Goal: Check status: Check status

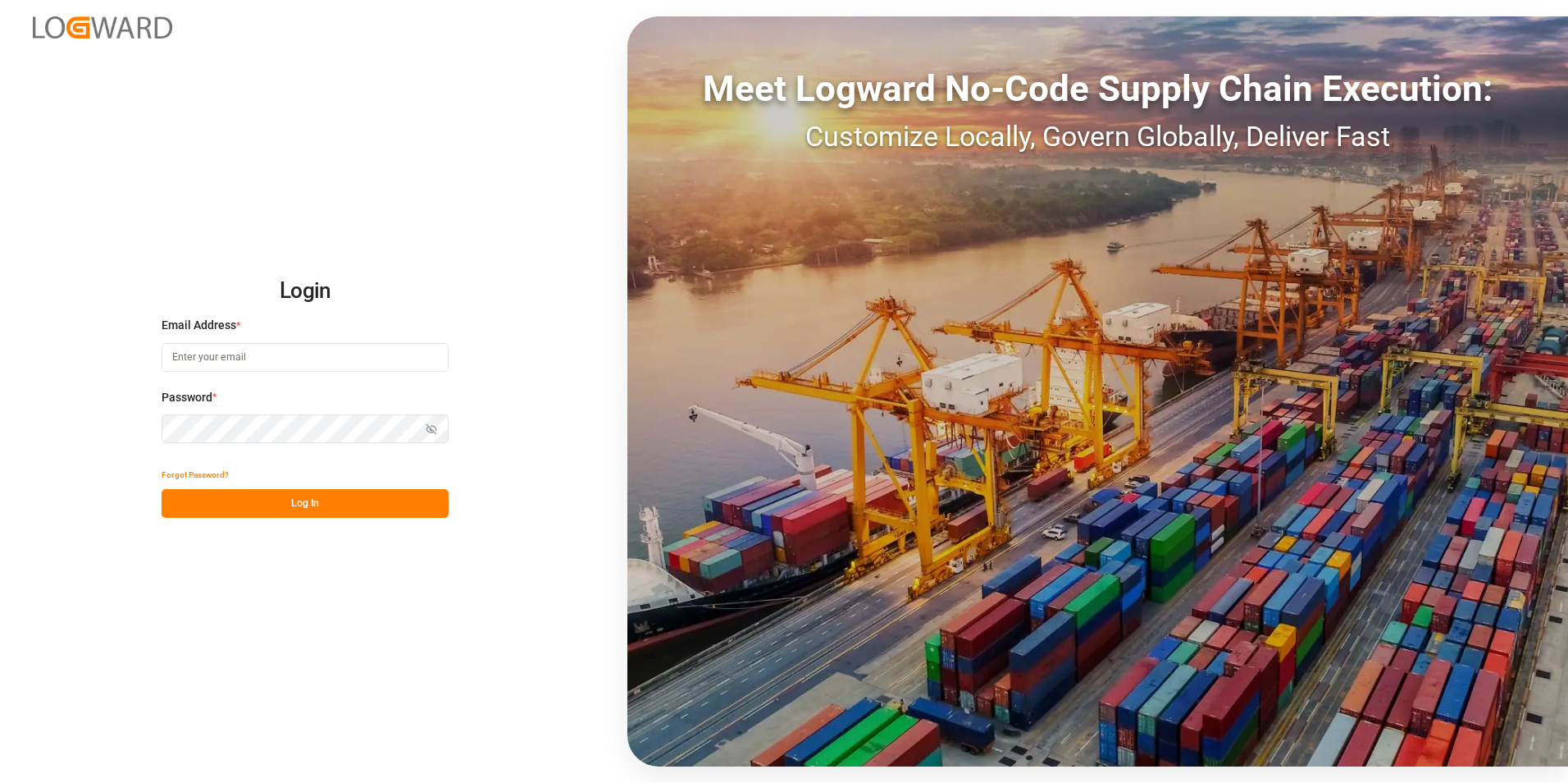
type input "[PERSON_NAME][EMAIL_ADDRESS][PERSON_NAME][DOMAIN_NAME]"
click at [348, 504] on button "Log In" at bounding box center [305, 503] width 287 height 28
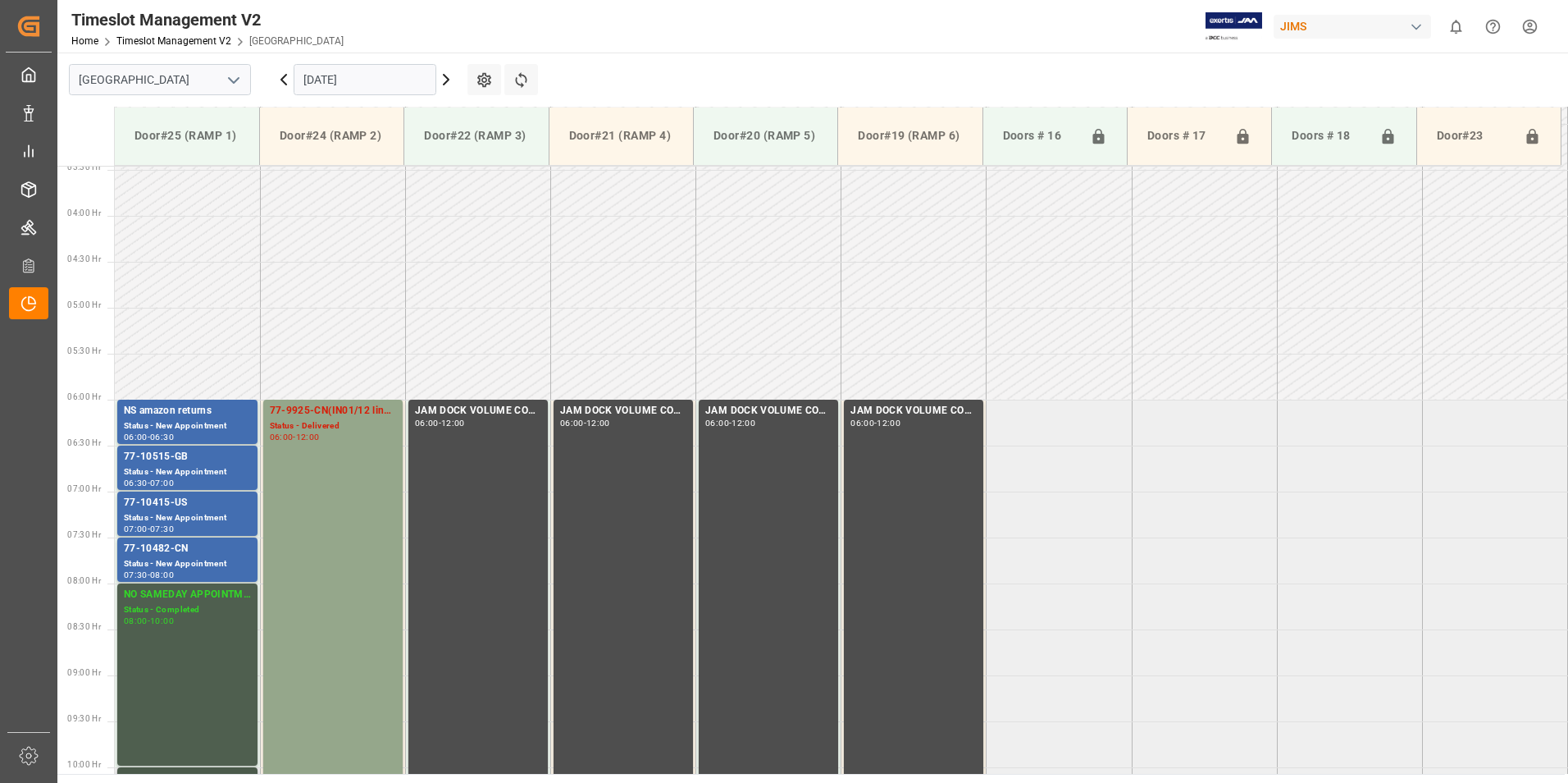
scroll to position [316, 0]
click at [174, 470] on div "Status - New Appointment" at bounding box center [187, 474] width 127 height 14
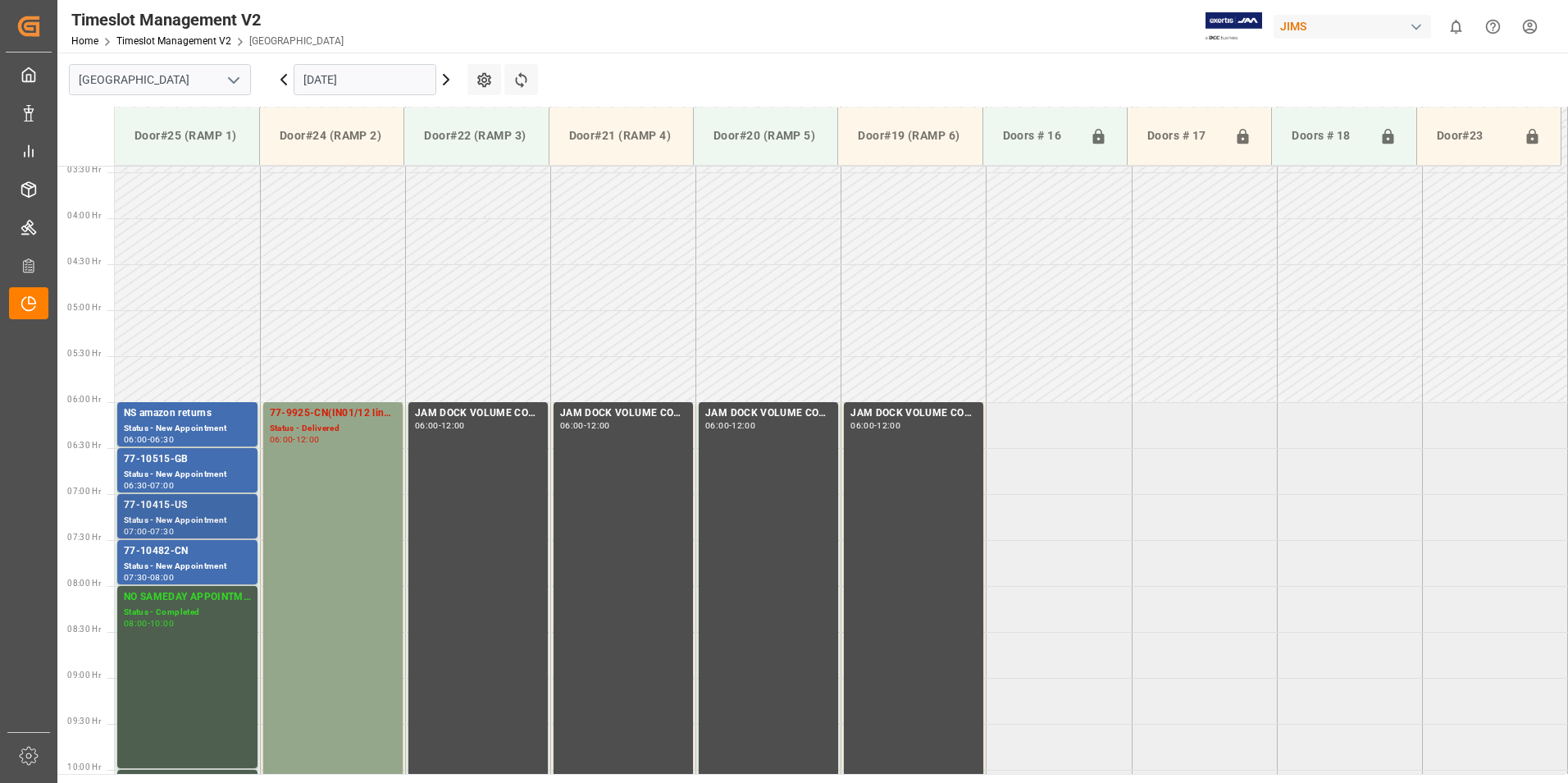
click at [172, 510] on div "77-10415-US" at bounding box center [187, 505] width 127 height 17
click at [198, 563] on div "Status - New Appointment" at bounding box center [187, 566] width 127 height 14
click at [305, 417] on div "77-9925-CN(IN01/12 lines)" at bounding box center [332, 414] width 126 height 17
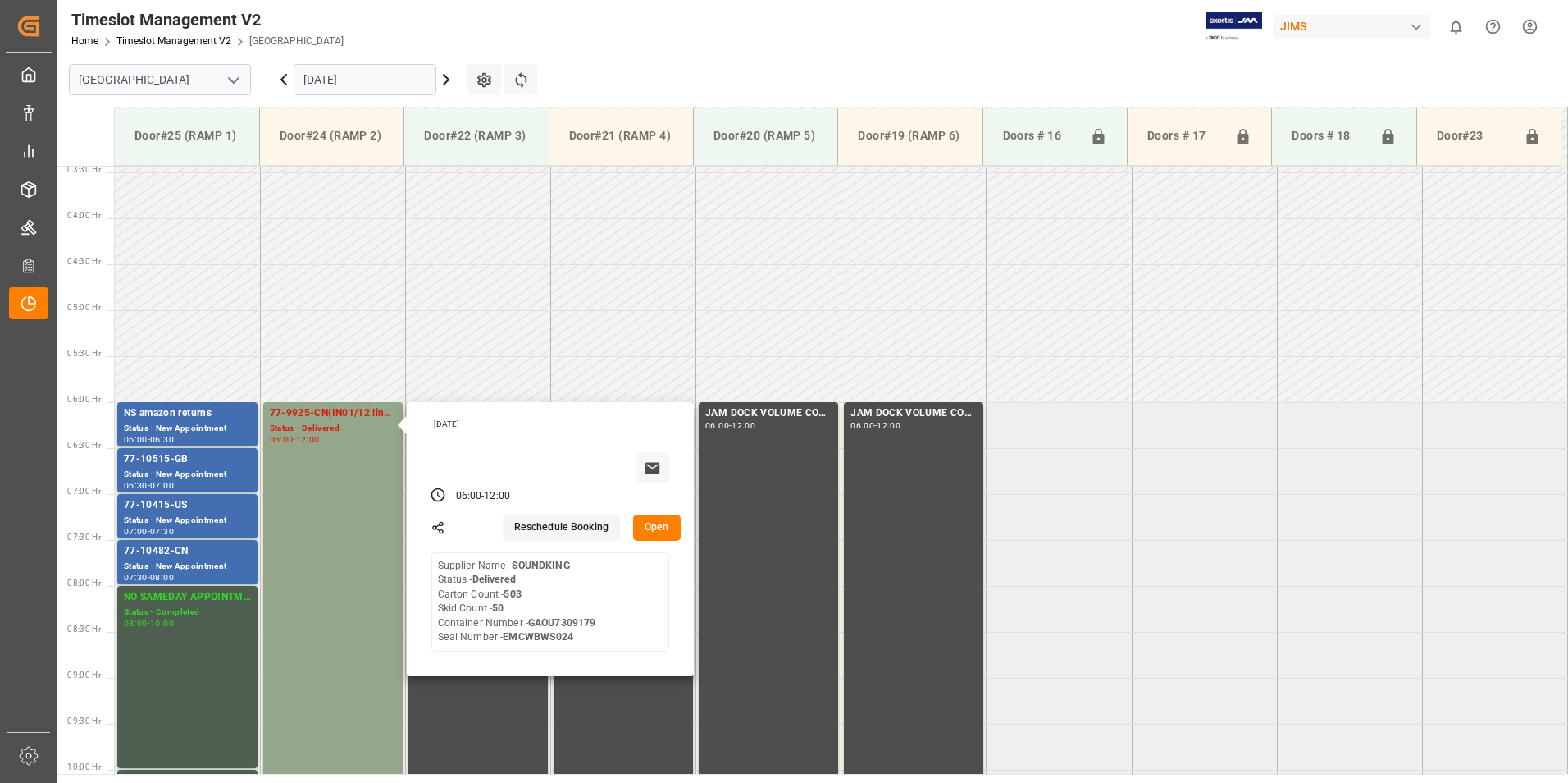
click at [361, 84] on input "[DATE]" at bounding box center [365, 79] width 143 height 31
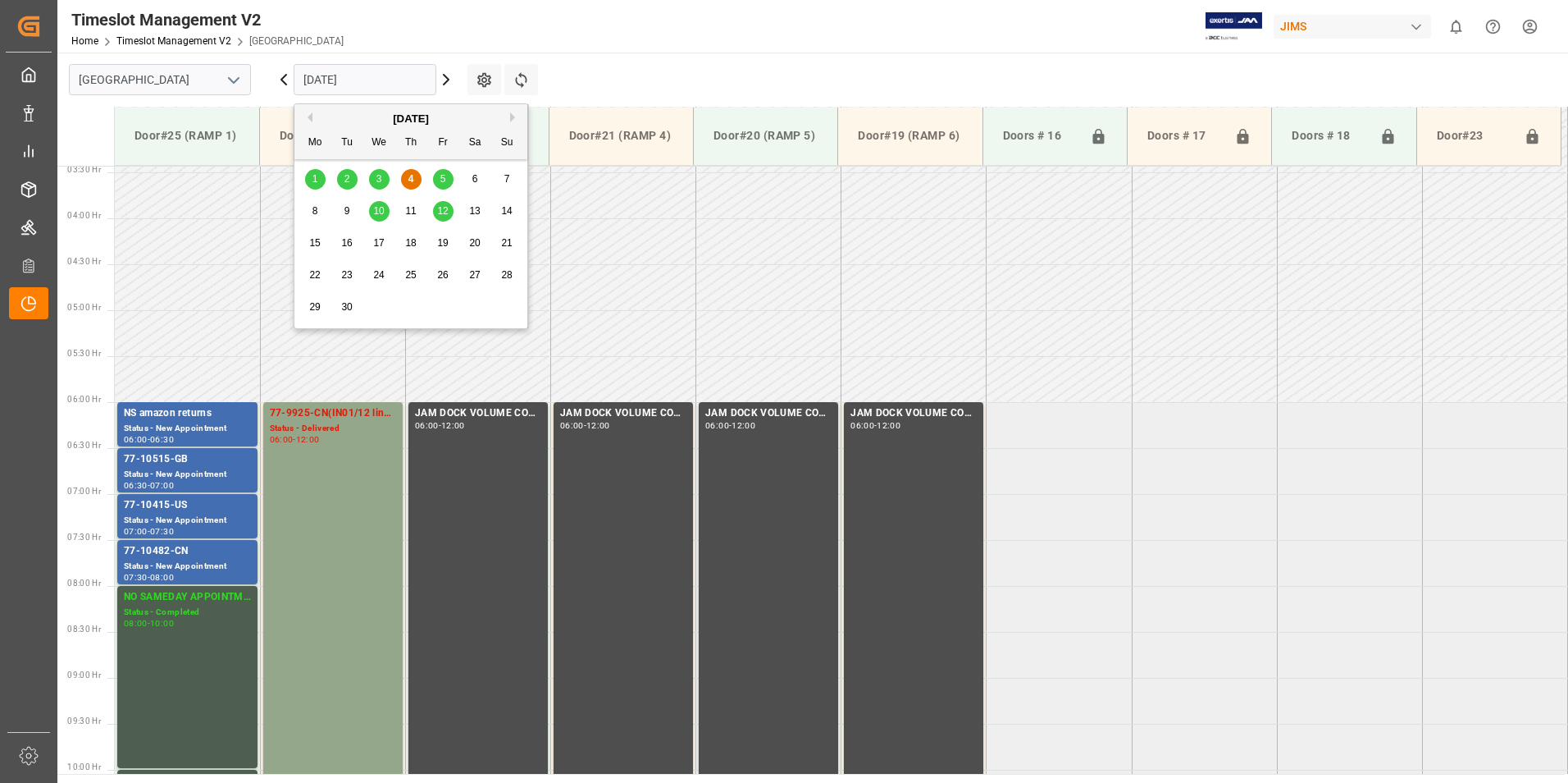
click at [448, 181] on div "5" at bounding box center [443, 179] width 21 height 20
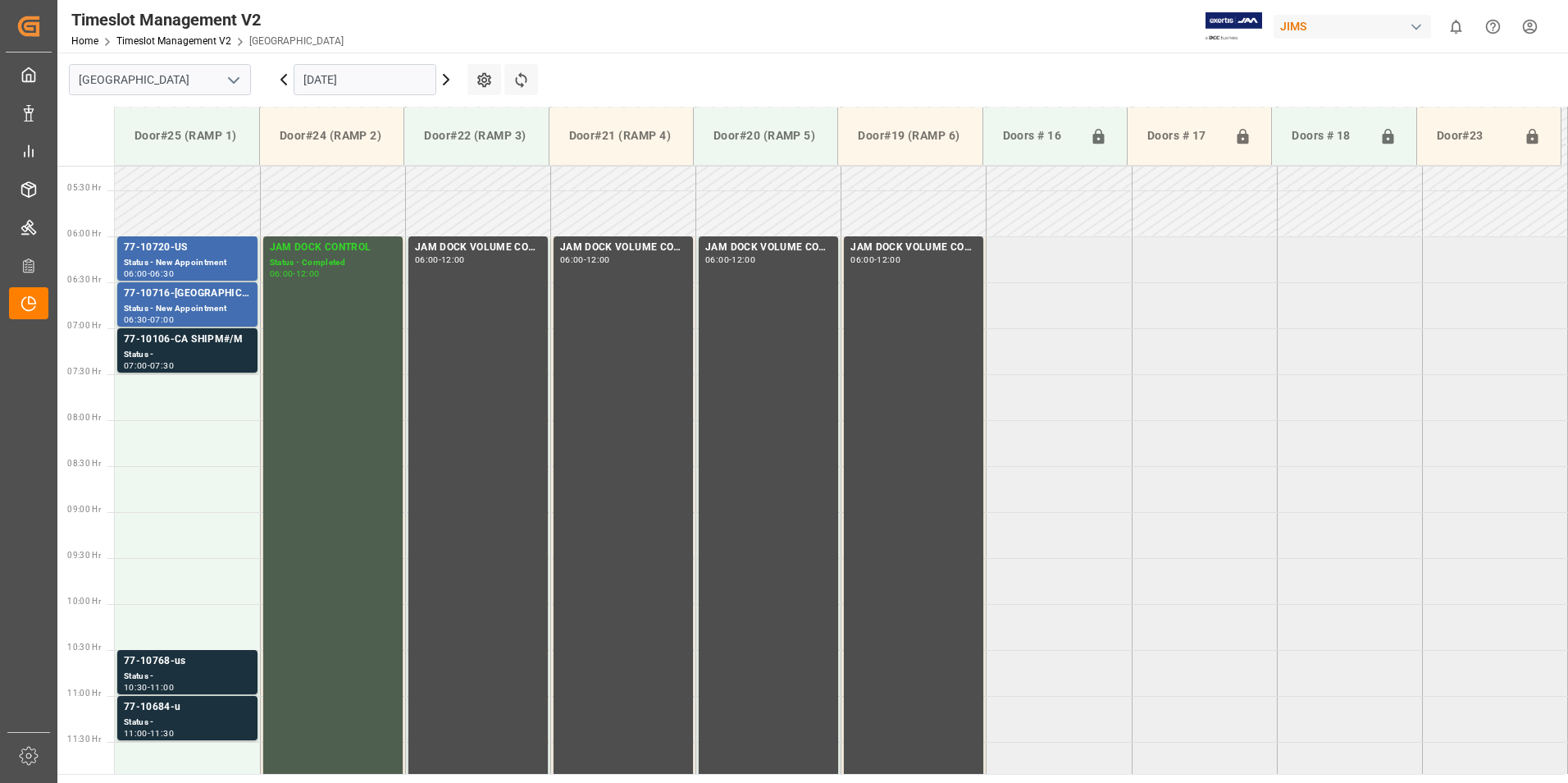
scroll to position [479, 0]
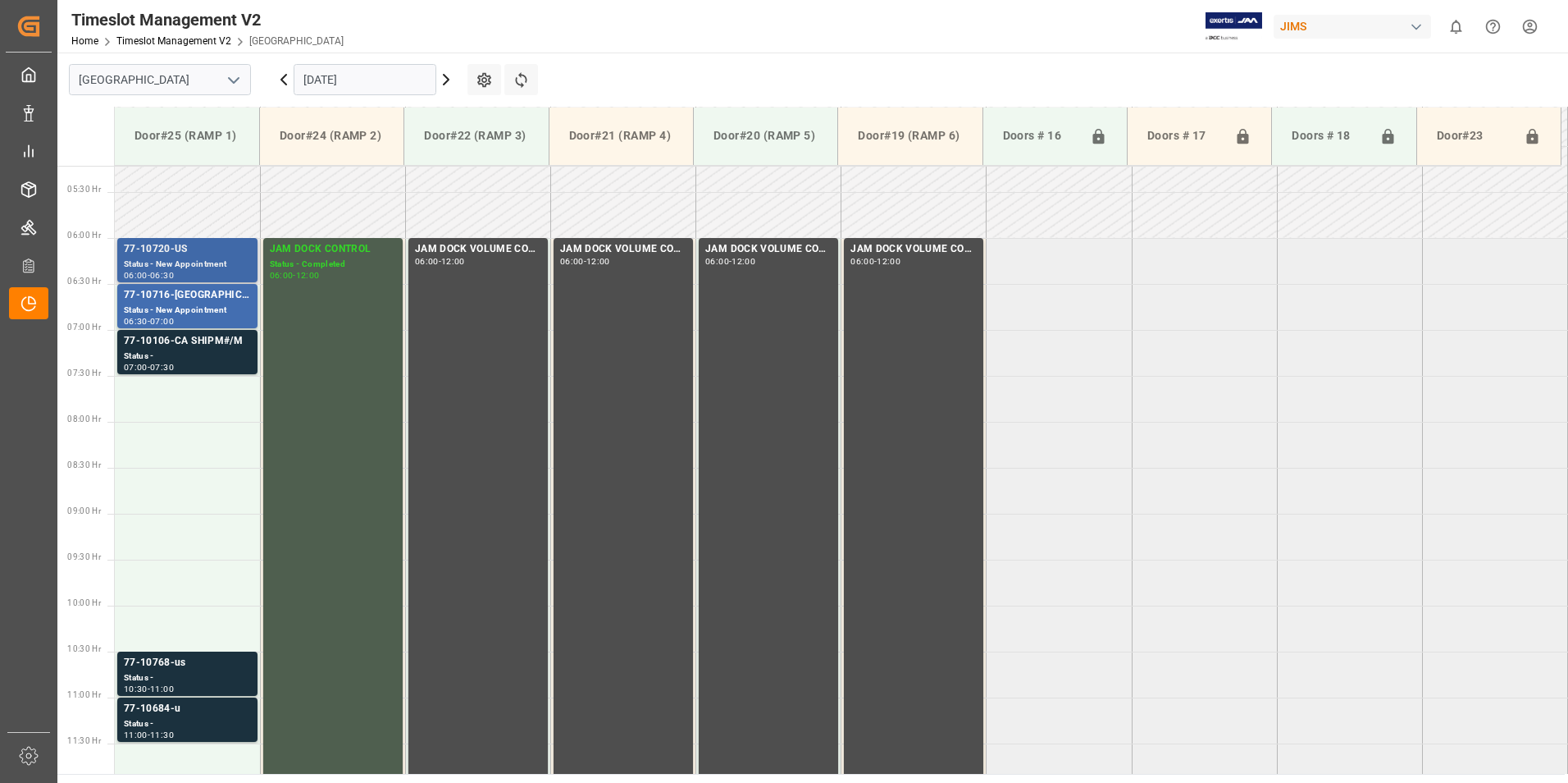
click at [179, 259] on div "Status - New Appointment" at bounding box center [187, 265] width 127 height 14
click at [189, 305] on div "Status - New Appointment" at bounding box center [187, 311] width 127 height 14
click at [178, 342] on div "77-10106-CA SHIPM#/M" at bounding box center [187, 341] width 127 height 17
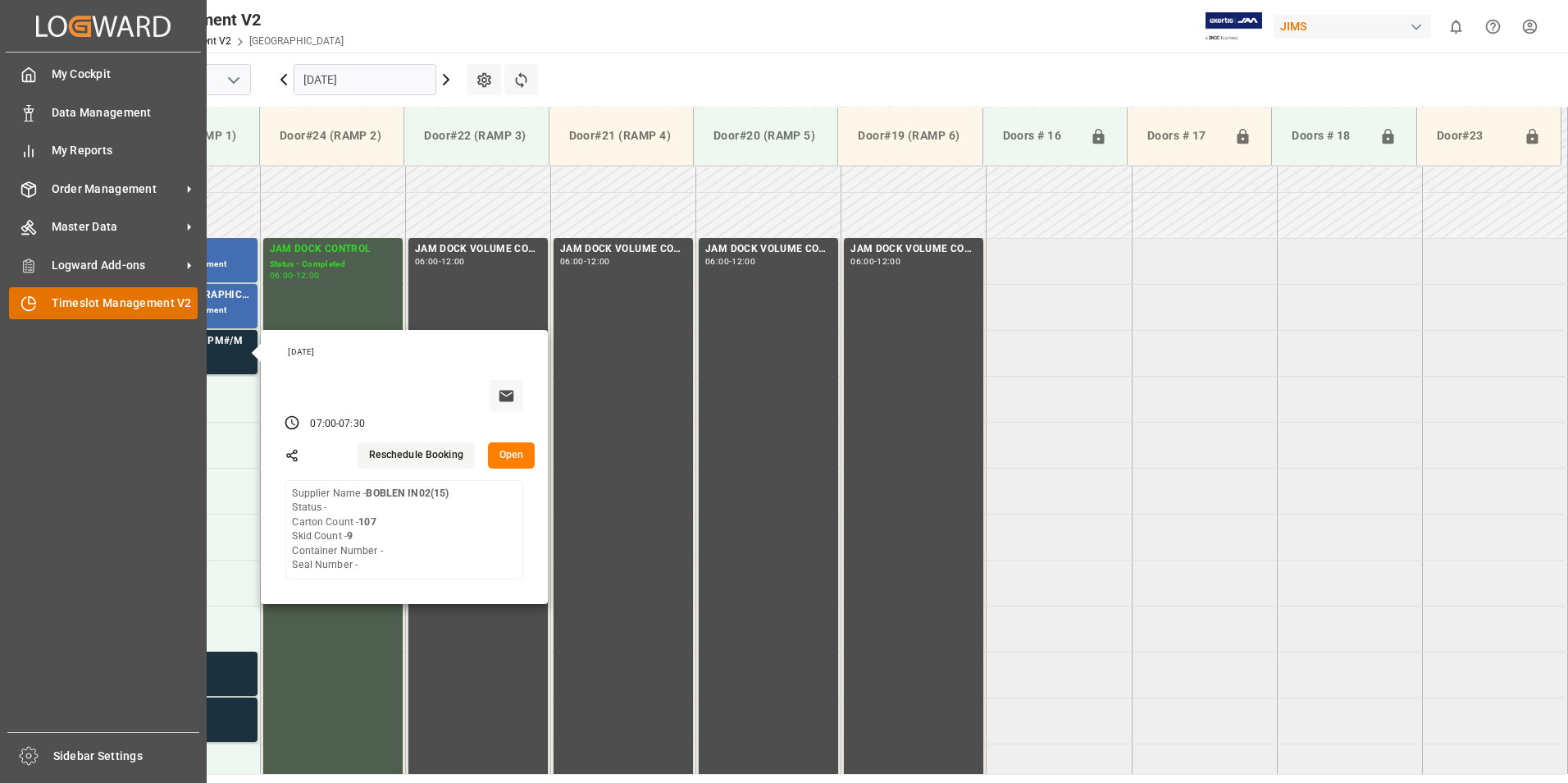
click at [91, 312] on span "Timeslot Management V2" at bounding box center [125, 304] width 147 height 18
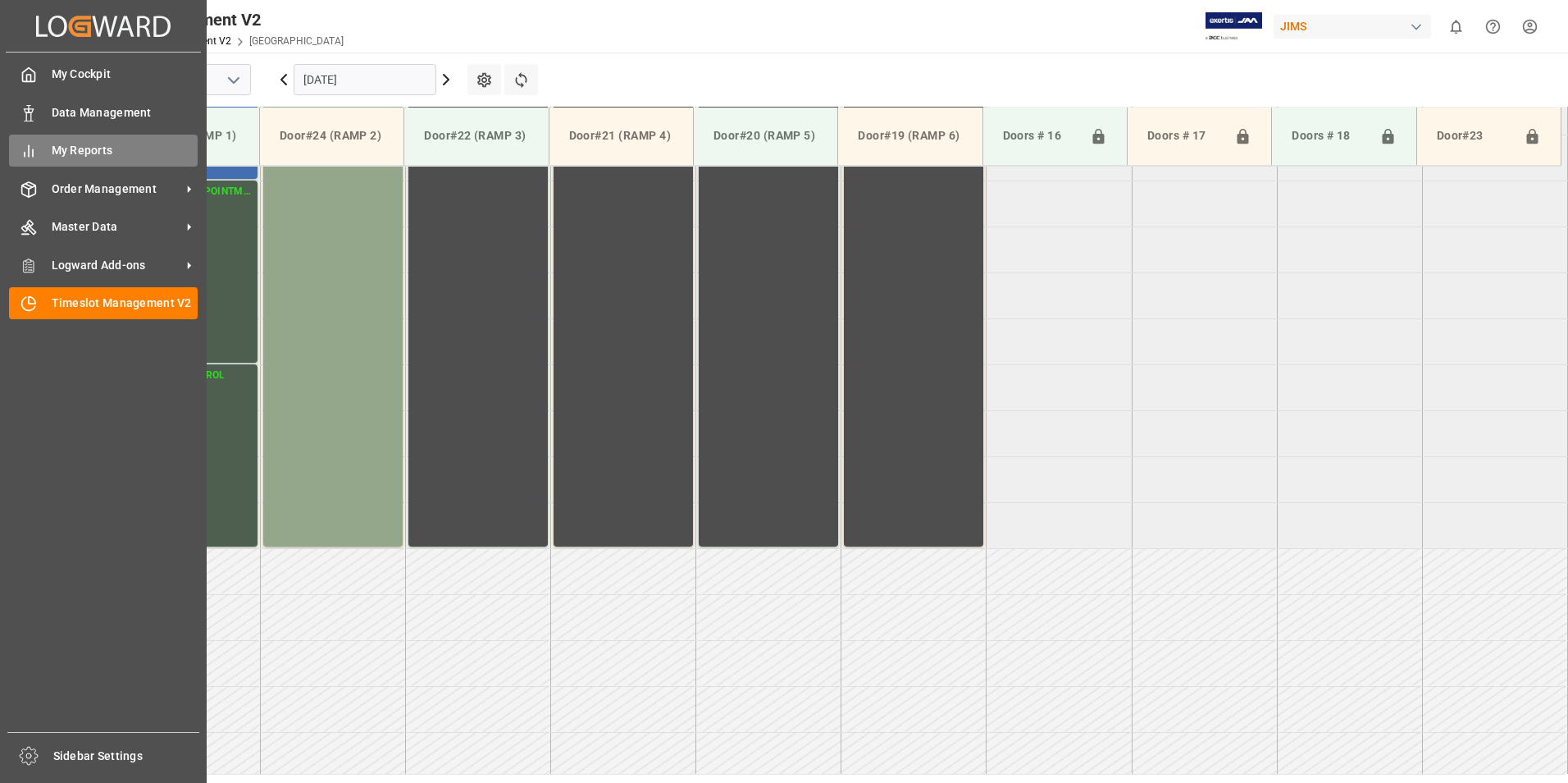
scroll to position [725, 0]
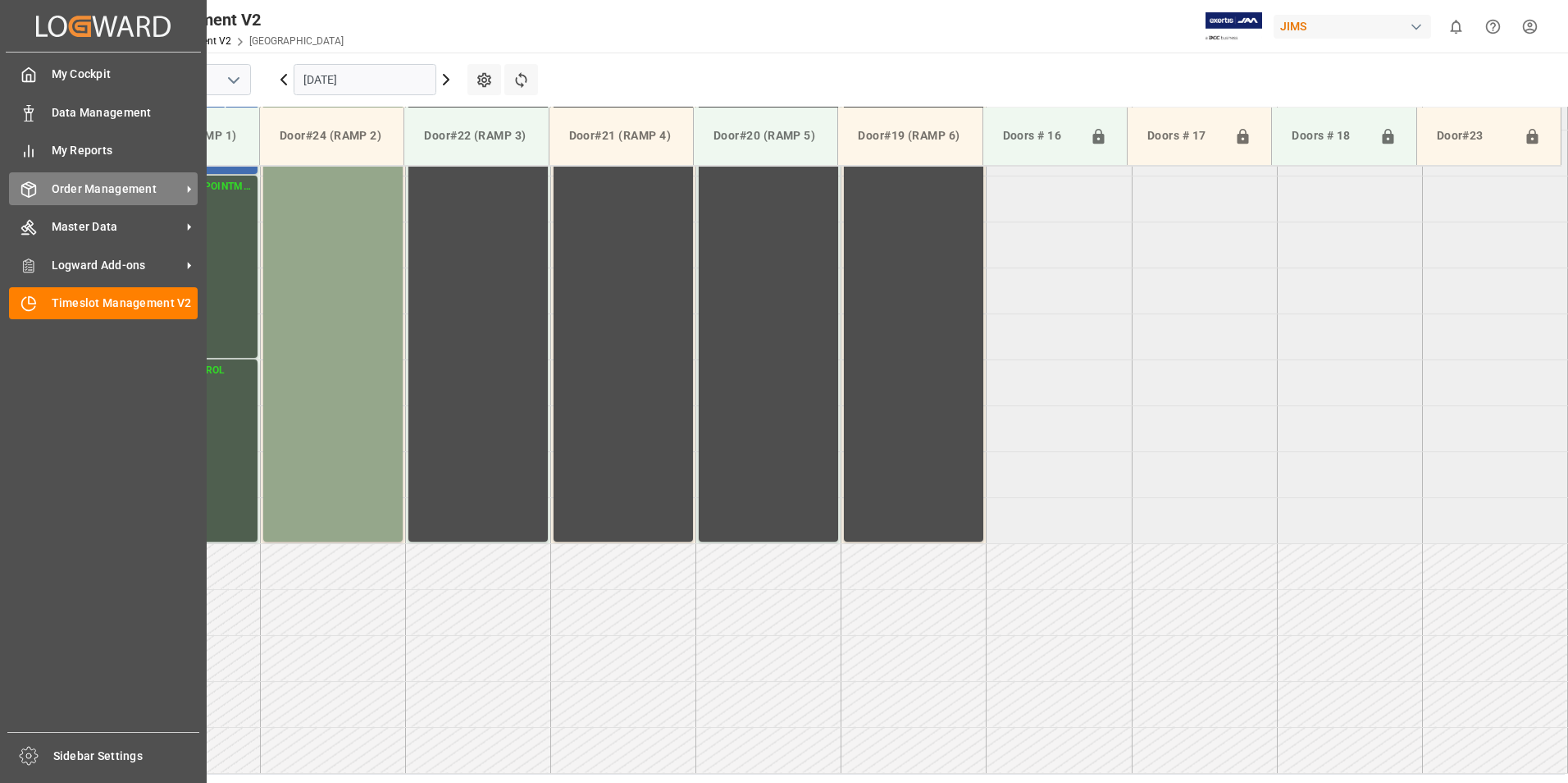
click at [71, 191] on span "Order Management" at bounding box center [117, 189] width 129 height 18
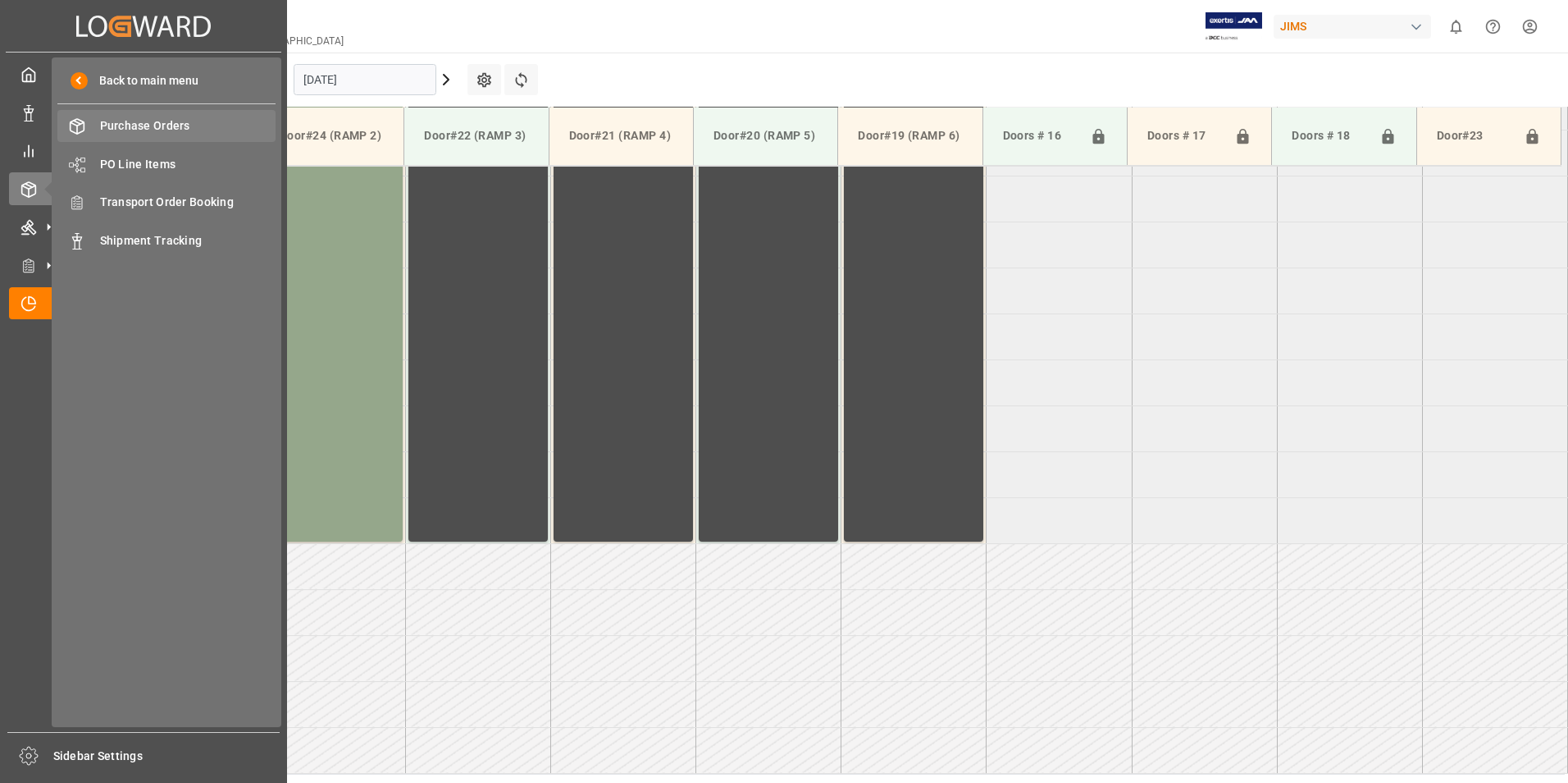
click at [151, 124] on span "Purchase Orders" at bounding box center [188, 126] width 176 height 18
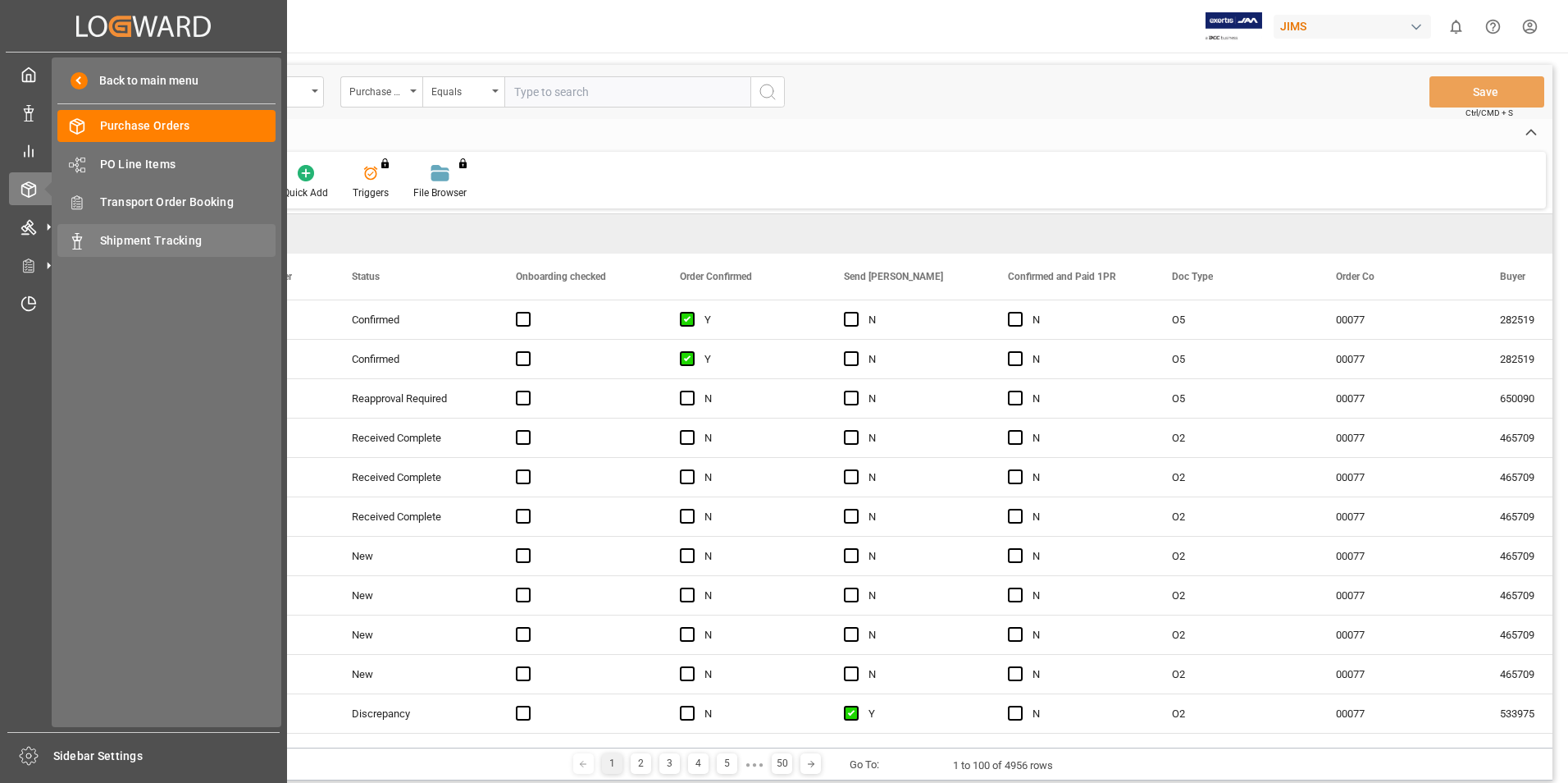
click at [132, 238] on span "Shipment Tracking" at bounding box center [188, 241] width 176 height 18
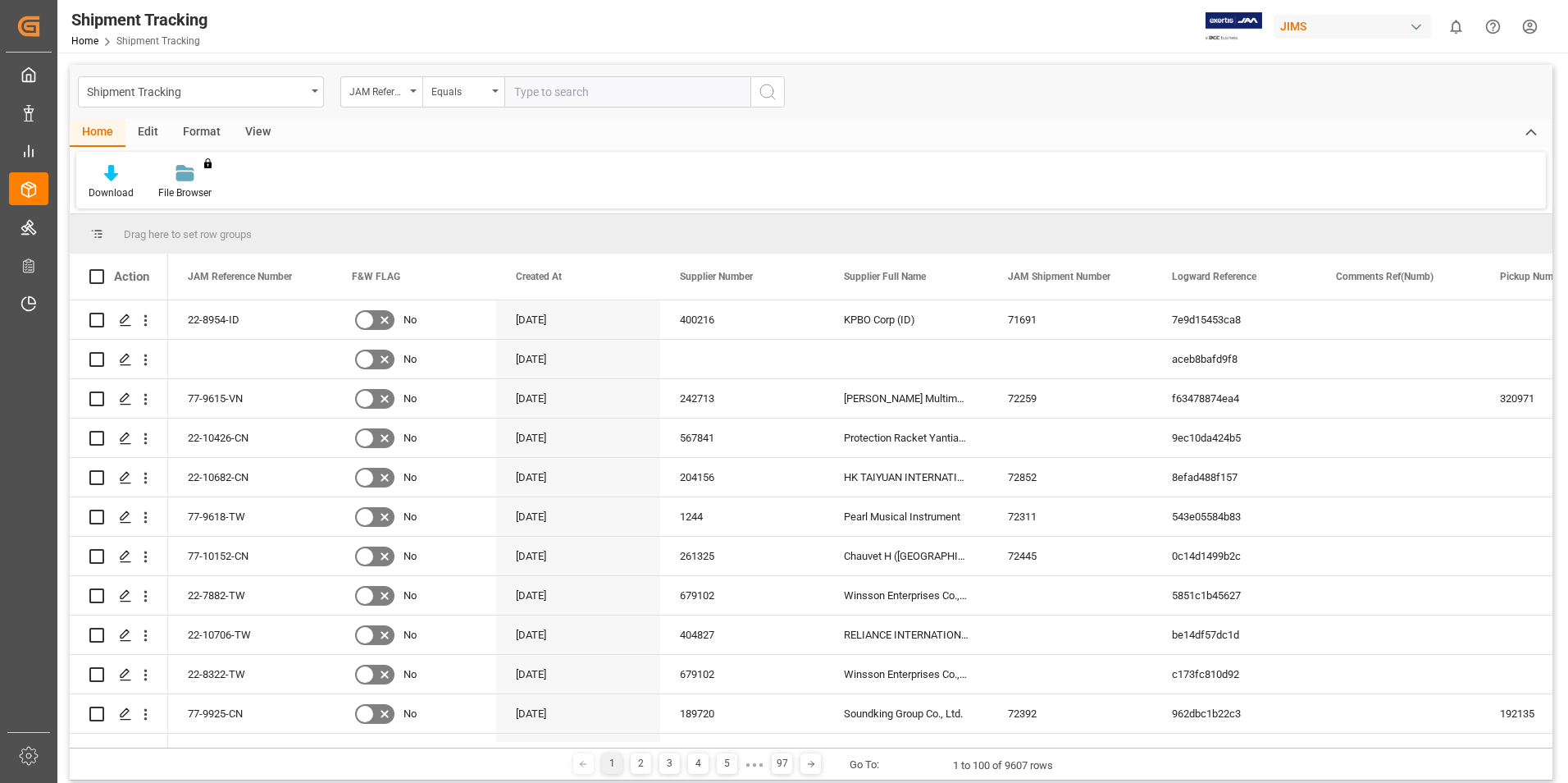
click at [562, 96] on input "text" at bounding box center [627, 92] width 246 height 31
type input "77-10106-ca"
click at [761, 92] on icon "search button" at bounding box center [768, 92] width 20 height 20
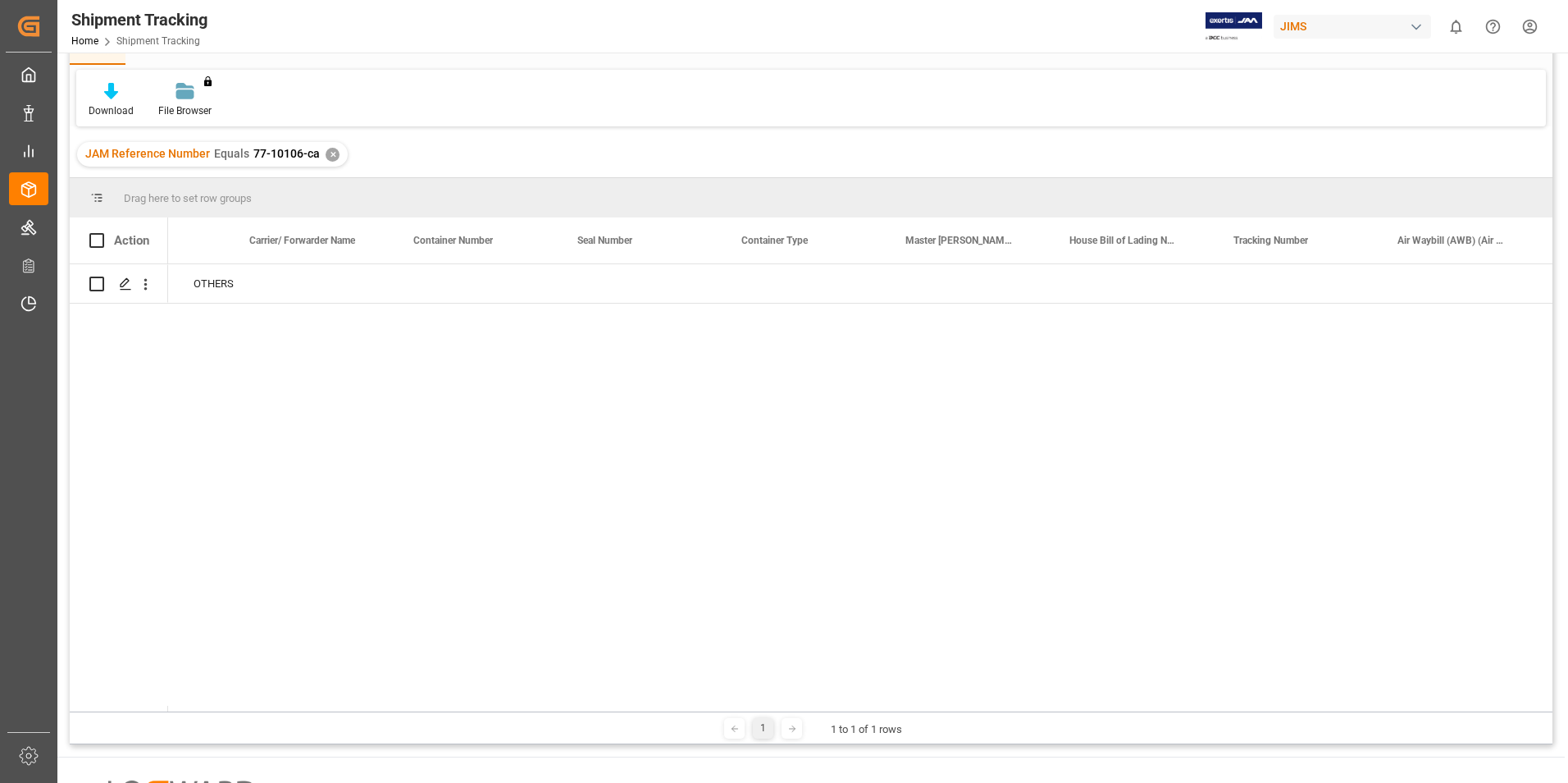
scroll to position [0, 2827]
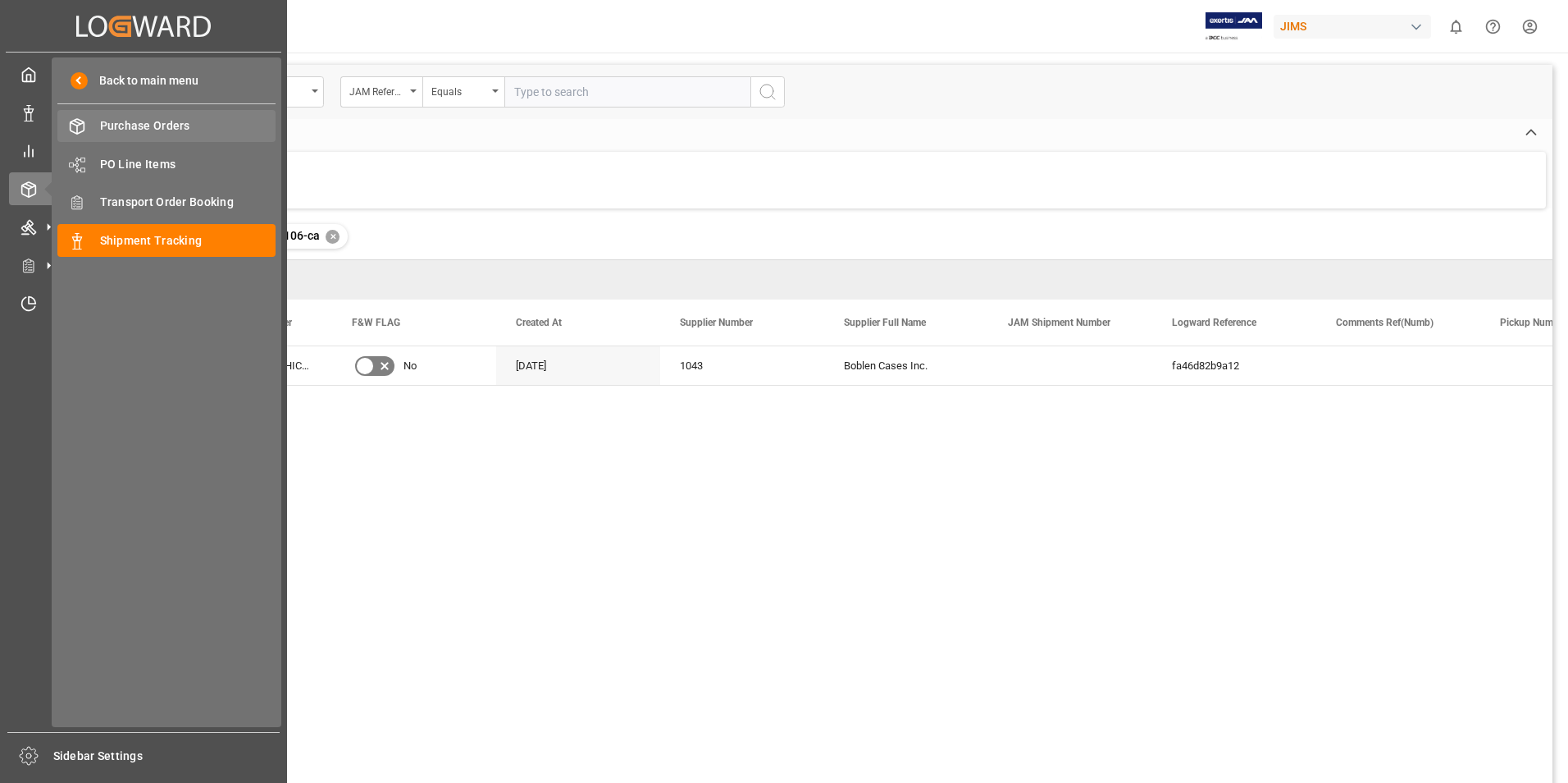
click at [159, 123] on span "Purchase Orders" at bounding box center [188, 126] width 176 height 18
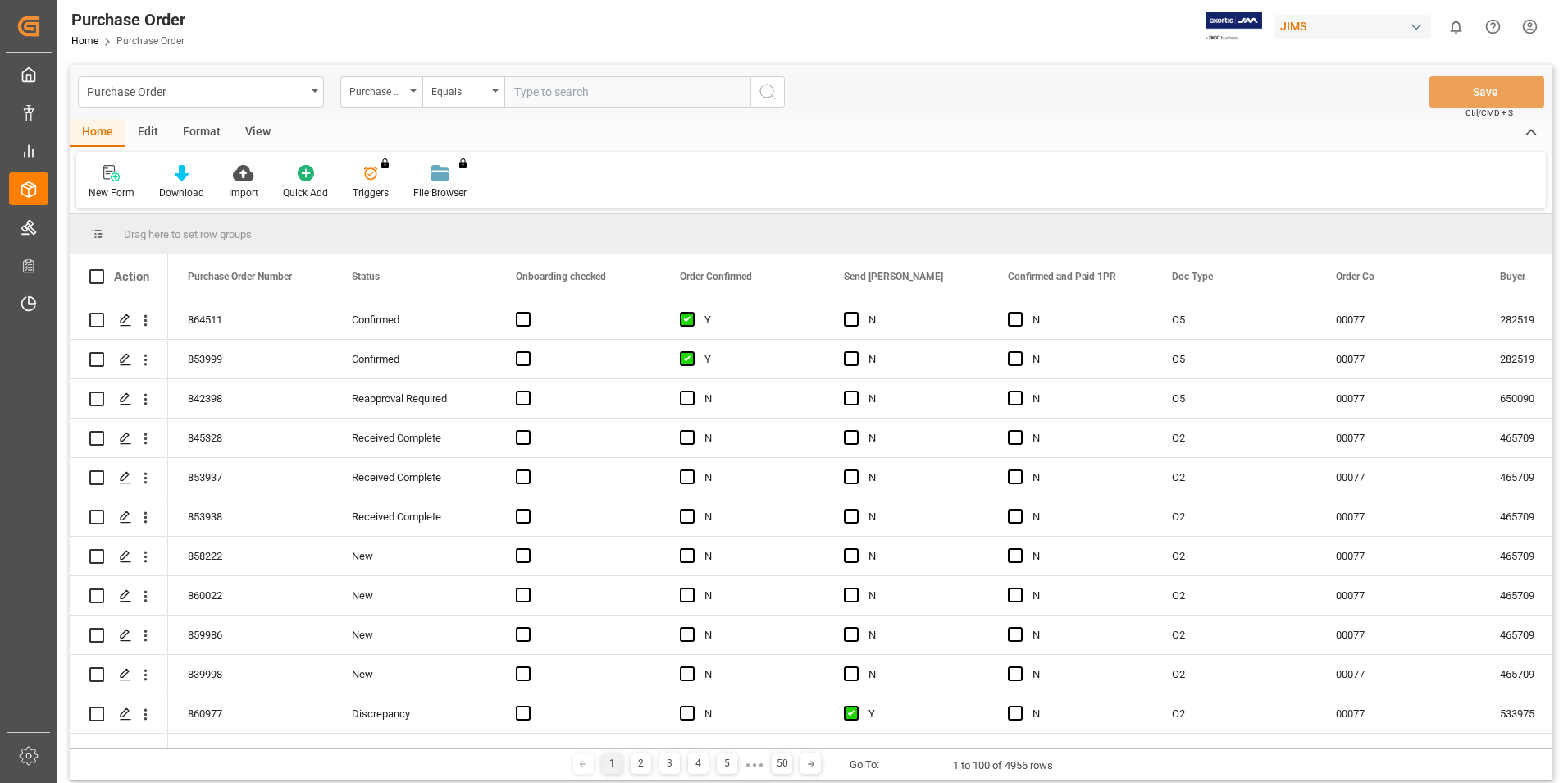
click at [541, 89] on input "text" at bounding box center [627, 92] width 246 height 31
type input "77-10106-ca"
click at [764, 94] on icon "search button" at bounding box center [768, 92] width 20 height 20
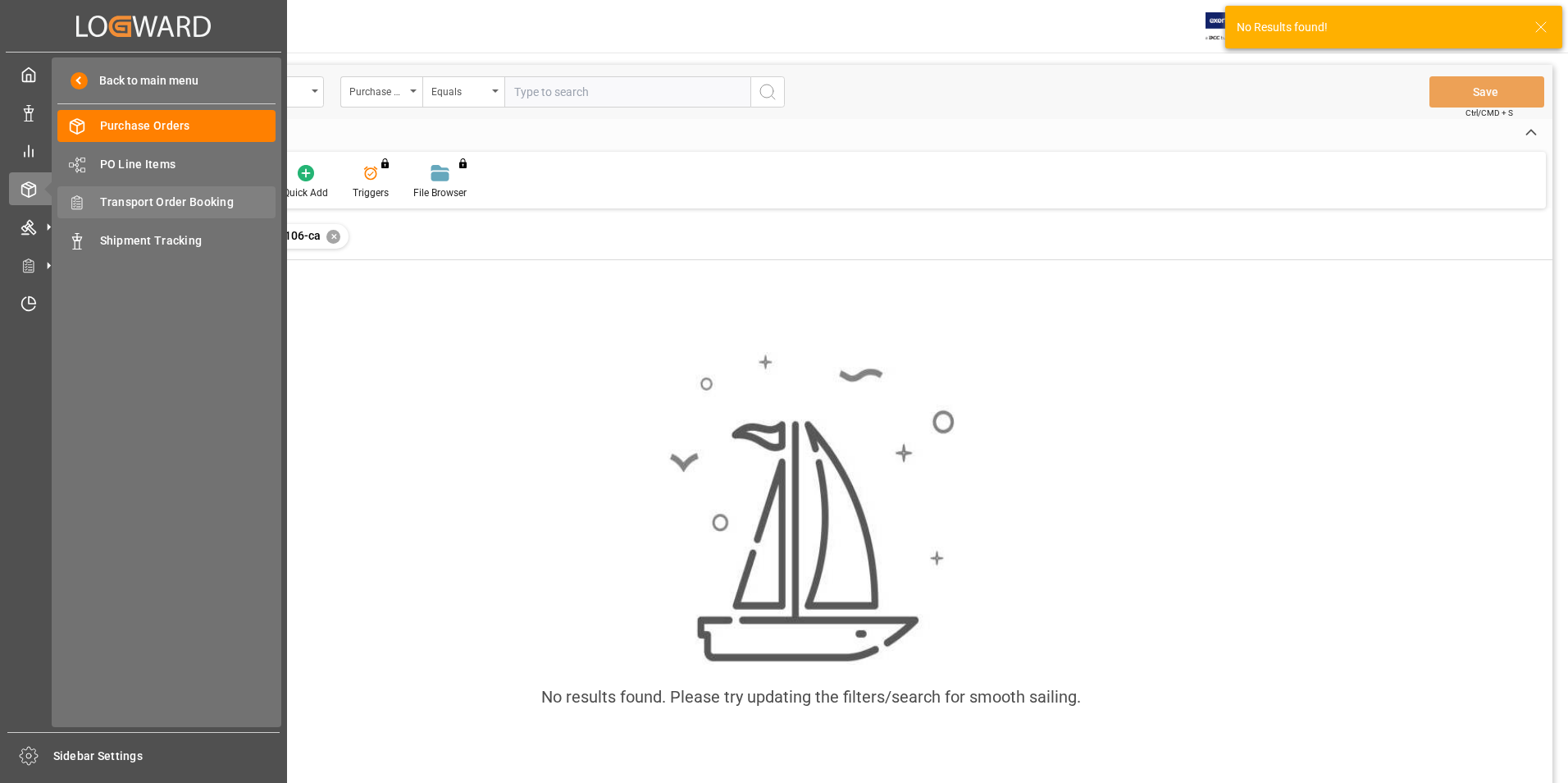
click at [132, 207] on span "Transport Order Booking" at bounding box center [188, 203] width 176 height 18
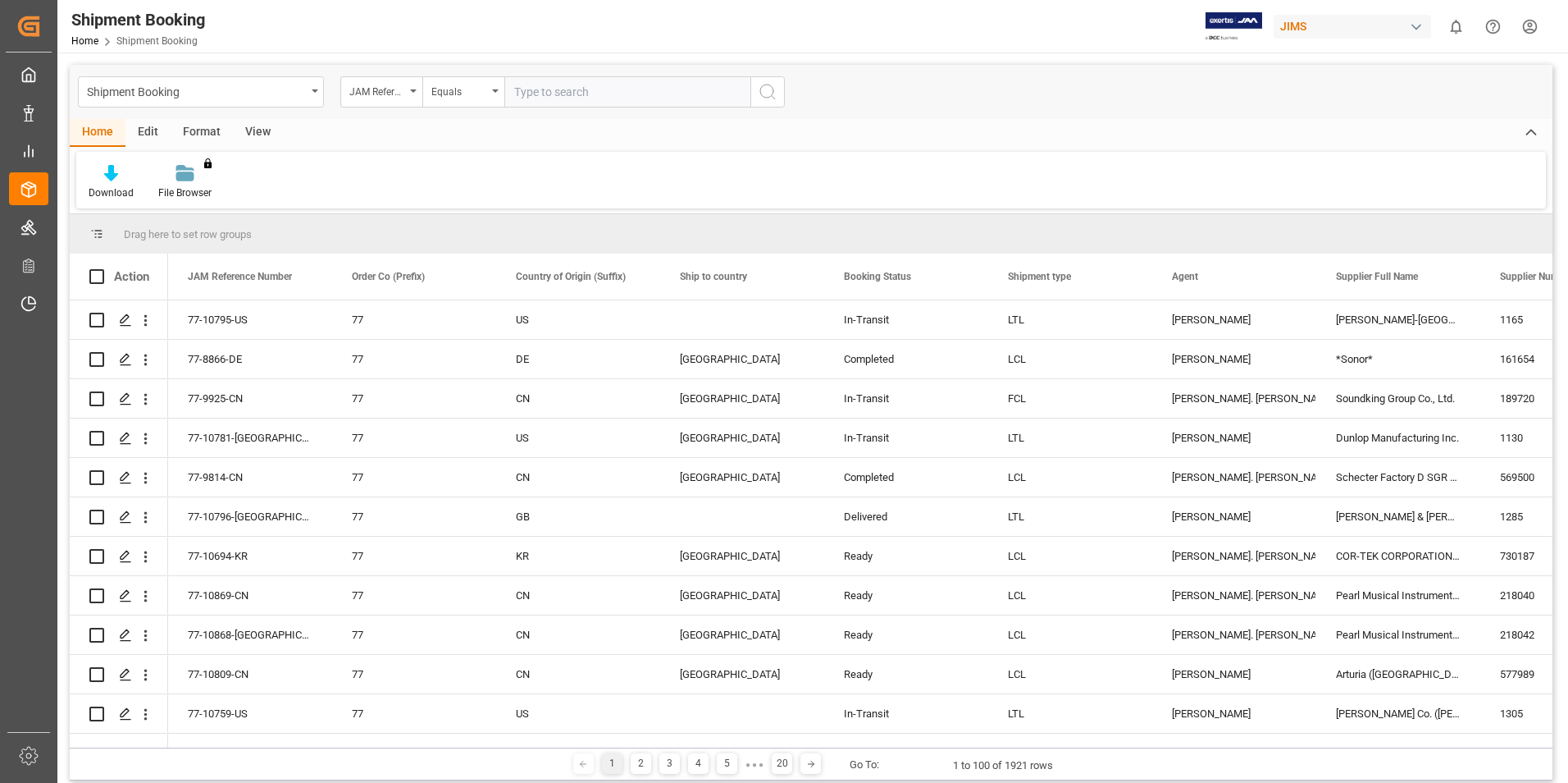
click at [546, 89] on input "text" at bounding box center [627, 92] width 246 height 31
type input "77-10106-ca"
click at [764, 96] on icon "search button" at bounding box center [768, 92] width 20 height 20
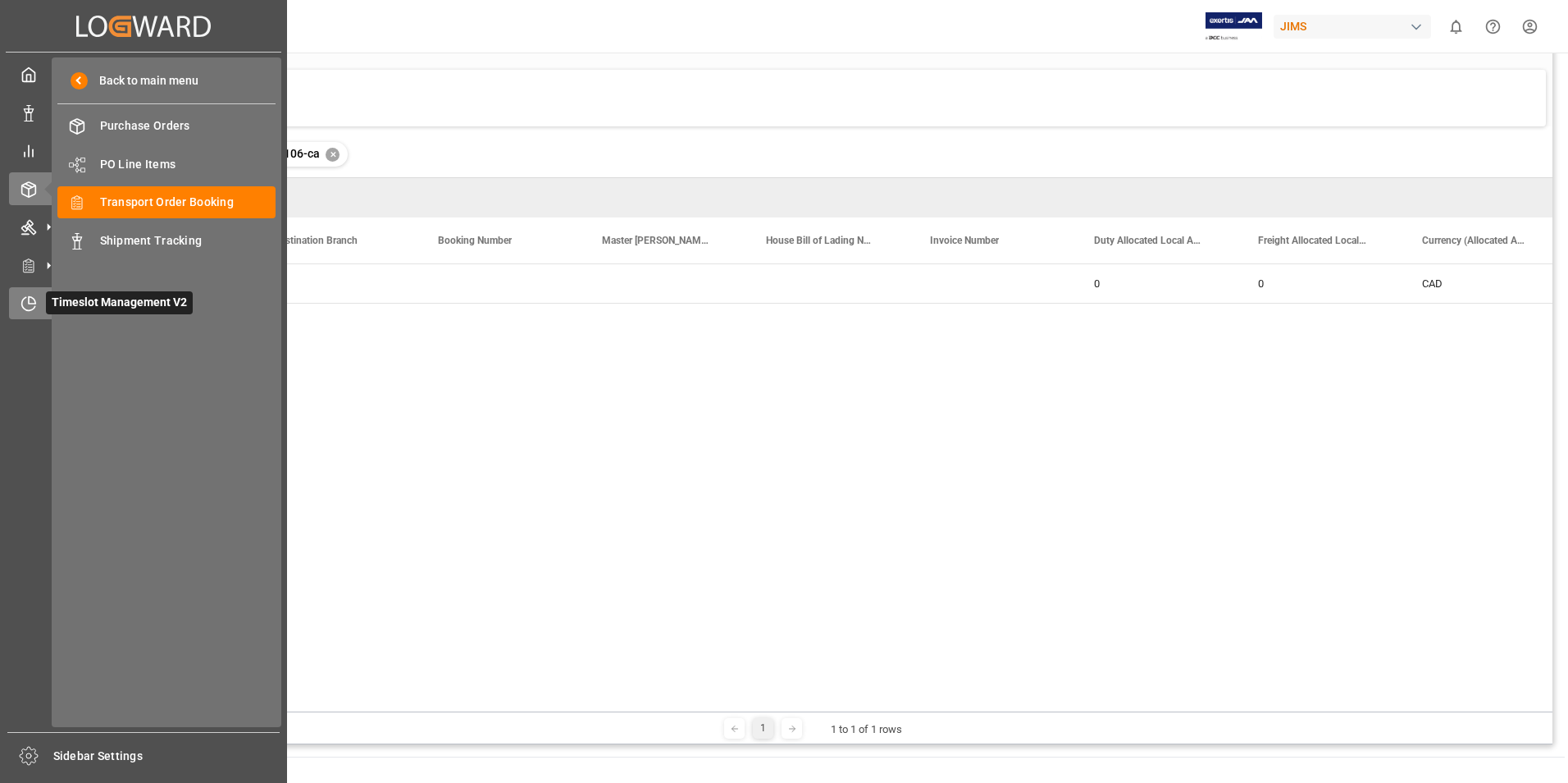
click at [109, 304] on span "Timeslot Management V2" at bounding box center [119, 302] width 147 height 23
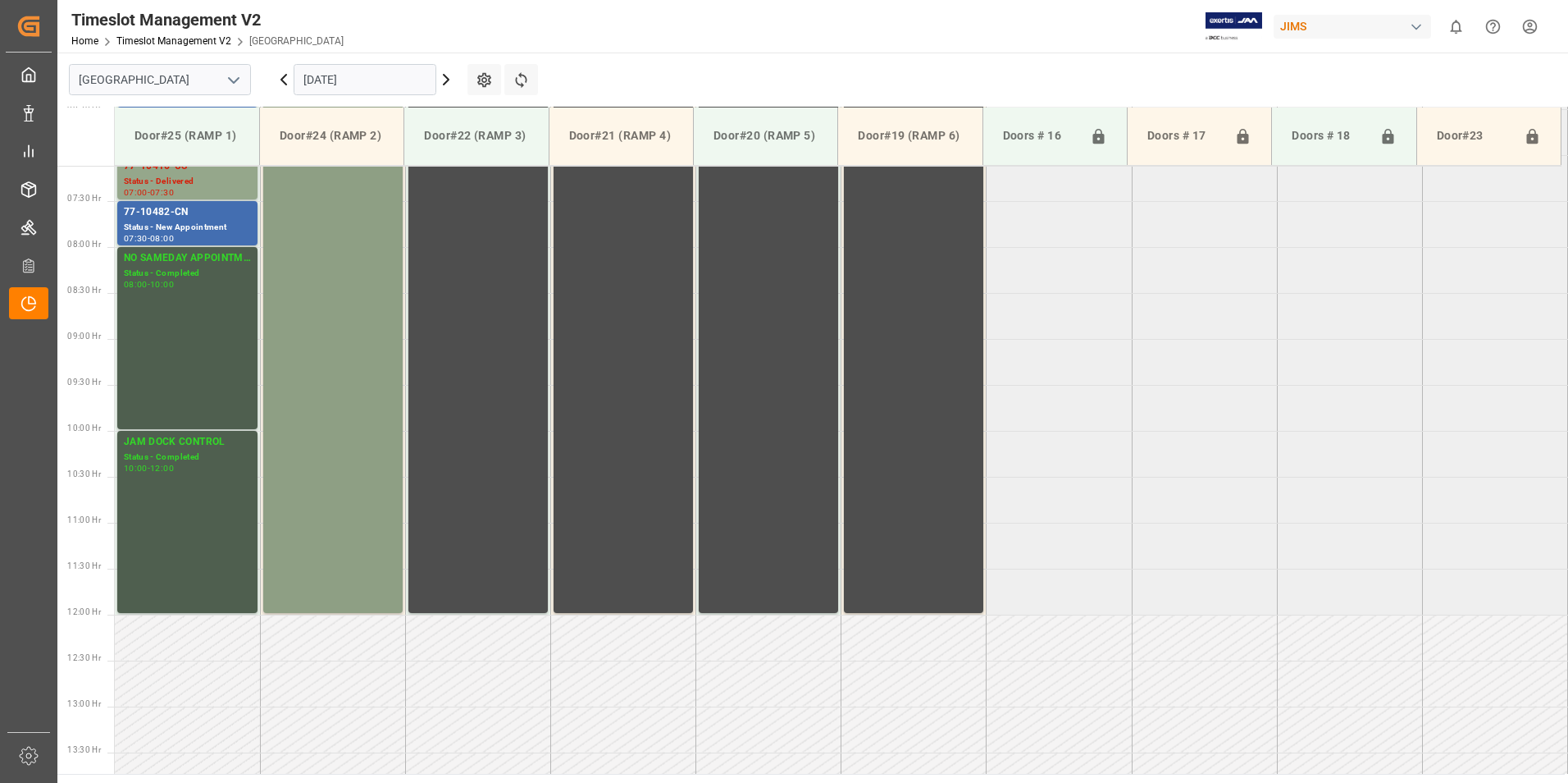
scroll to position [397, 0]
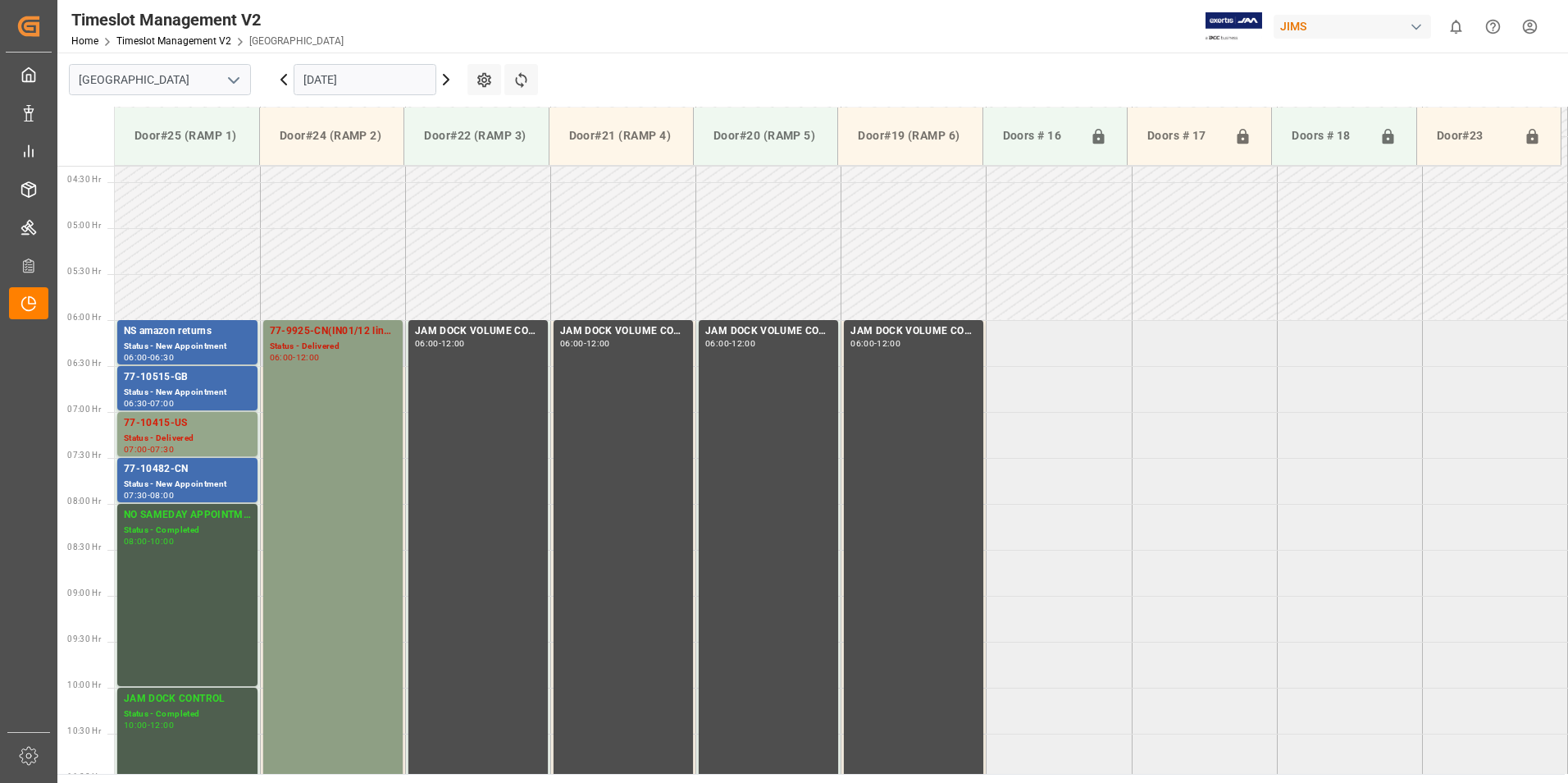
click at [323, 330] on div "77-9925-CN(IN01/12 lines)" at bounding box center [332, 331] width 126 height 17
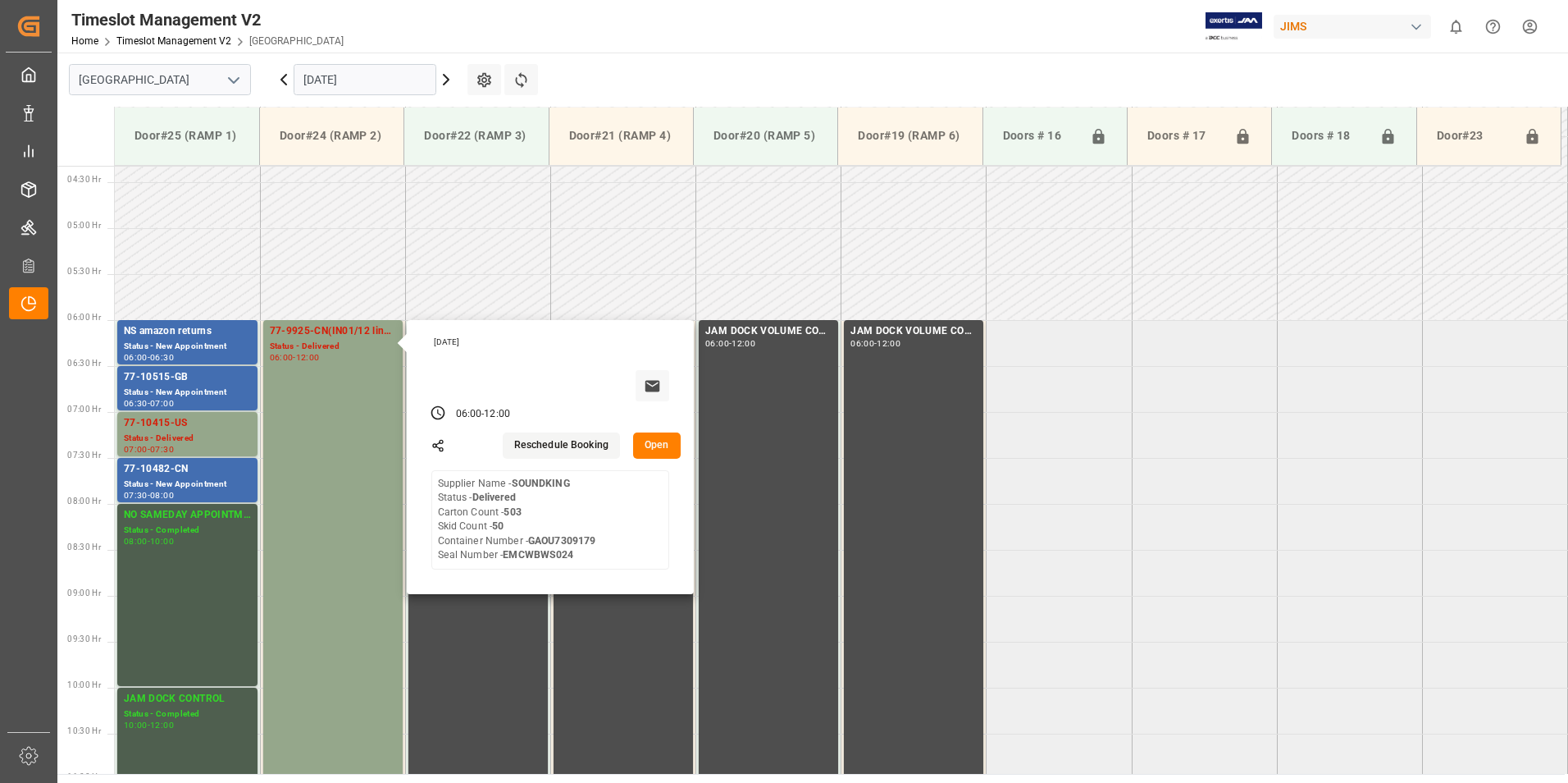
click at [338, 75] on input "[DATE]" at bounding box center [365, 79] width 143 height 31
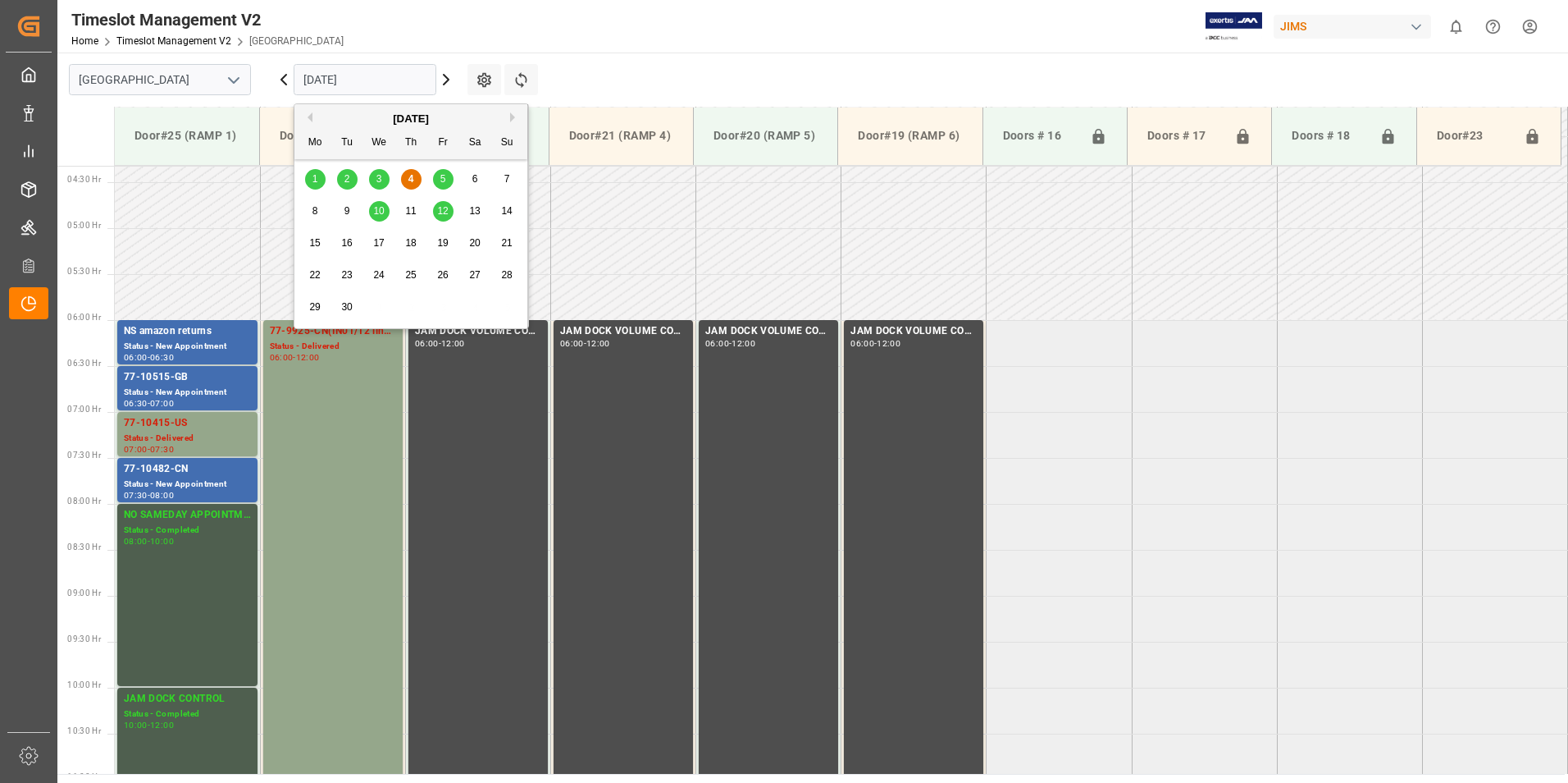
click at [441, 180] on span "5" at bounding box center [444, 179] width 6 height 12
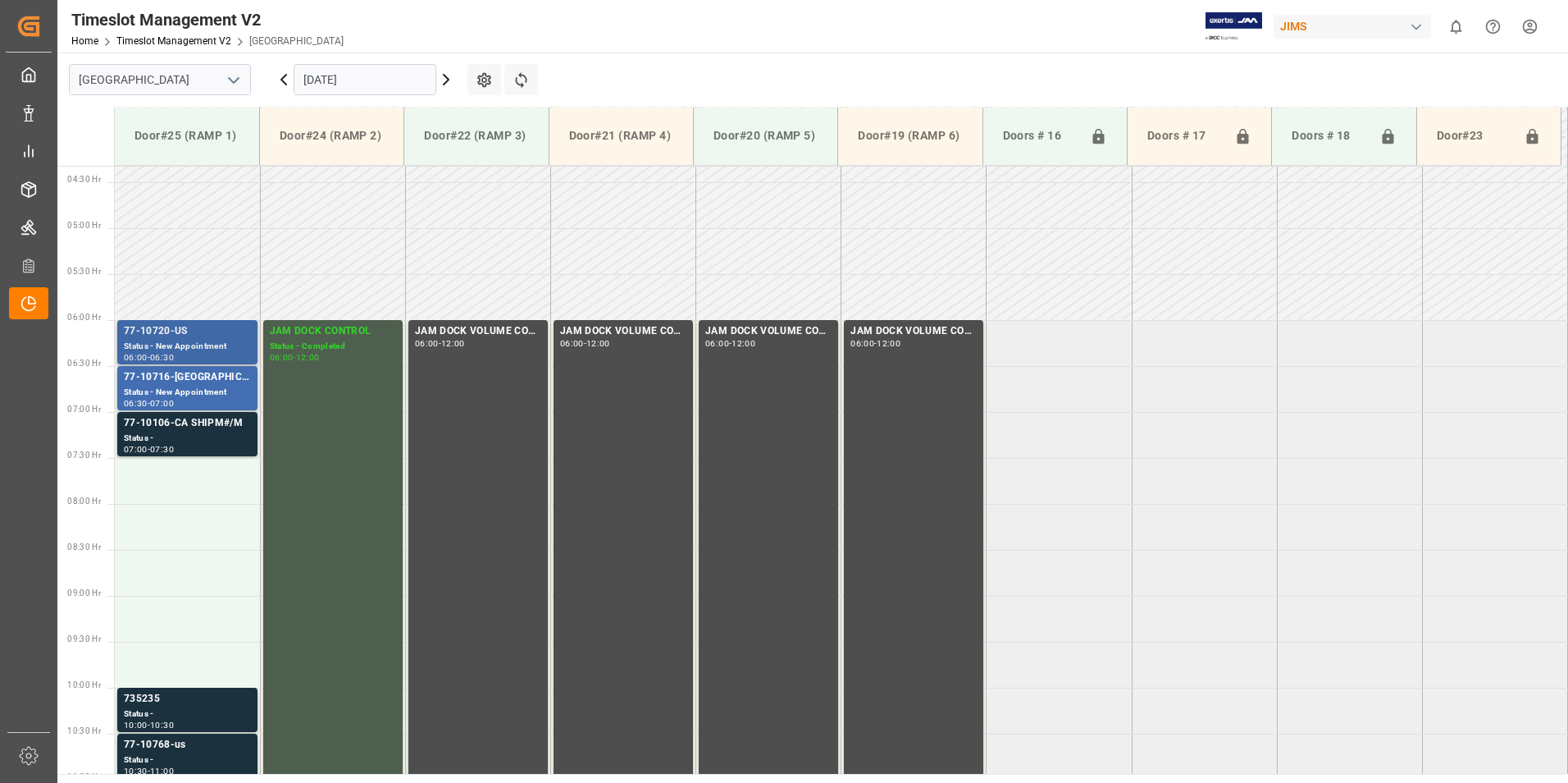
click at [162, 335] on div "77-10720-US" at bounding box center [187, 331] width 127 height 17
click at [173, 389] on div "Status - New Appointment" at bounding box center [187, 393] width 127 height 14
click at [191, 431] on div "77-10106-CA SHIPM#/M" at bounding box center [187, 423] width 127 height 17
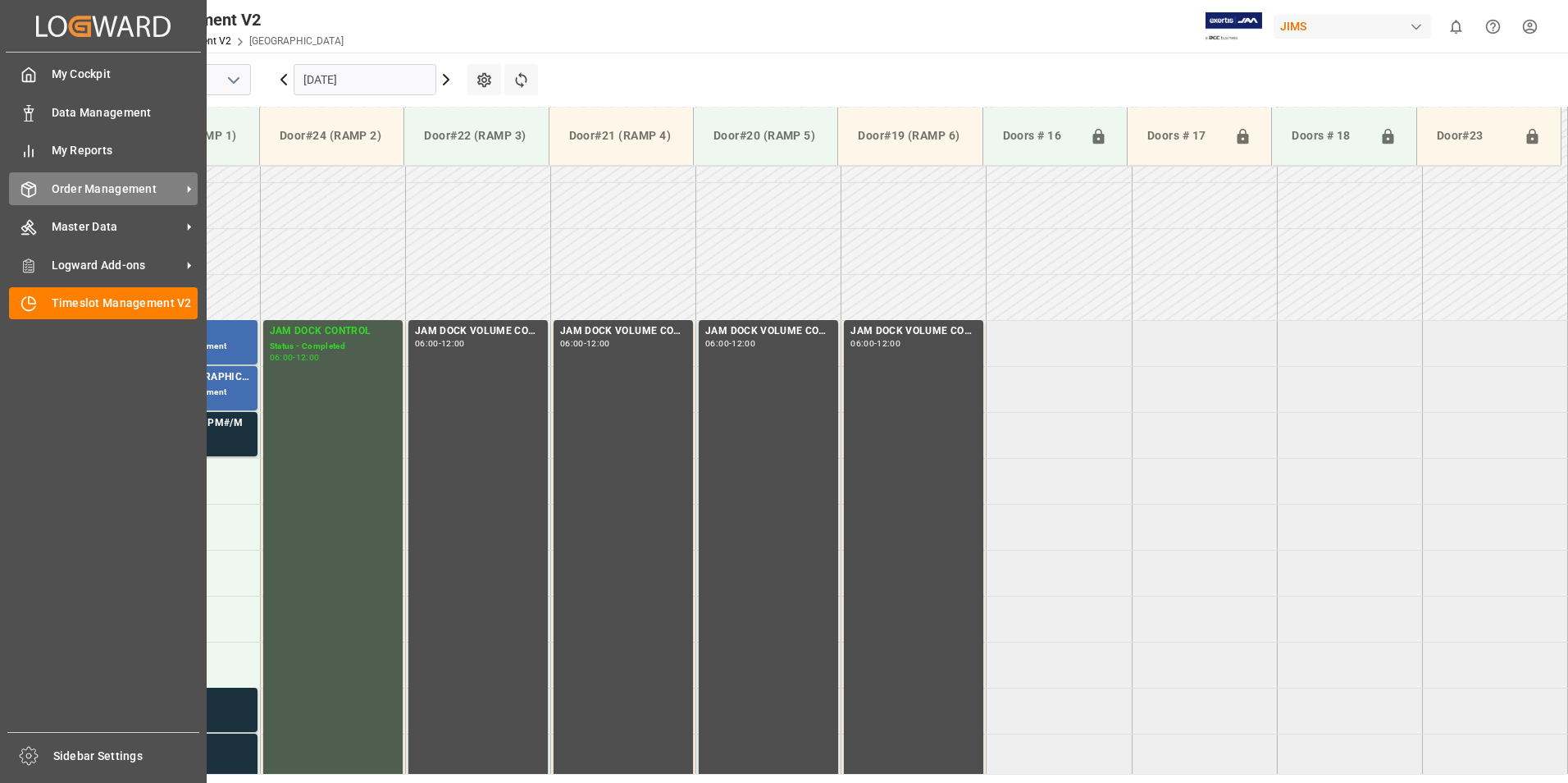
click at [56, 186] on span "Order Management" at bounding box center [117, 189] width 129 height 18
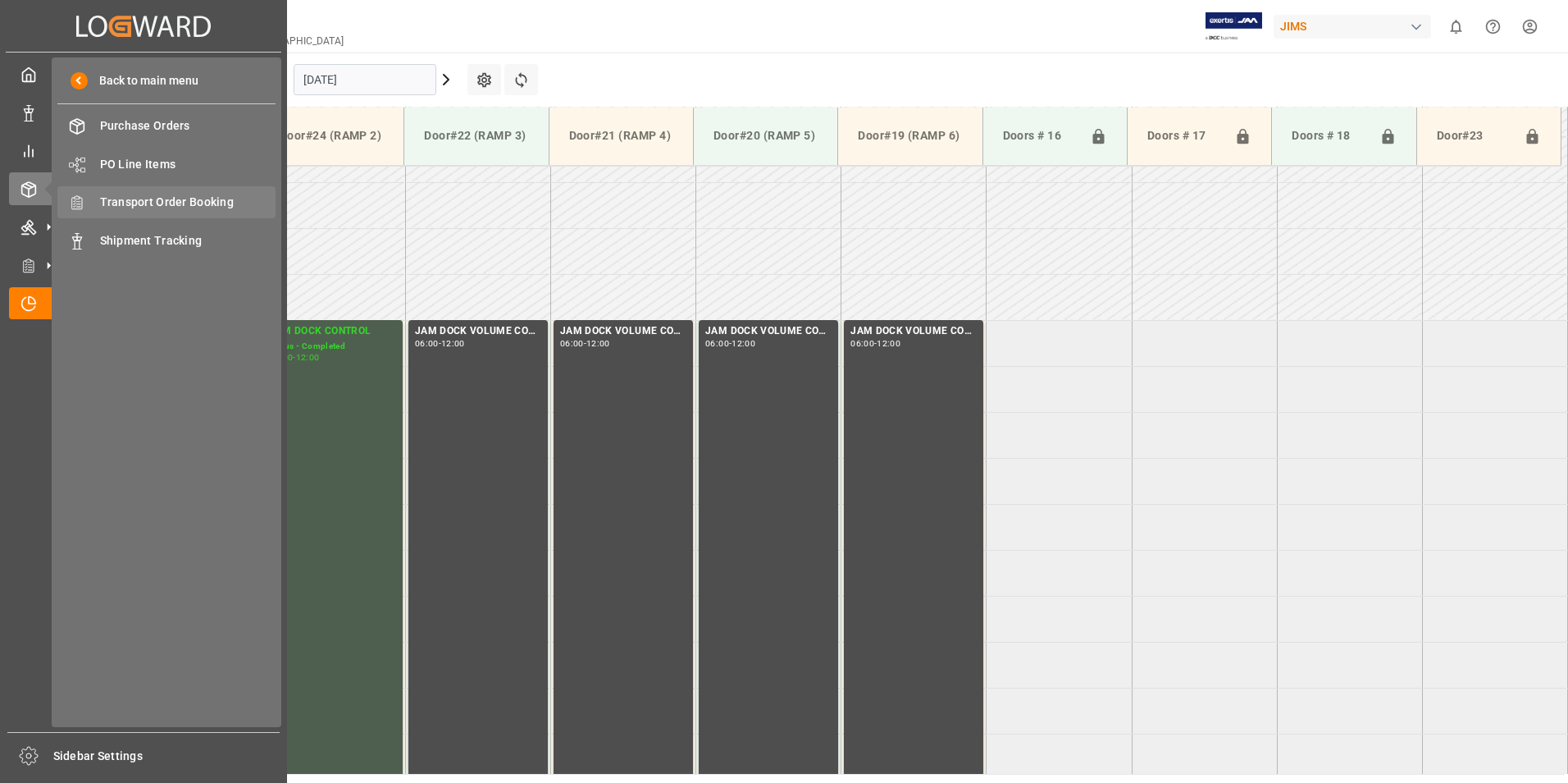
click at [171, 209] on span "Transport Order Booking" at bounding box center [188, 203] width 176 height 18
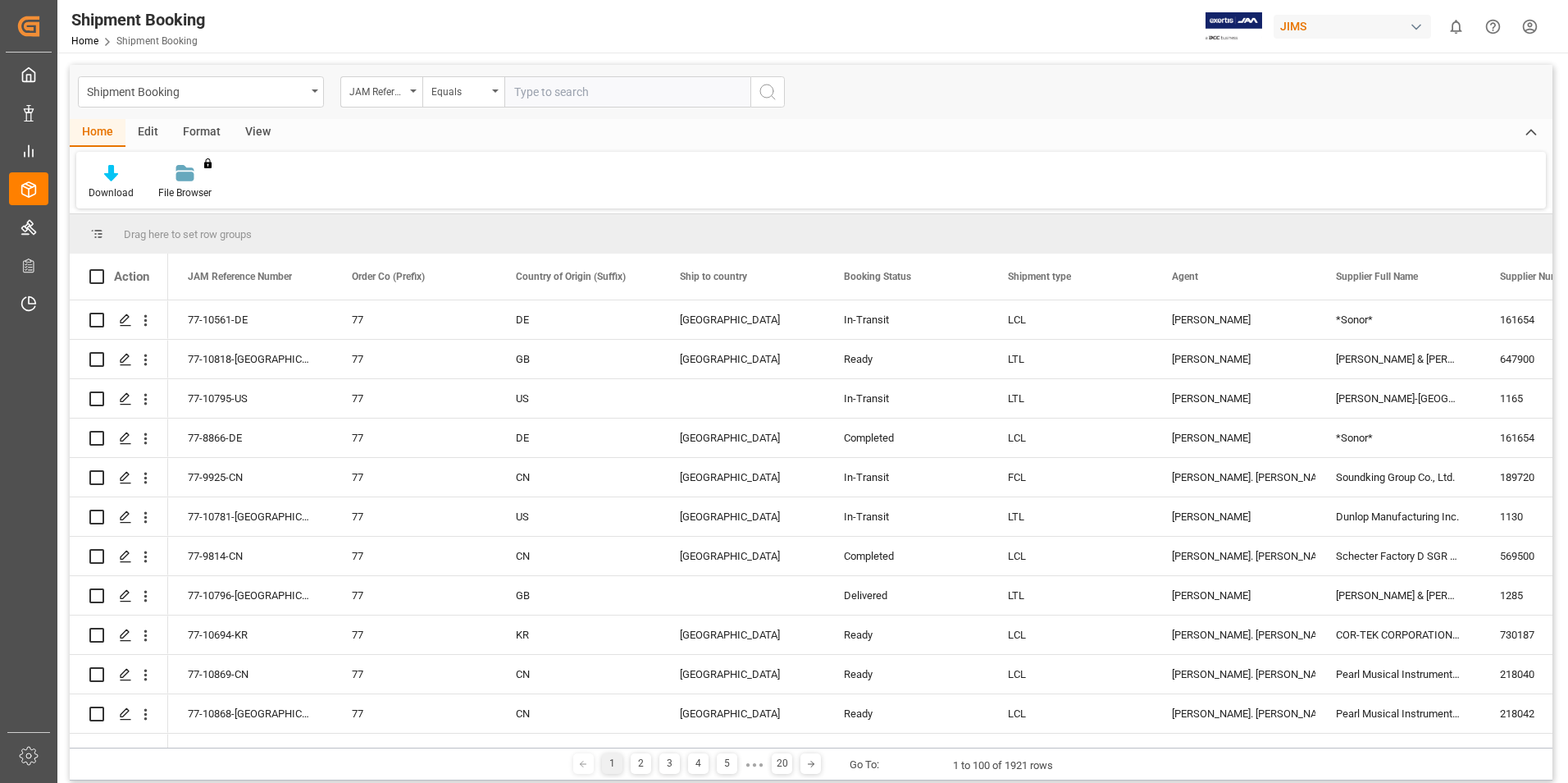
click at [541, 88] on input "text" at bounding box center [627, 92] width 246 height 31
type input "77-10106-ca"
click at [766, 99] on icon "search button" at bounding box center [768, 92] width 20 height 20
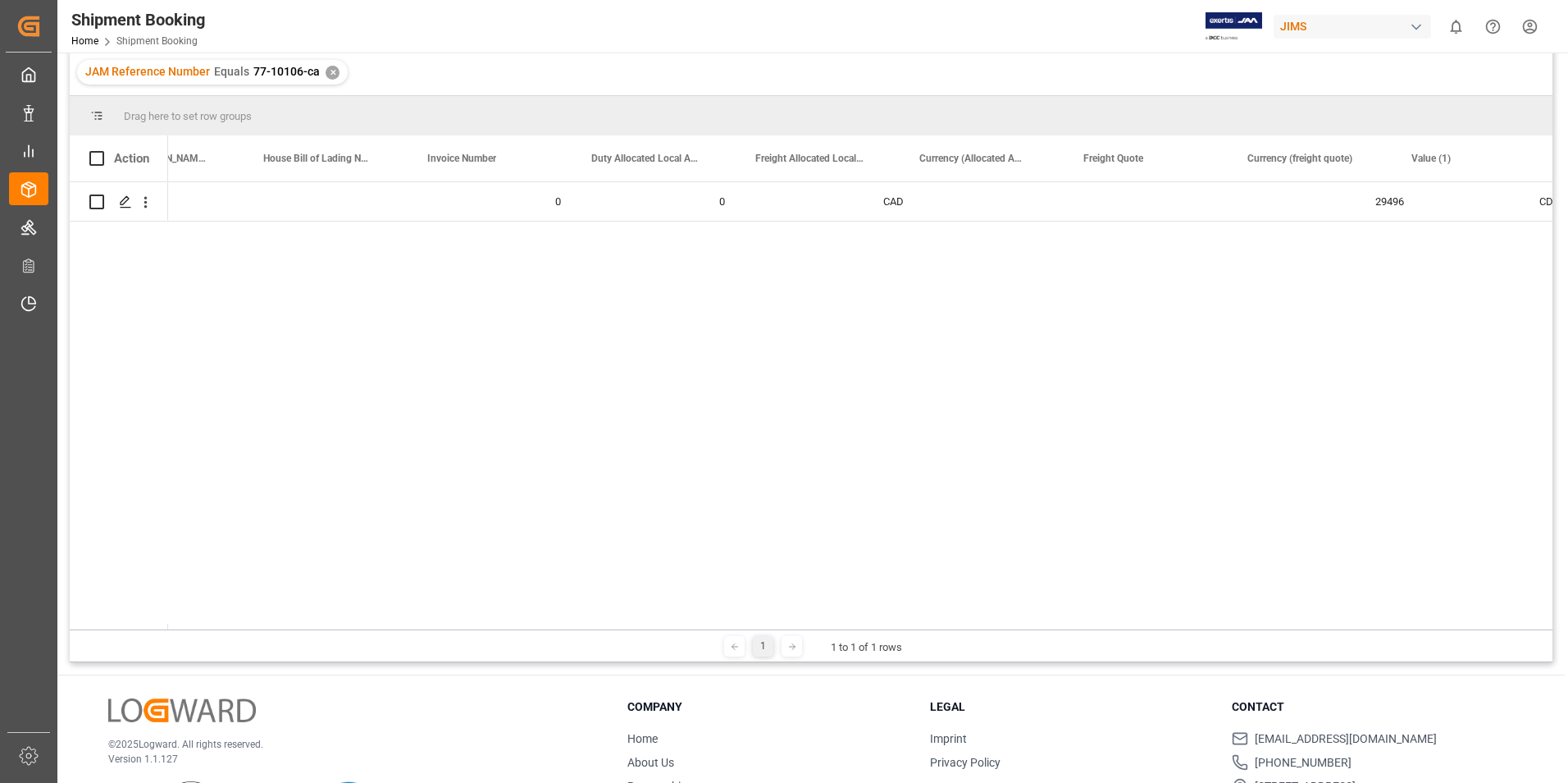
scroll to position [0, 3128]
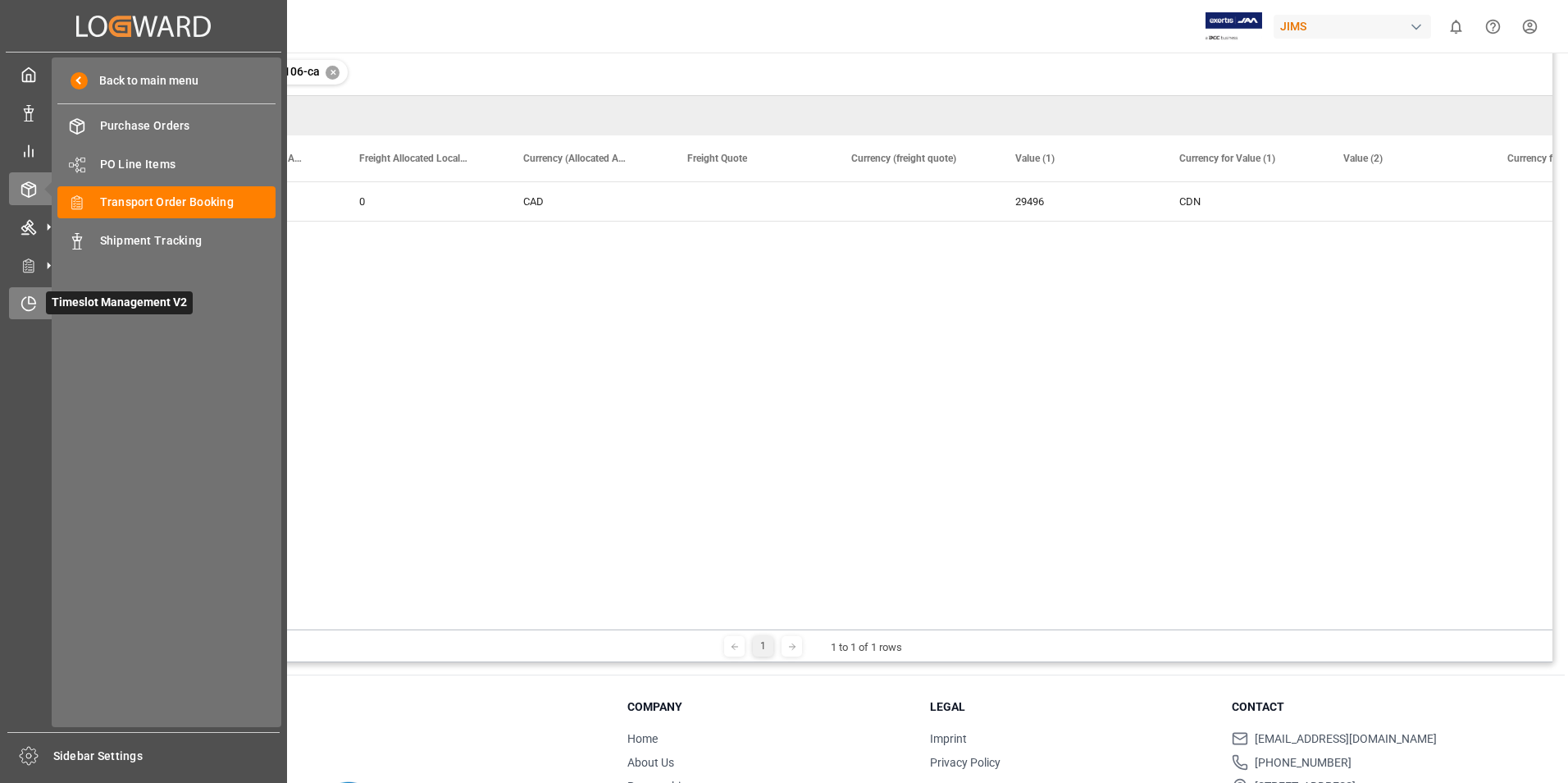
click at [105, 302] on span "Timeslot Management V2" at bounding box center [119, 302] width 147 height 23
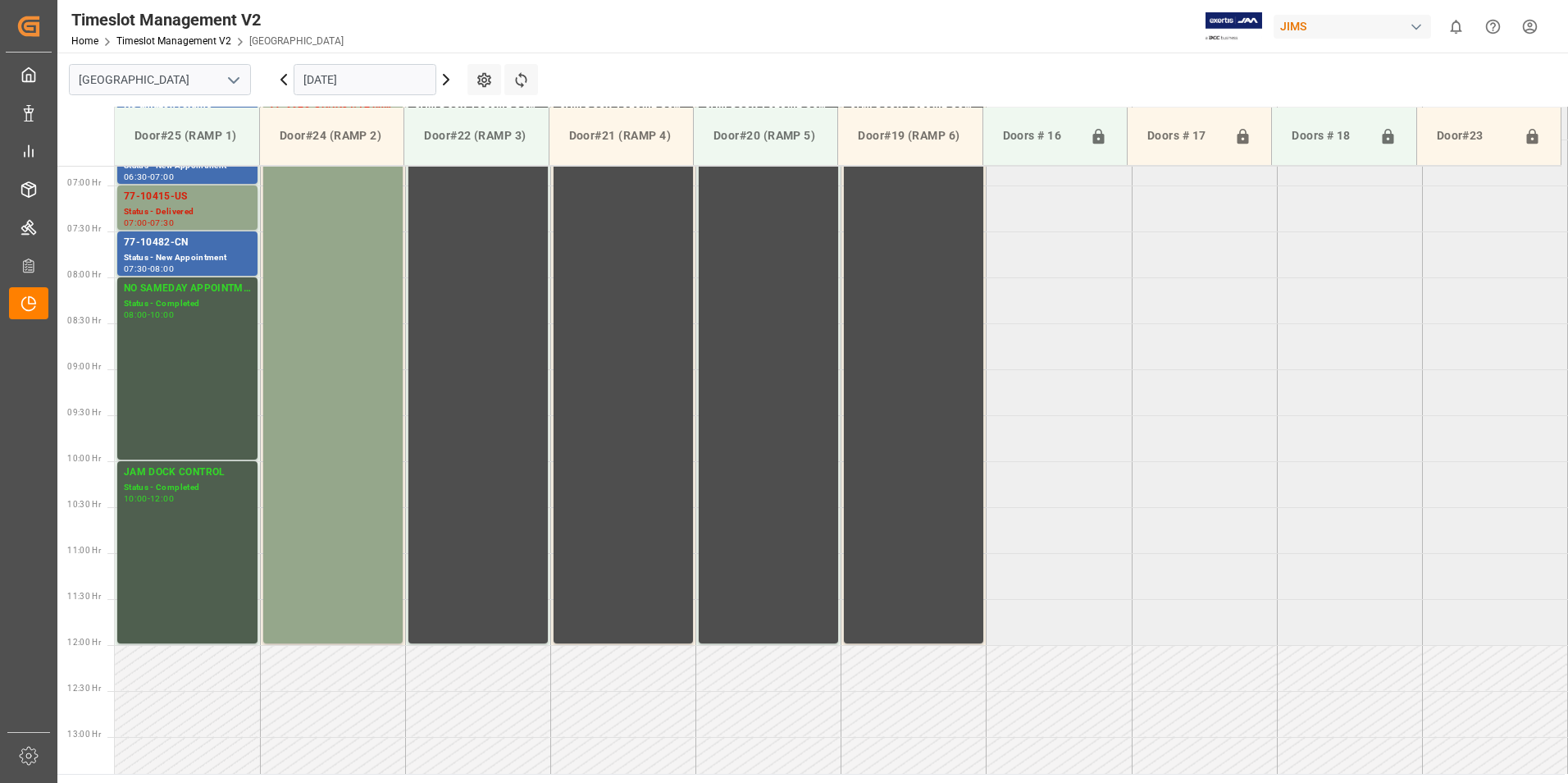
scroll to position [725, 0]
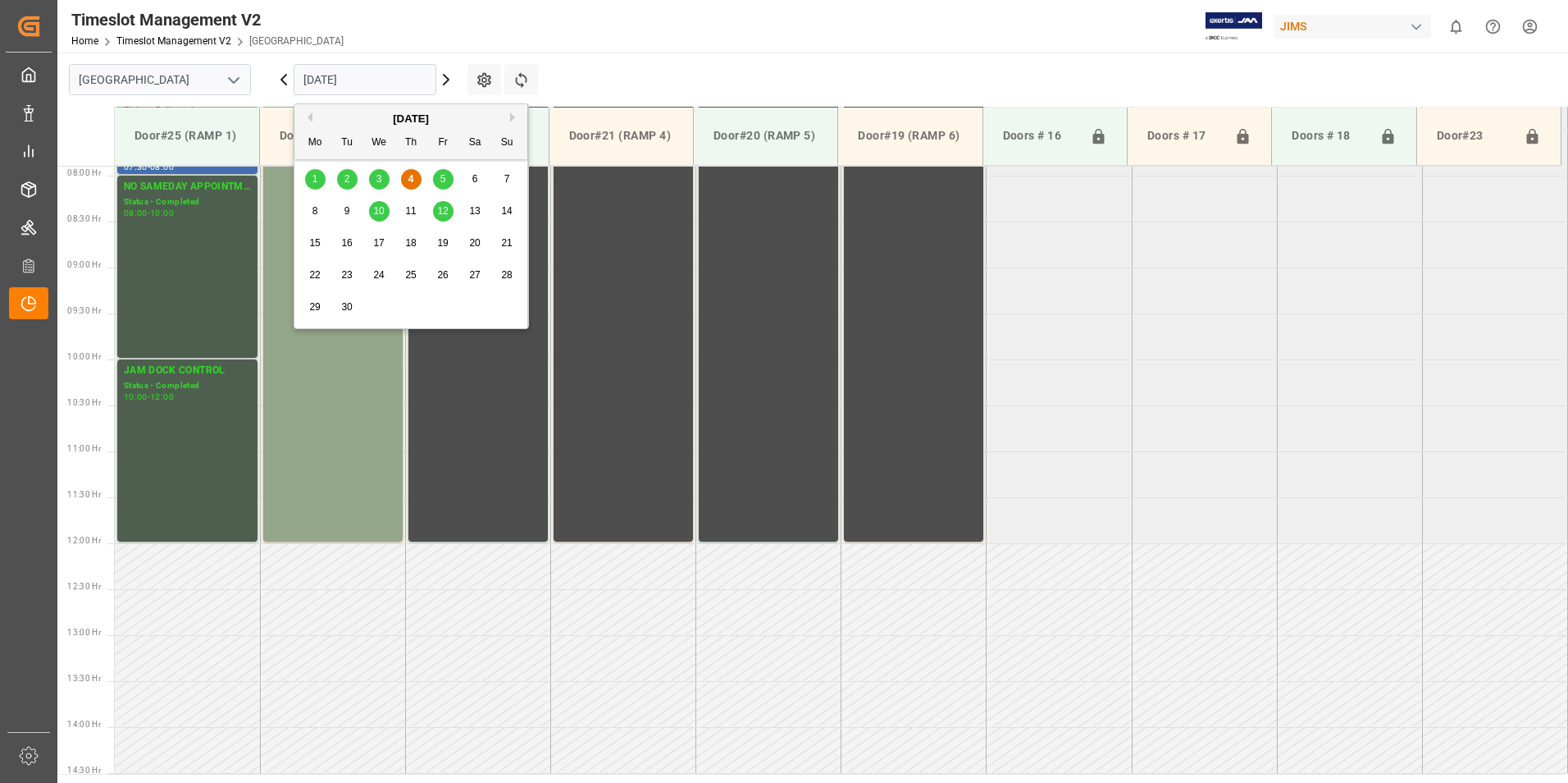
click at [360, 76] on input "[DATE]" at bounding box center [365, 79] width 143 height 31
click at [448, 180] on div "5" at bounding box center [443, 179] width 21 height 20
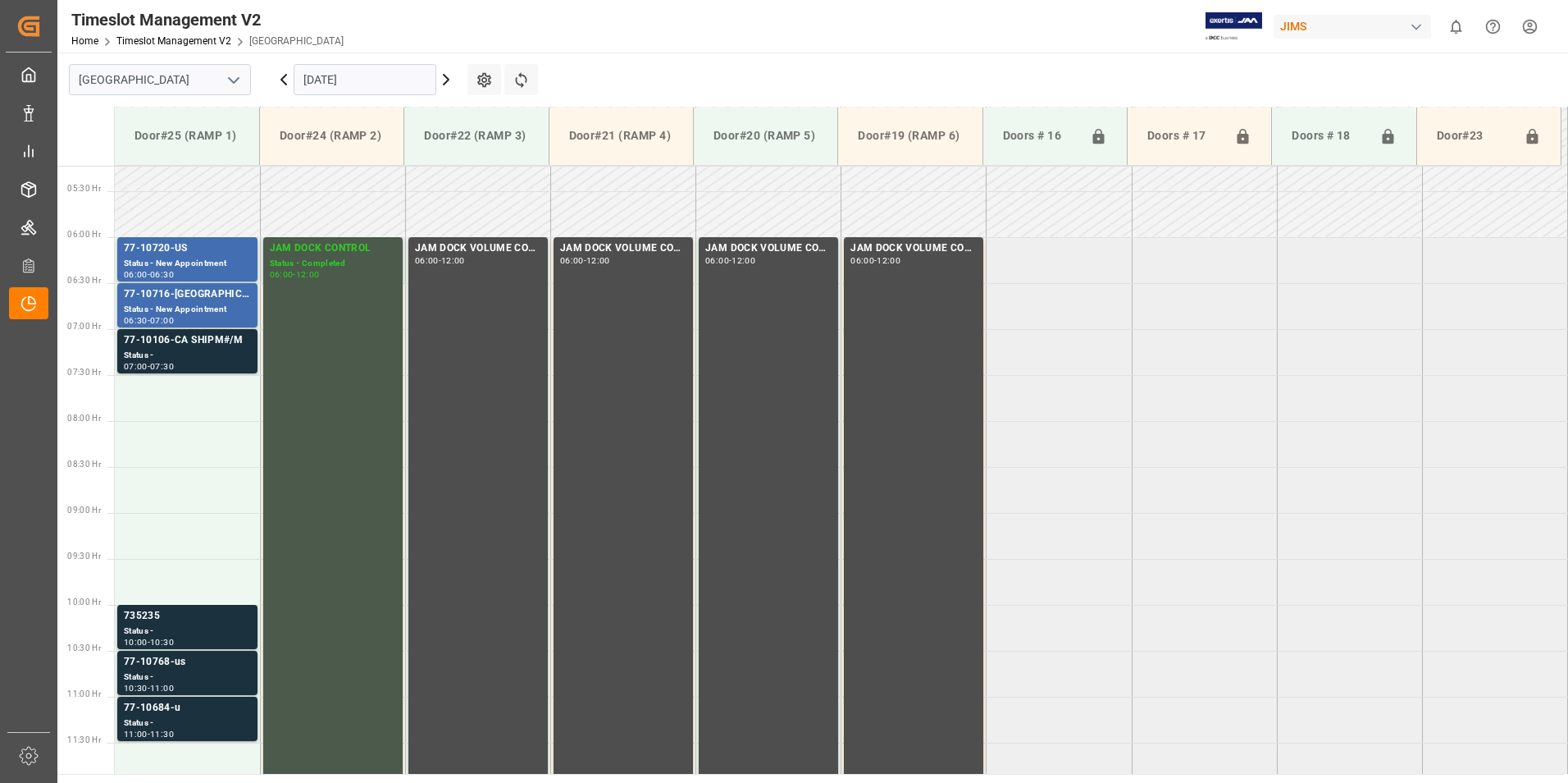
scroll to position [479, 0]
click at [160, 295] on div "77-10716-[GEOGRAPHIC_DATA]" at bounding box center [187, 295] width 127 height 17
click at [165, 297] on div "77-10716-[GEOGRAPHIC_DATA]" at bounding box center [187, 295] width 127 height 17
click at [168, 341] on div "77-10106-CA SHIPM#/M" at bounding box center [187, 341] width 127 height 17
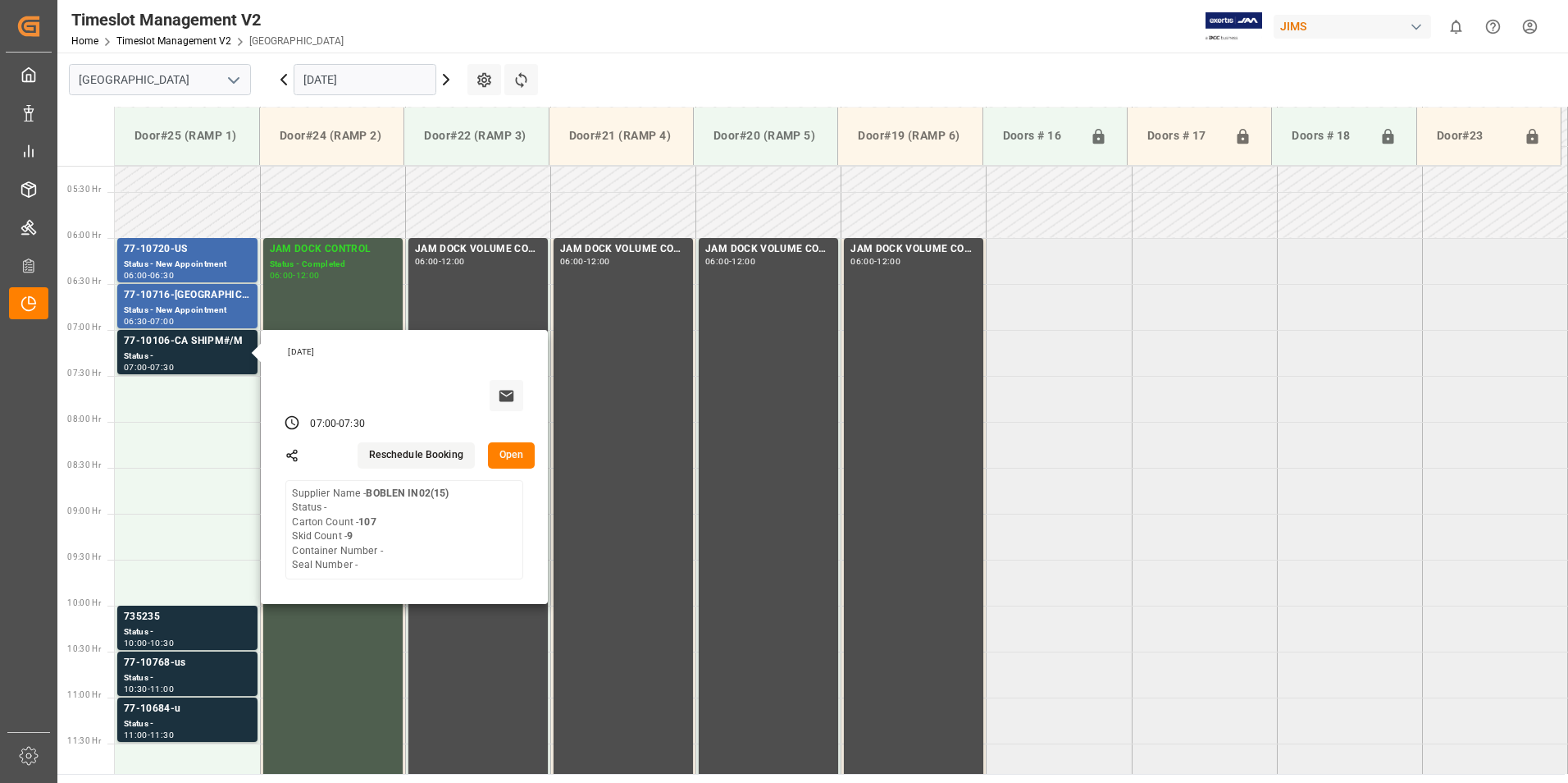
scroll to position [562, 0]
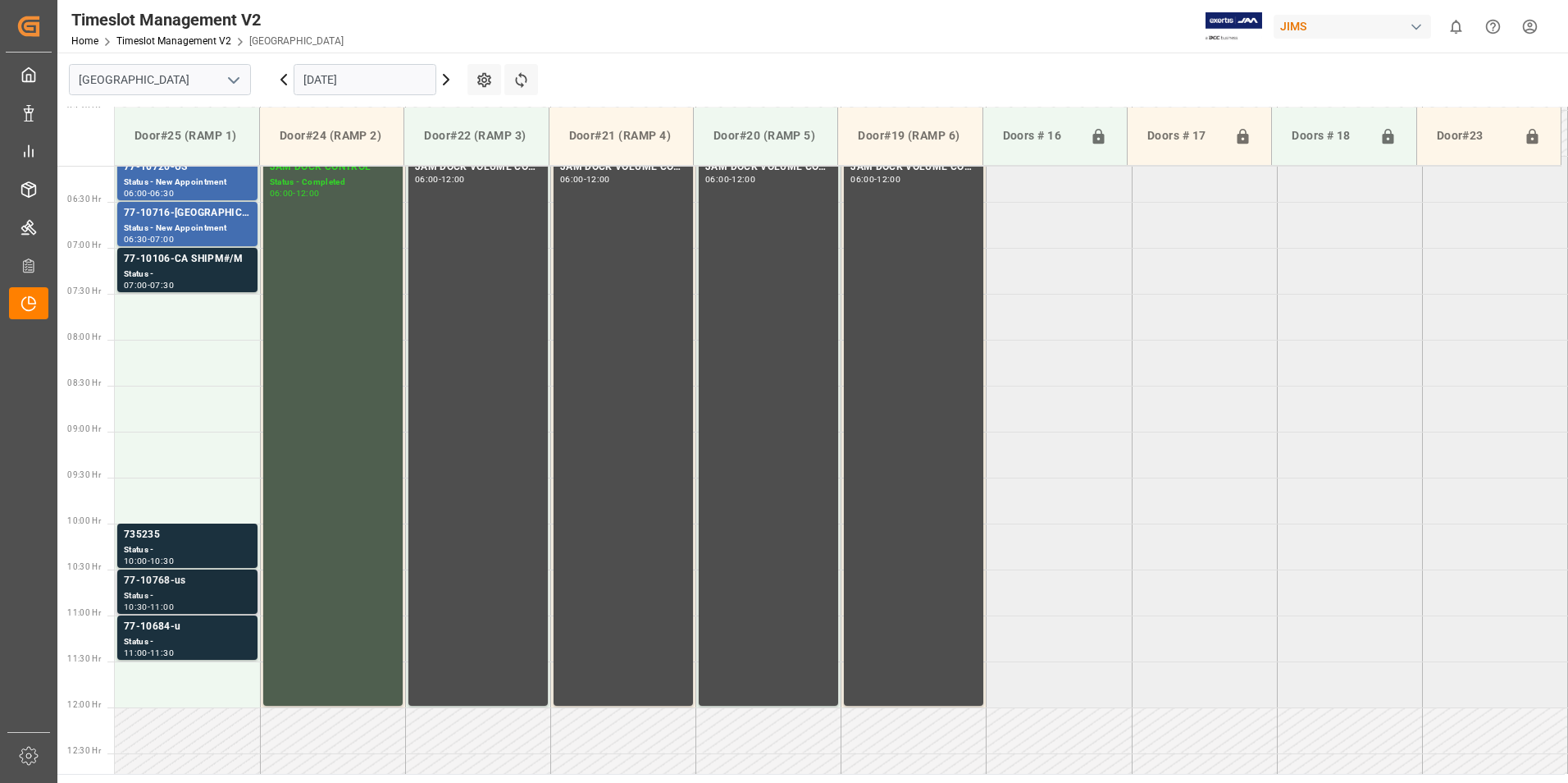
click at [169, 587] on div "77-10768-us" at bounding box center [187, 580] width 127 height 17
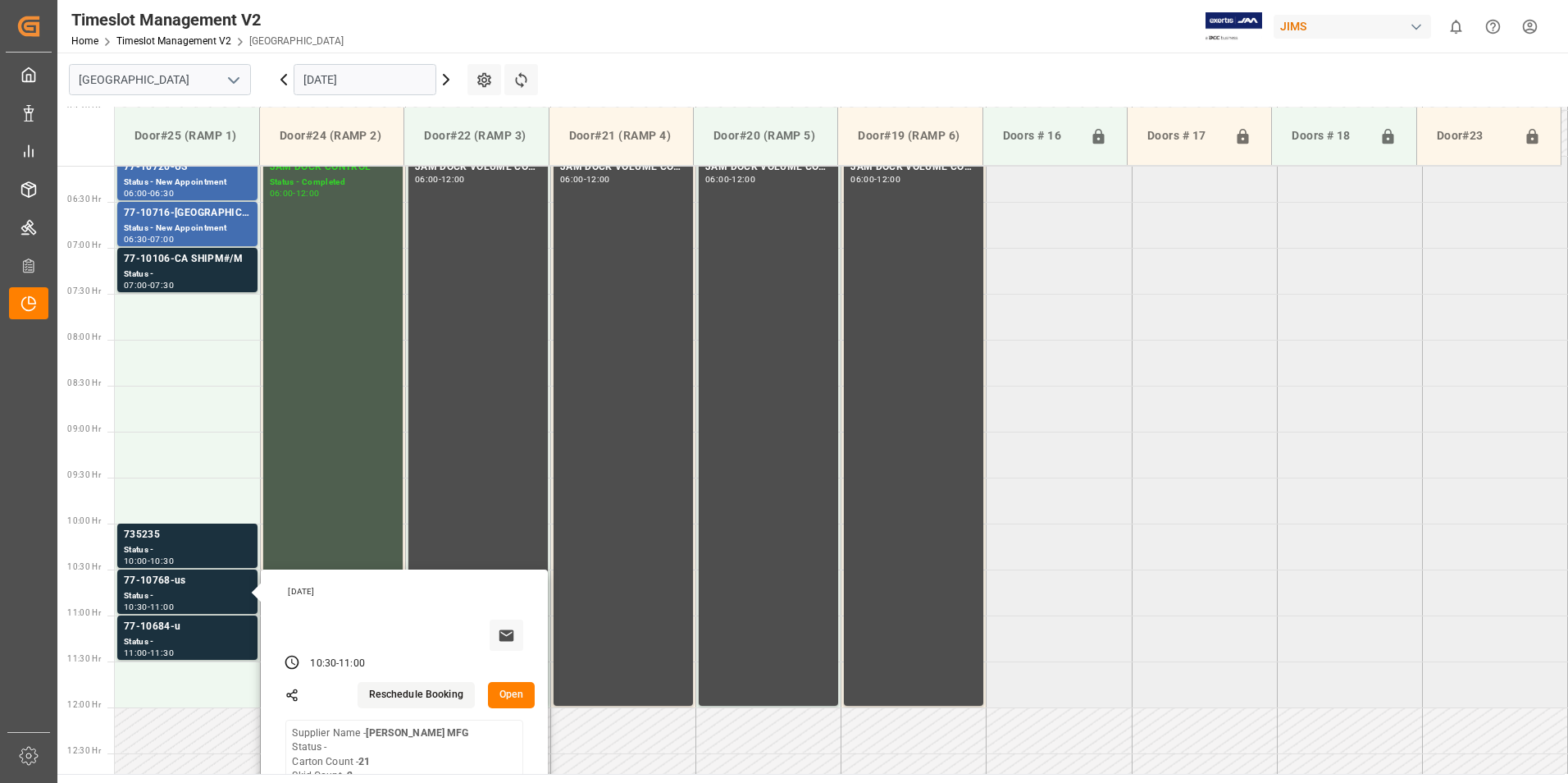
scroll to position [643, 0]
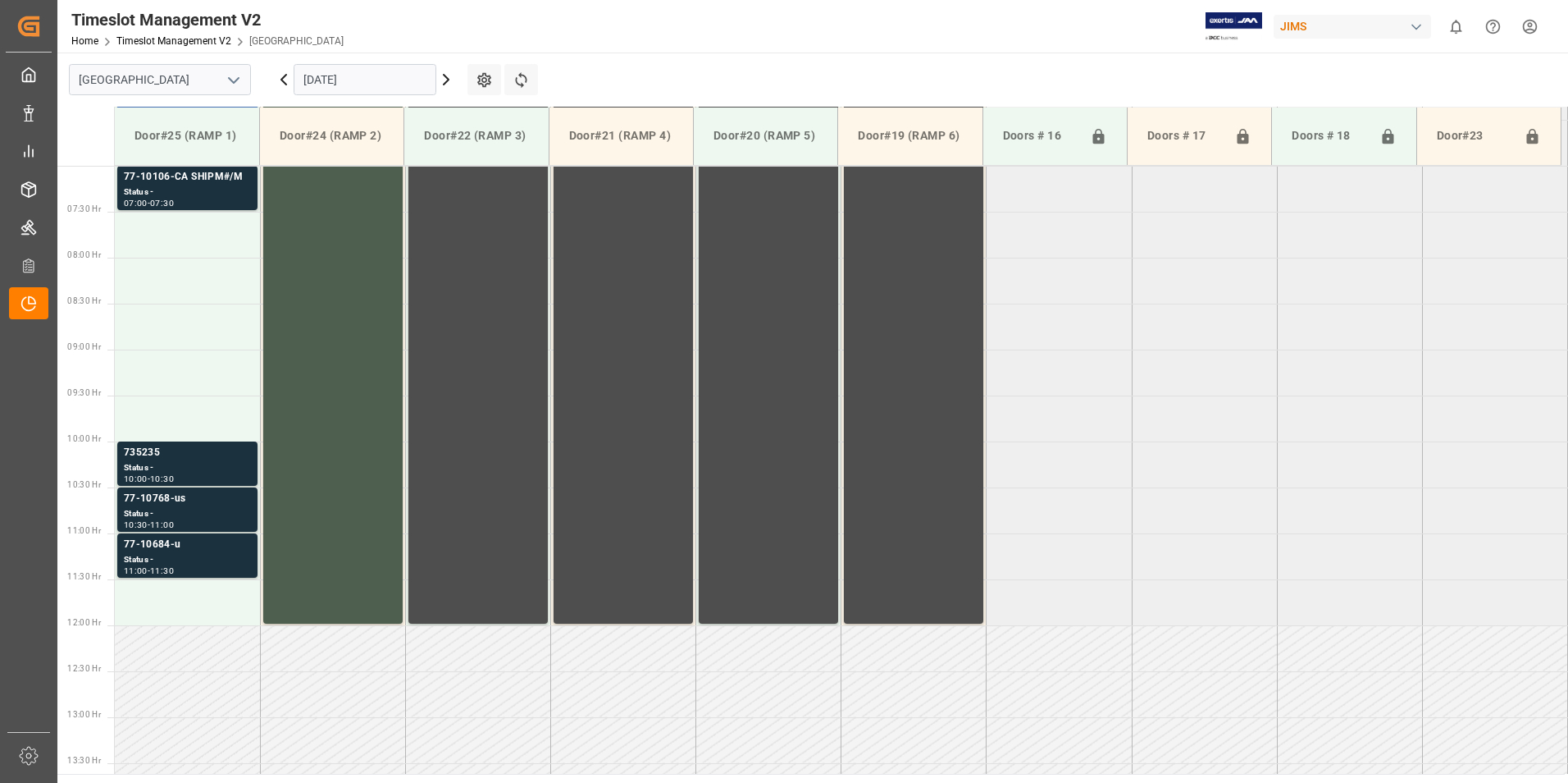
click at [165, 546] on div "77-10684-u" at bounding box center [187, 545] width 127 height 17
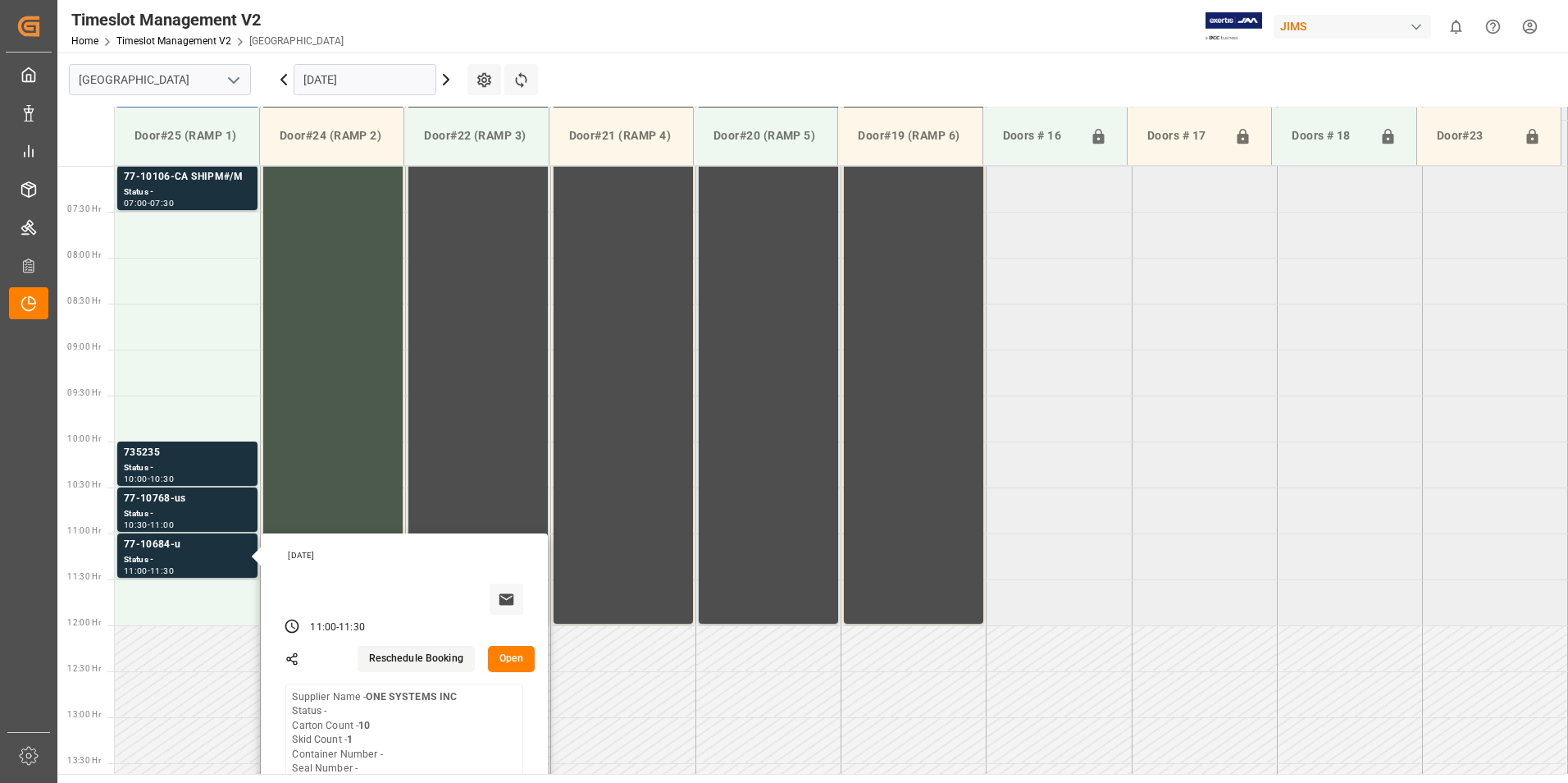
scroll to position [397, 0]
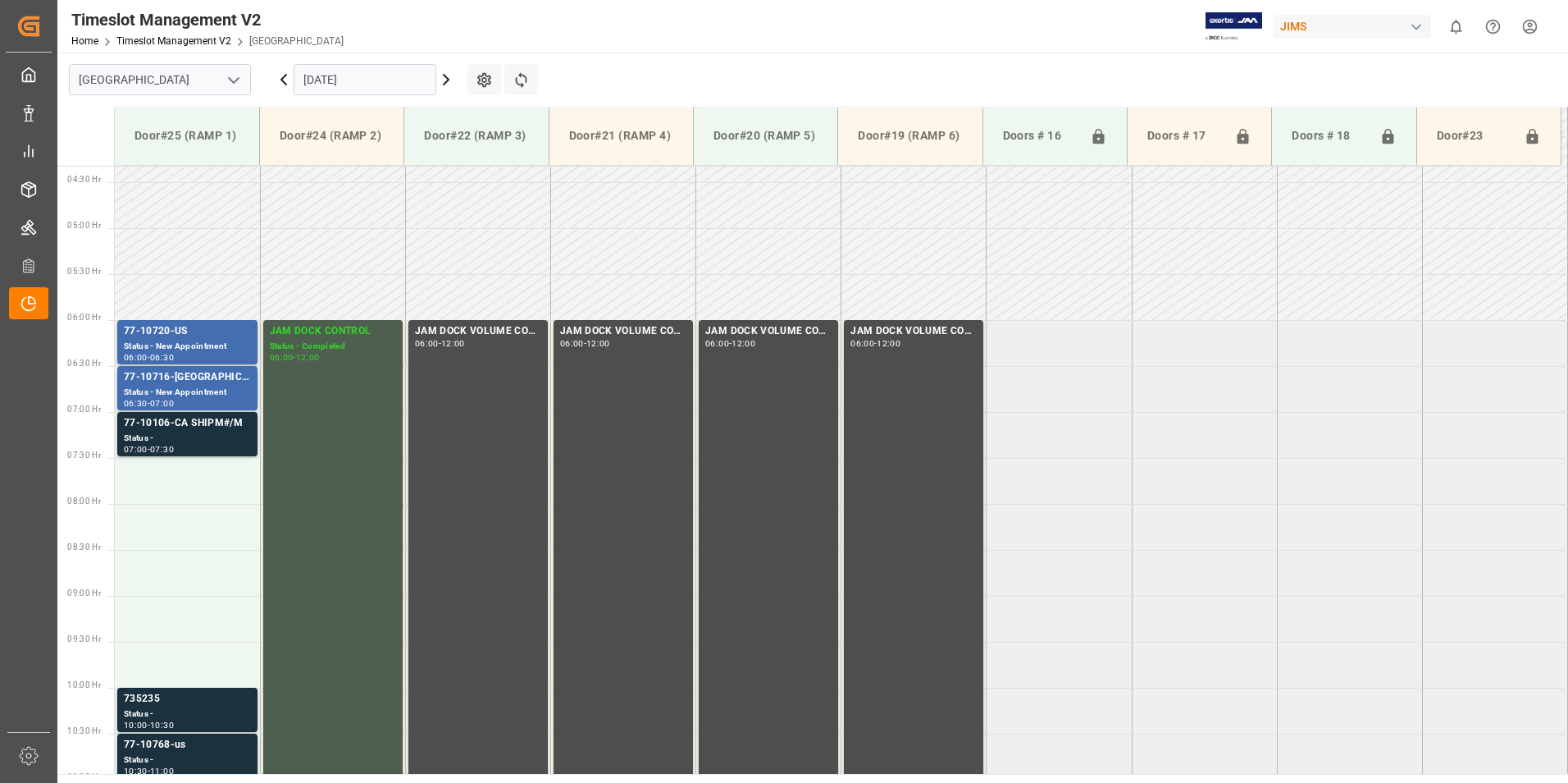
click at [350, 66] on input "[DATE]" at bounding box center [365, 79] width 143 height 31
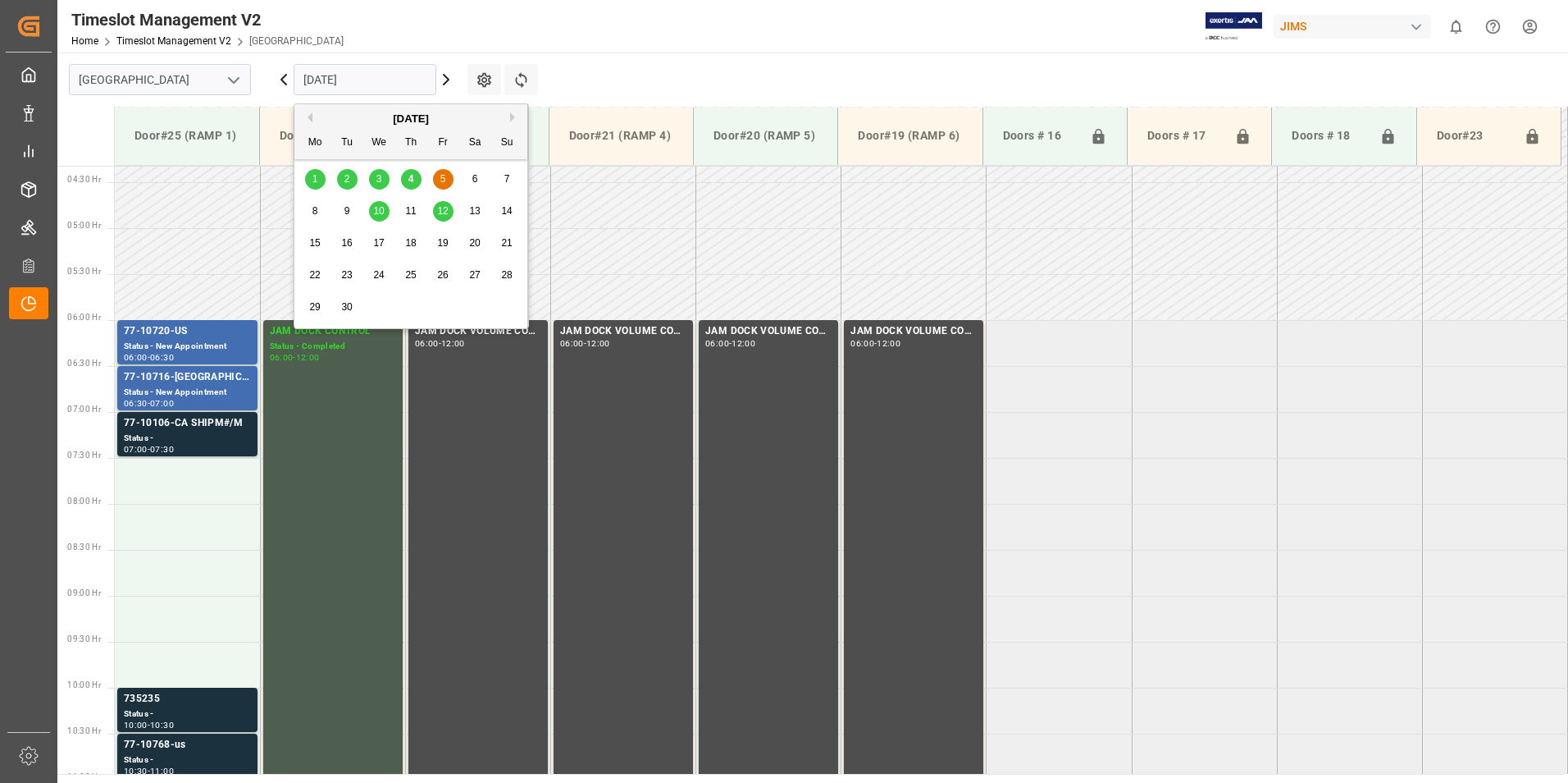
click at [412, 184] on span "4" at bounding box center [411, 179] width 6 height 12
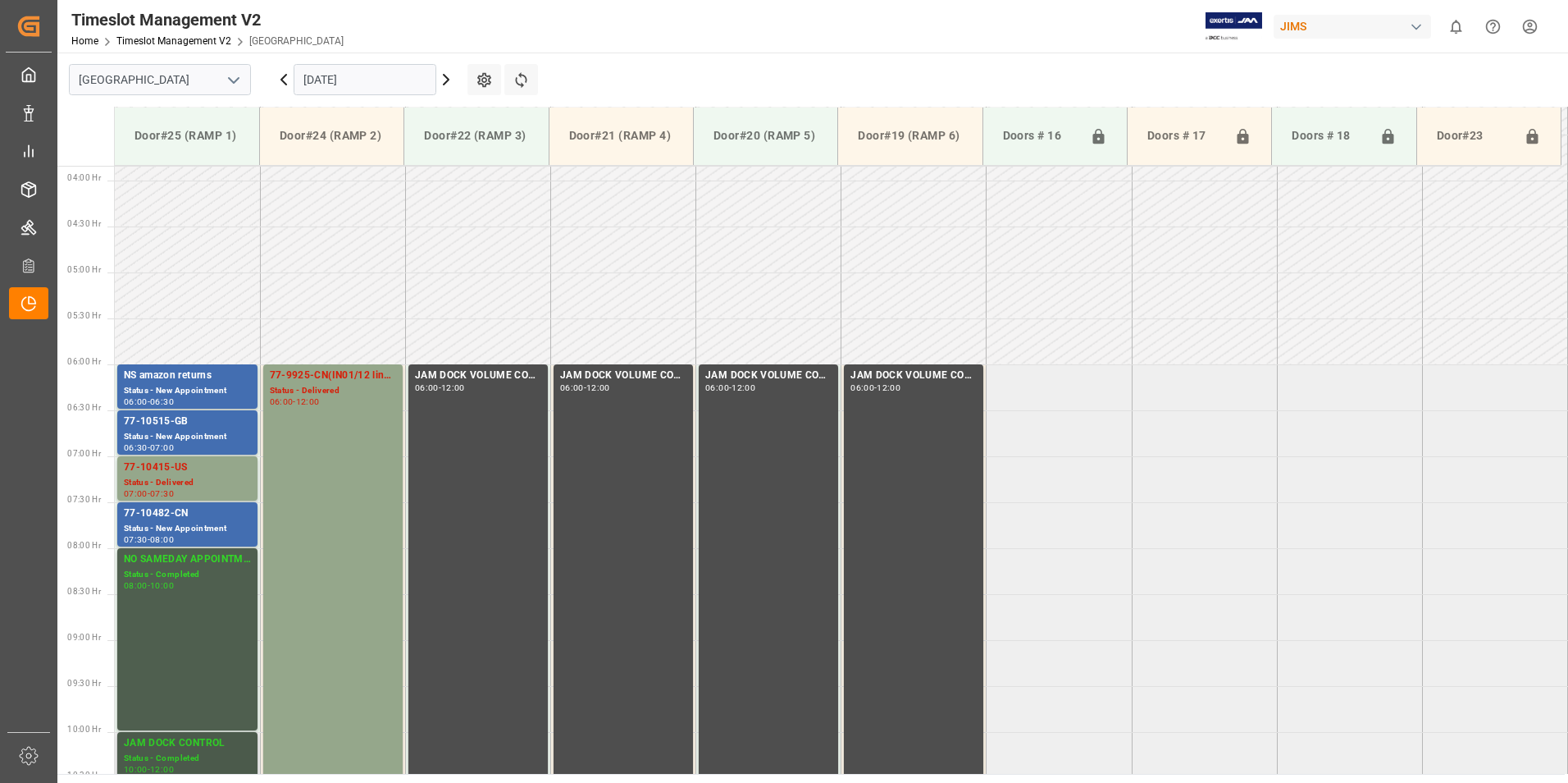
scroll to position [316, 0]
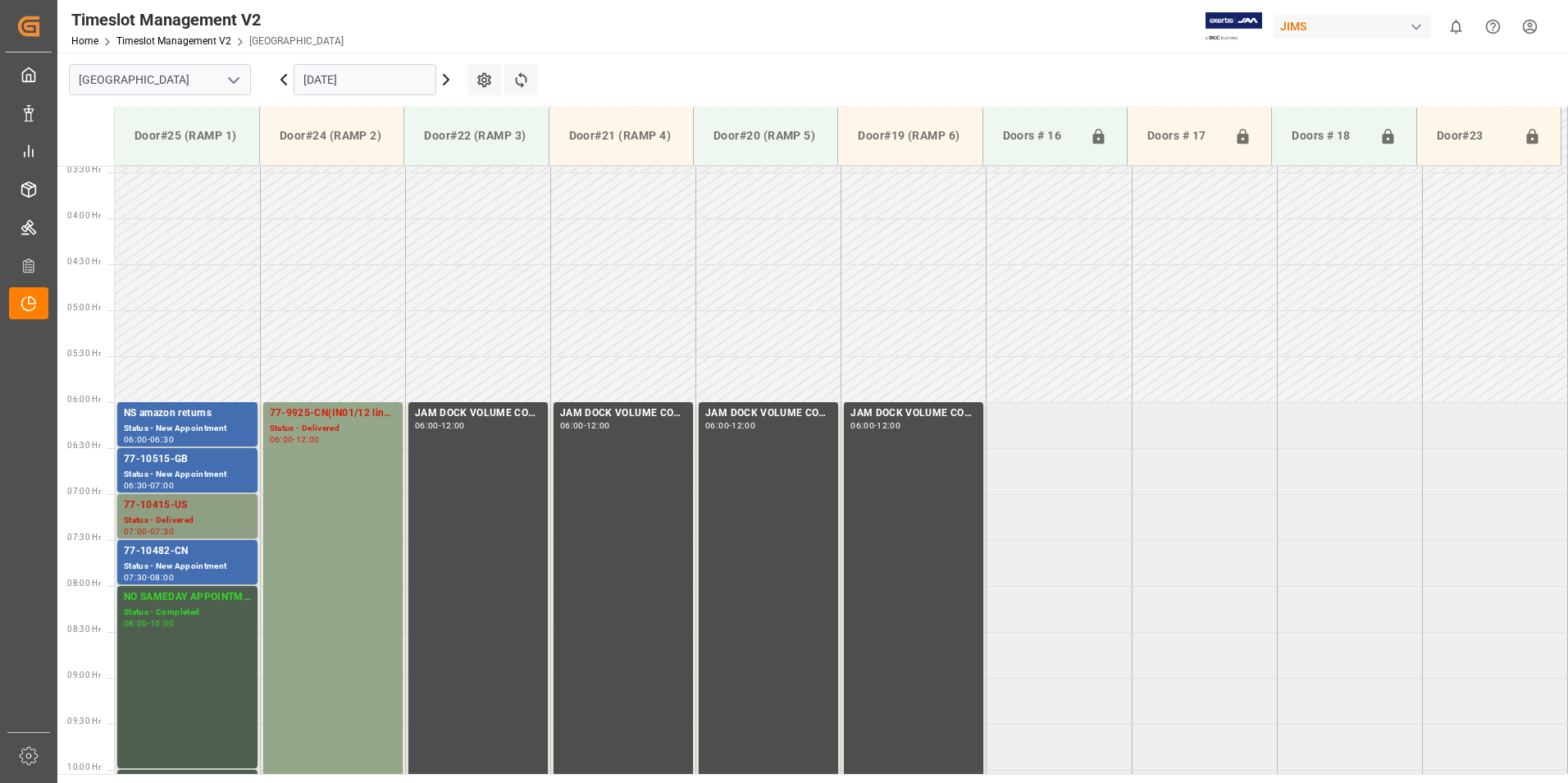
click at [168, 502] on div "77-10415-US" at bounding box center [187, 505] width 127 height 17
click at [174, 556] on div "77-10482-CN" at bounding box center [187, 551] width 127 height 17
click at [341, 414] on div "77-9925-CN(IN01/12 lines)" at bounding box center [332, 414] width 126 height 17
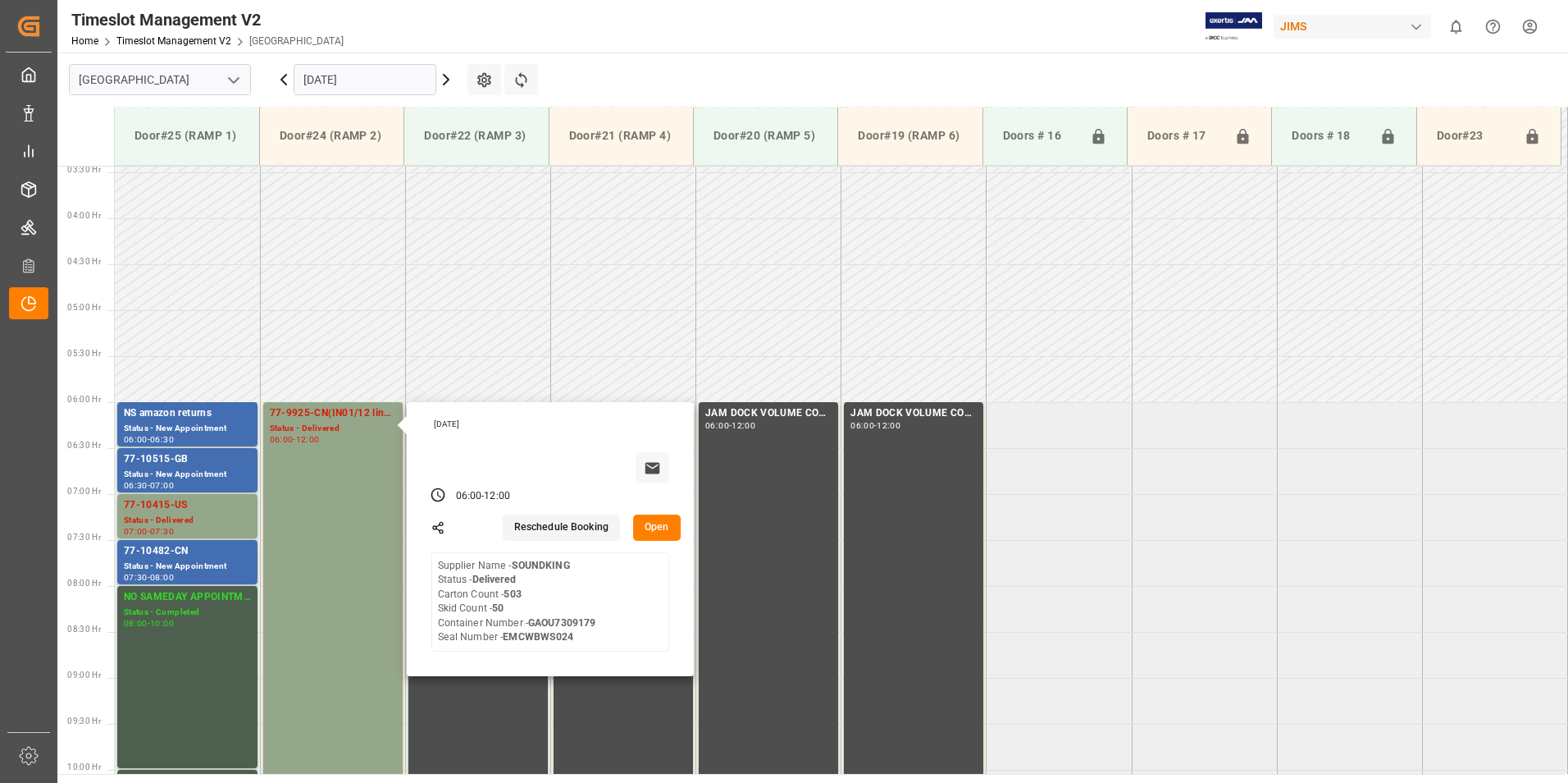
click at [351, 76] on input "[DATE]" at bounding box center [365, 79] width 143 height 31
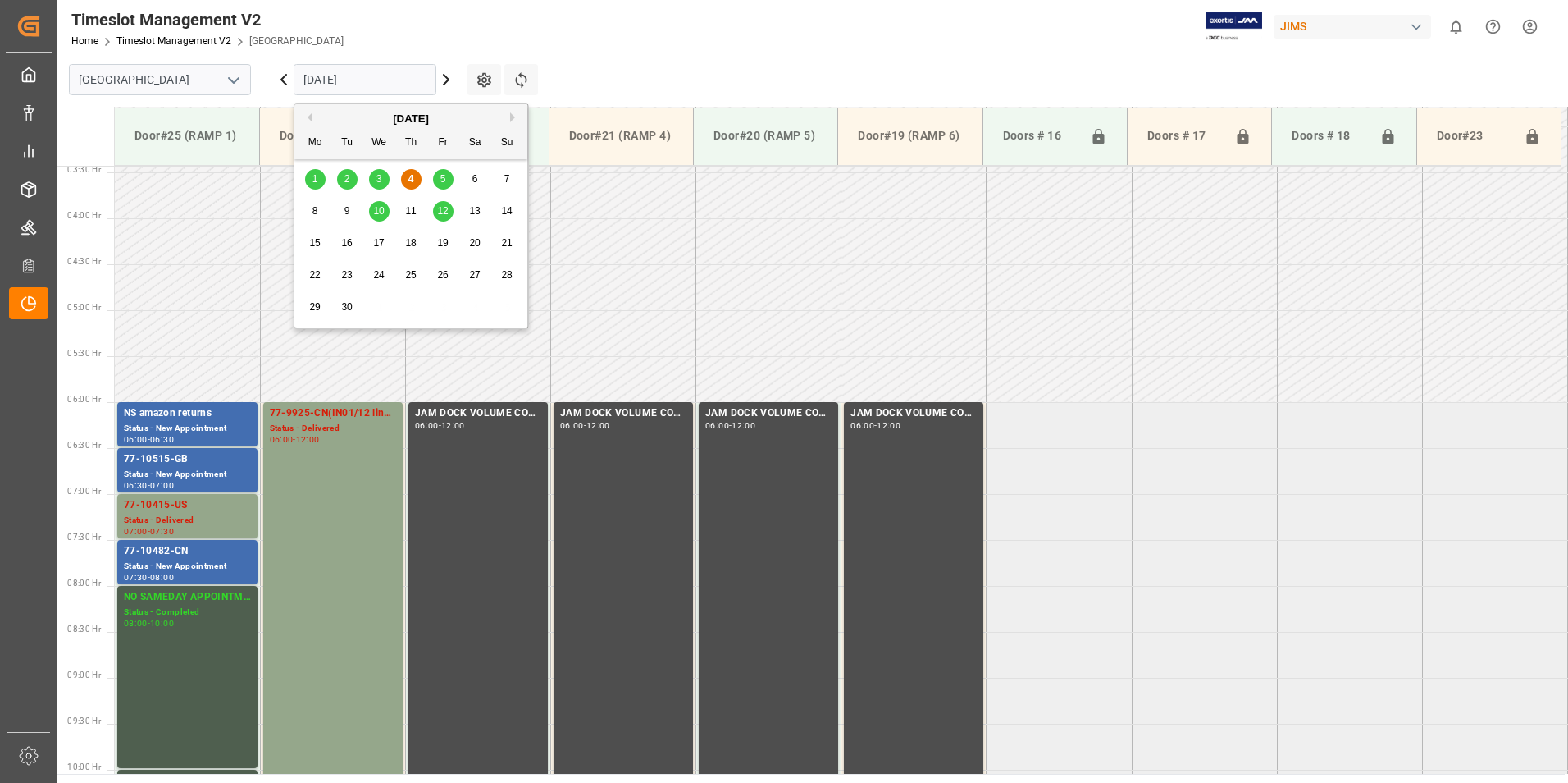
click at [352, 76] on input "[DATE]" at bounding box center [365, 79] width 143 height 31
click at [441, 176] on span "5" at bounding box center [444, 179] width 6 height 12
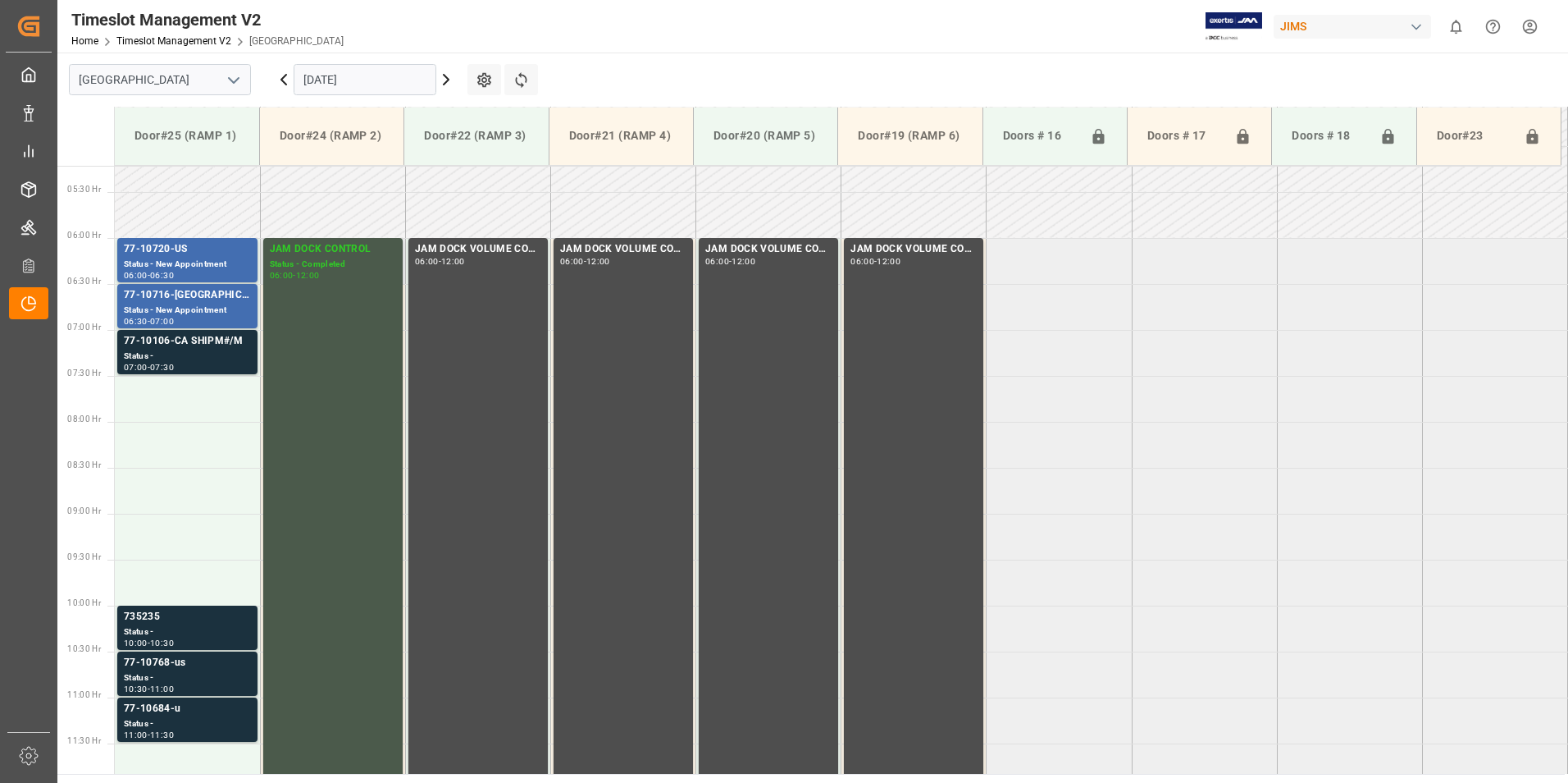
scroll to position [151, 0]
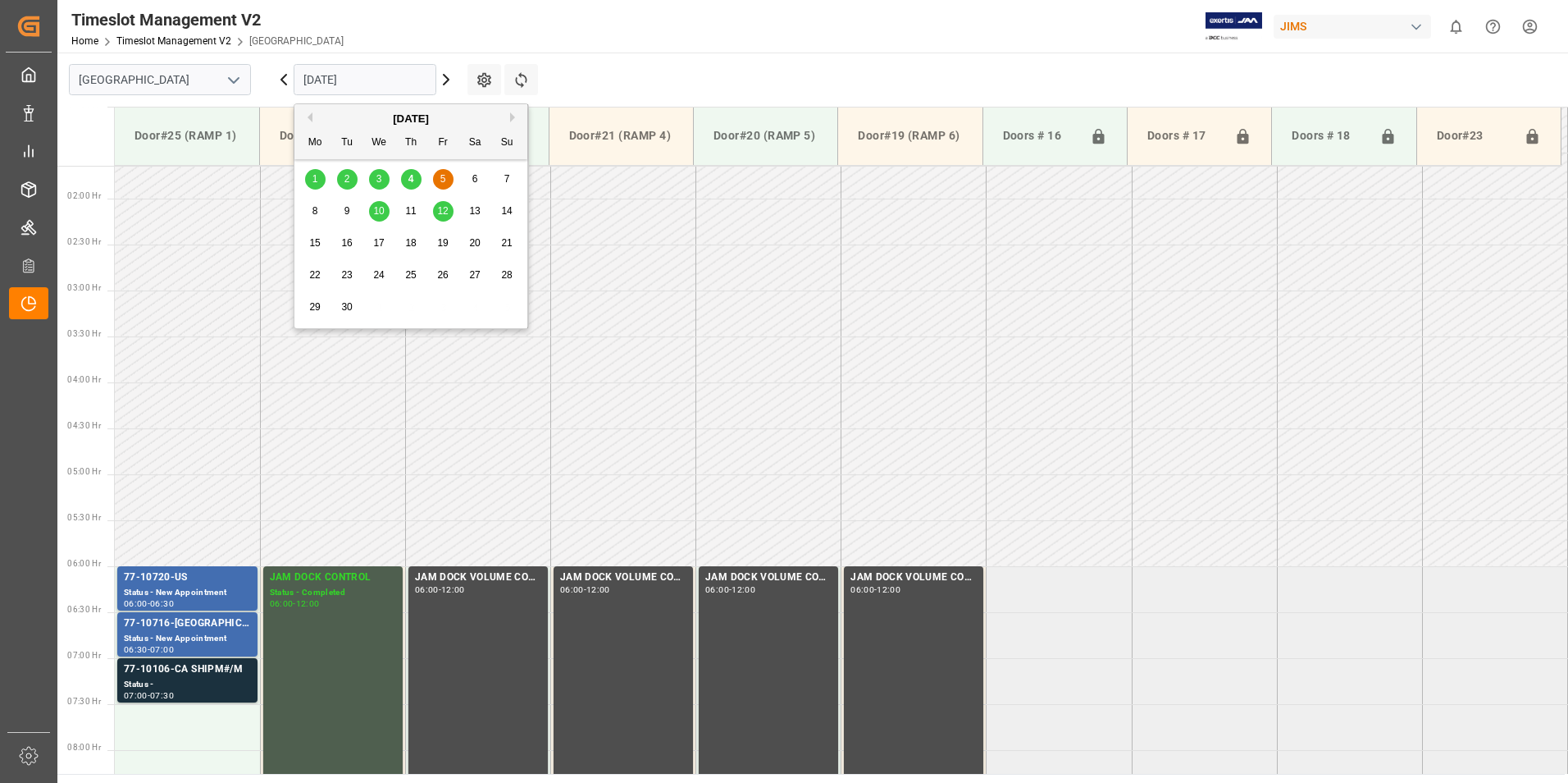
click at [376, 73] on input "[DATE]" at bounding box center [365, 79] width 143 height 31
click at [373, 210] on span "10" at bounding box center [378, 211] width 11 height 12
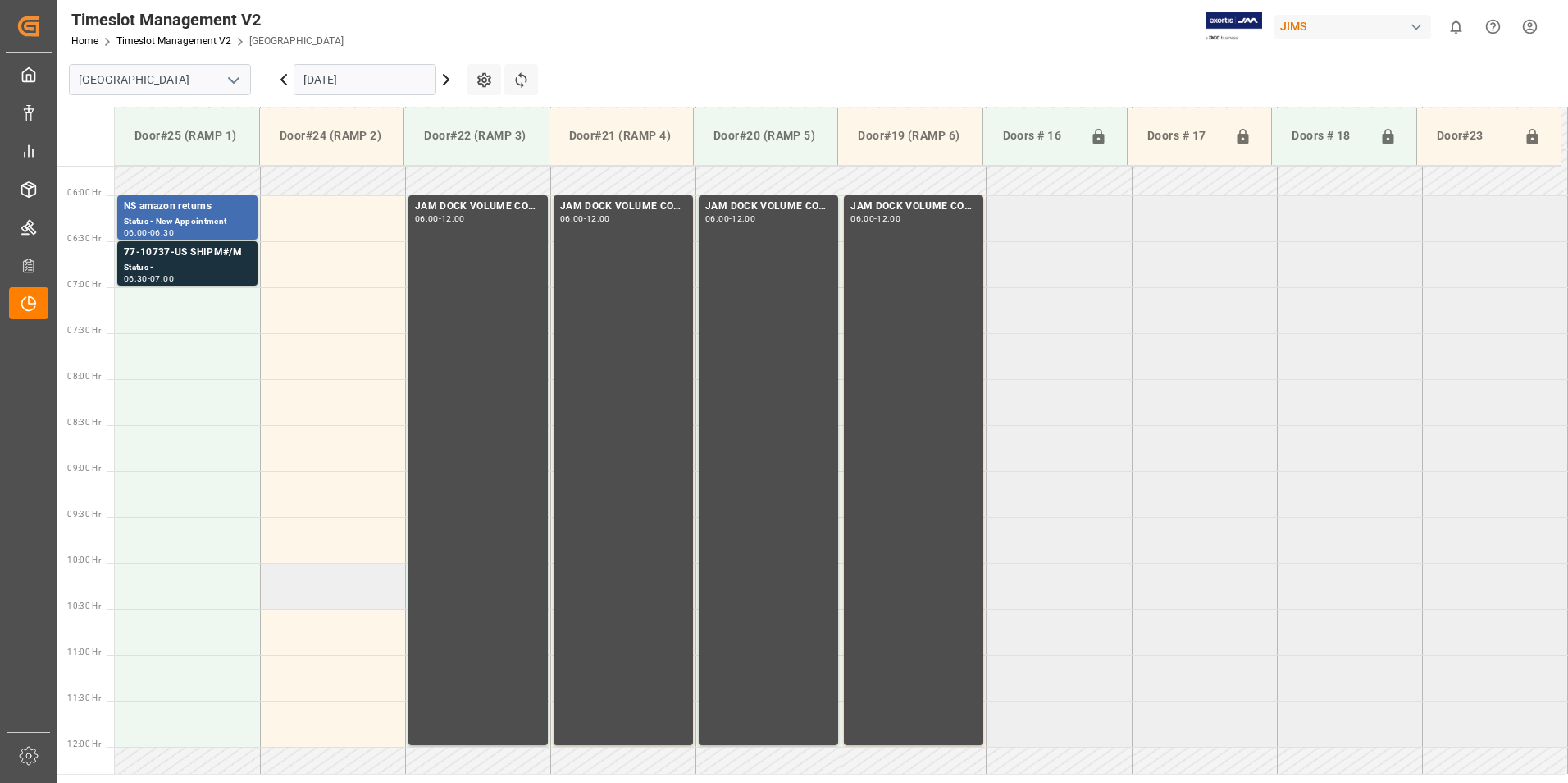
scroll to position [479, 0]
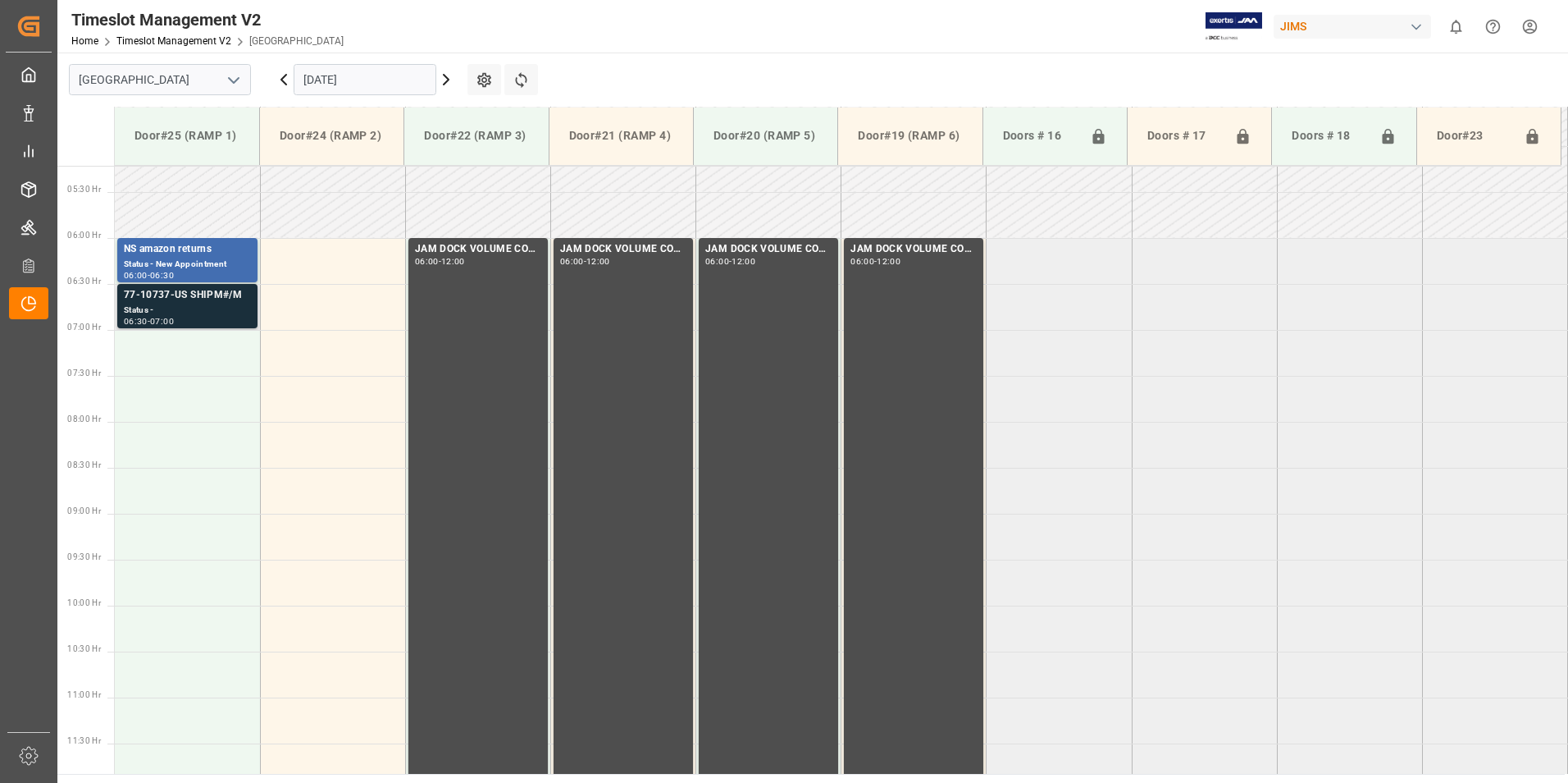
click at [194, 305] on div "Status -" at bounding box center [187, 311] width 127 height 14
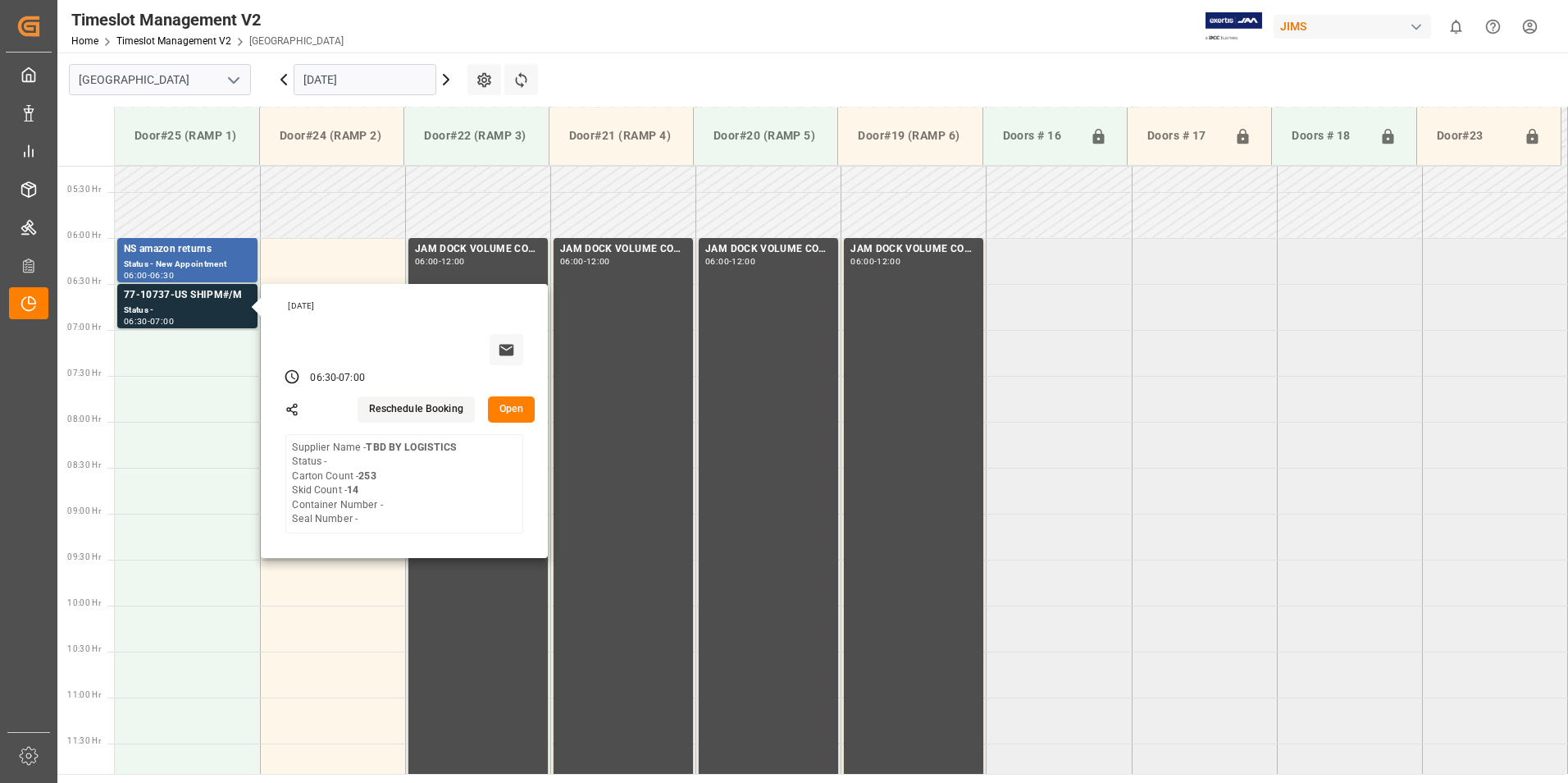
click at [381, 78] on input "[DATE]" at bounding box center [365, 79] width 143 height 31
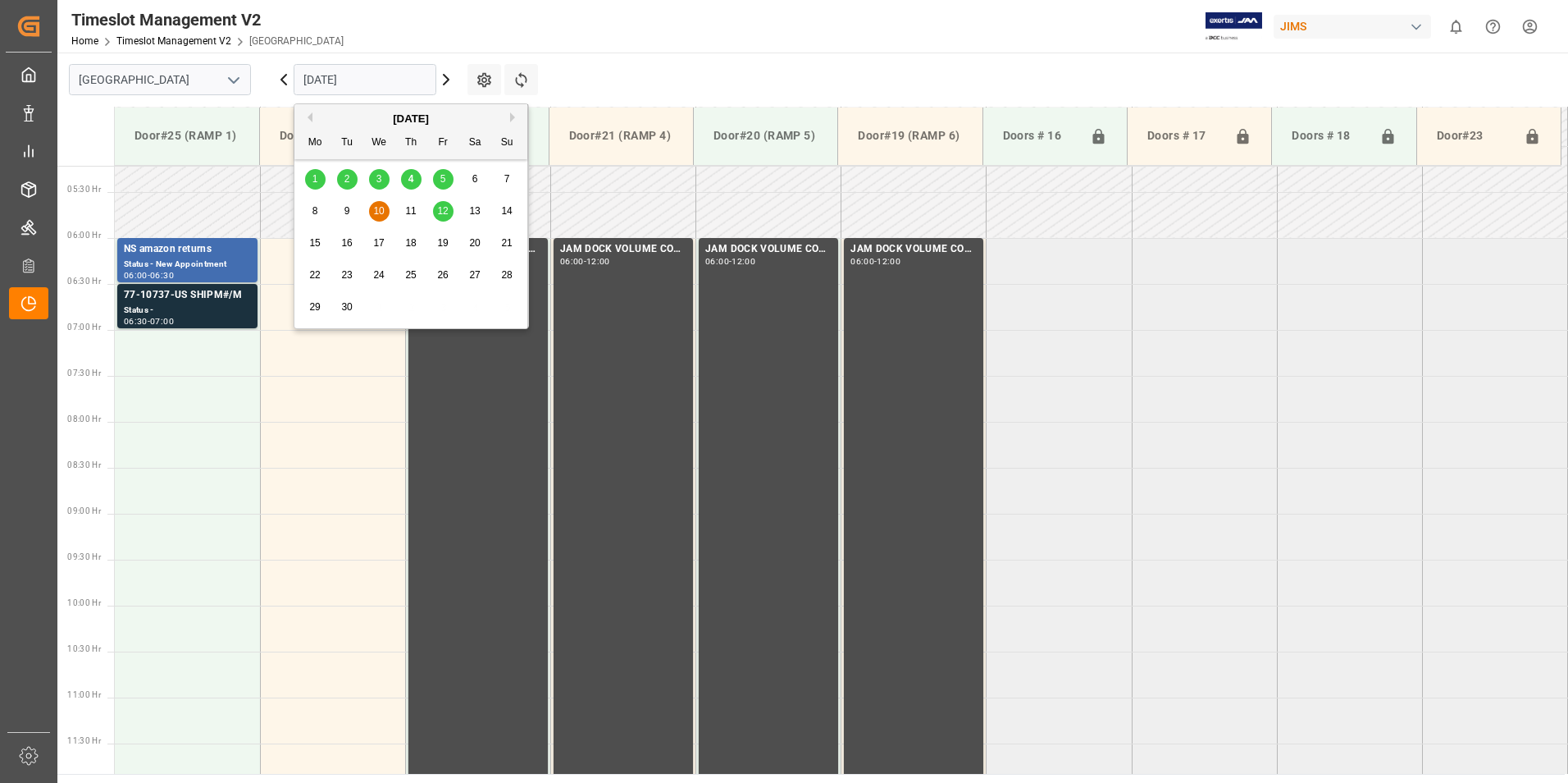
click at [448, 209] on span "12" at bounding box center [442, 211] width 11 height 12
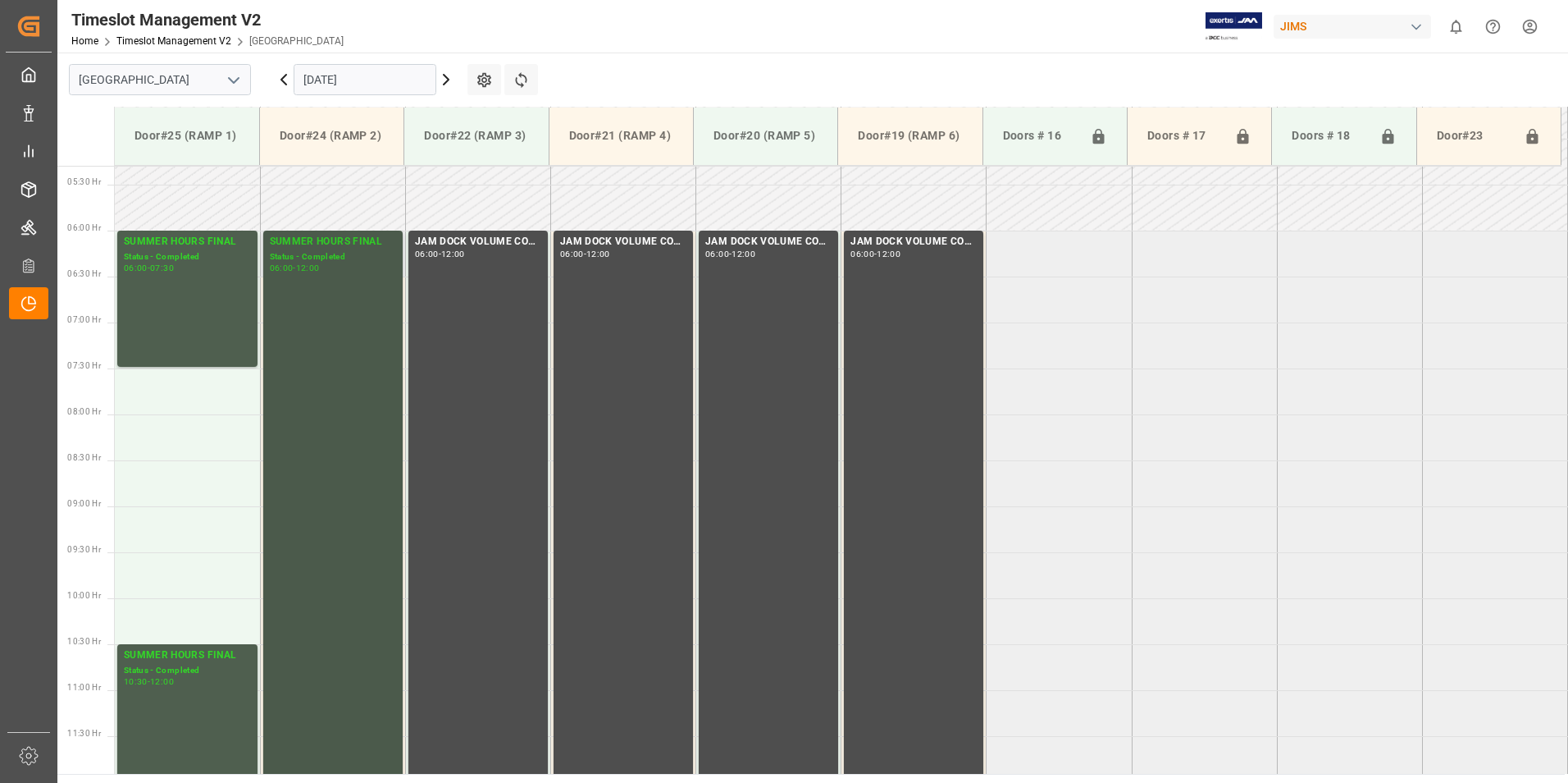
scroll to position [397, 0]
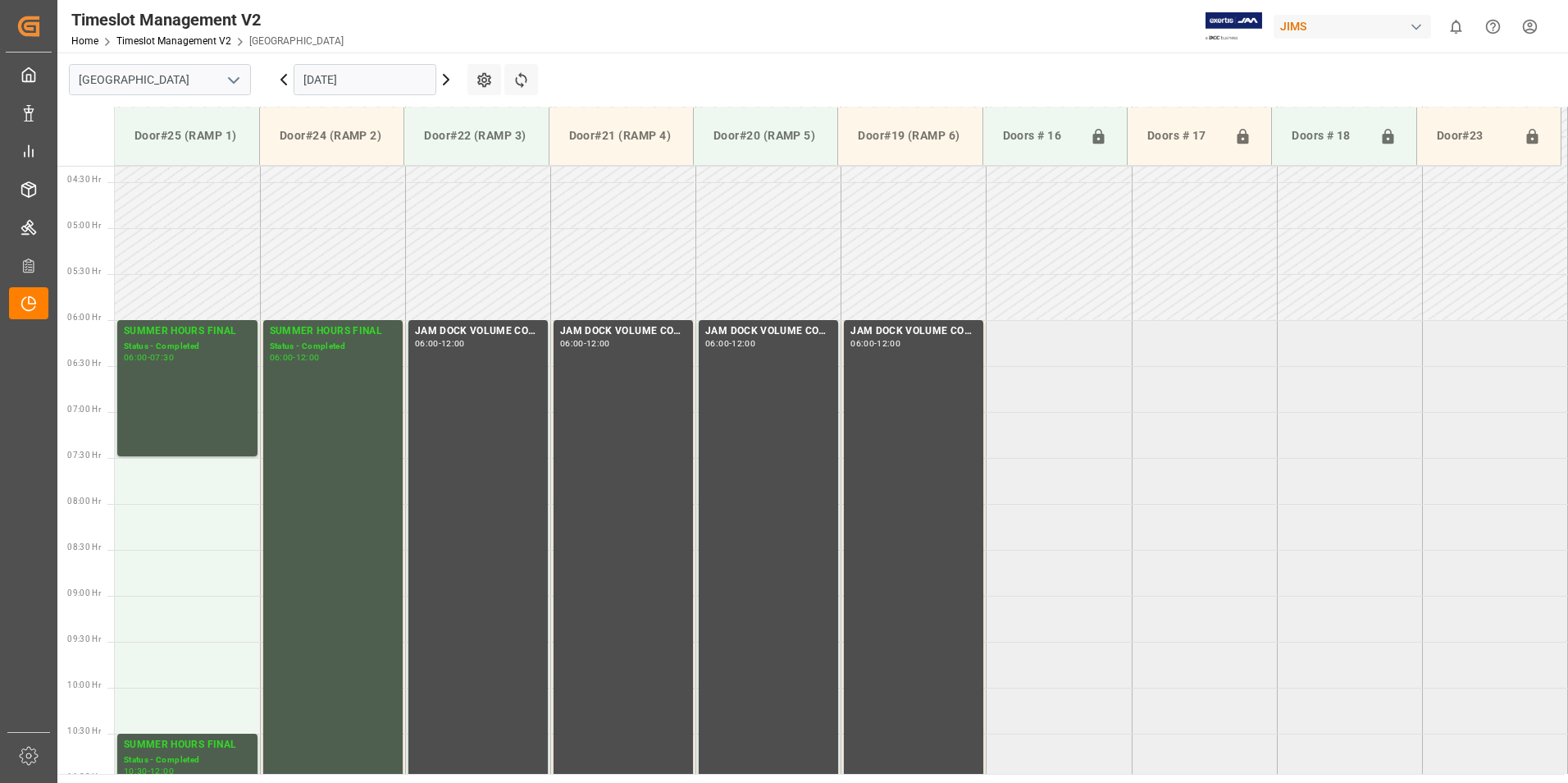
click at [339, 73] on input "[DATE]" at bounding box center [365, 79] width 143 height 31
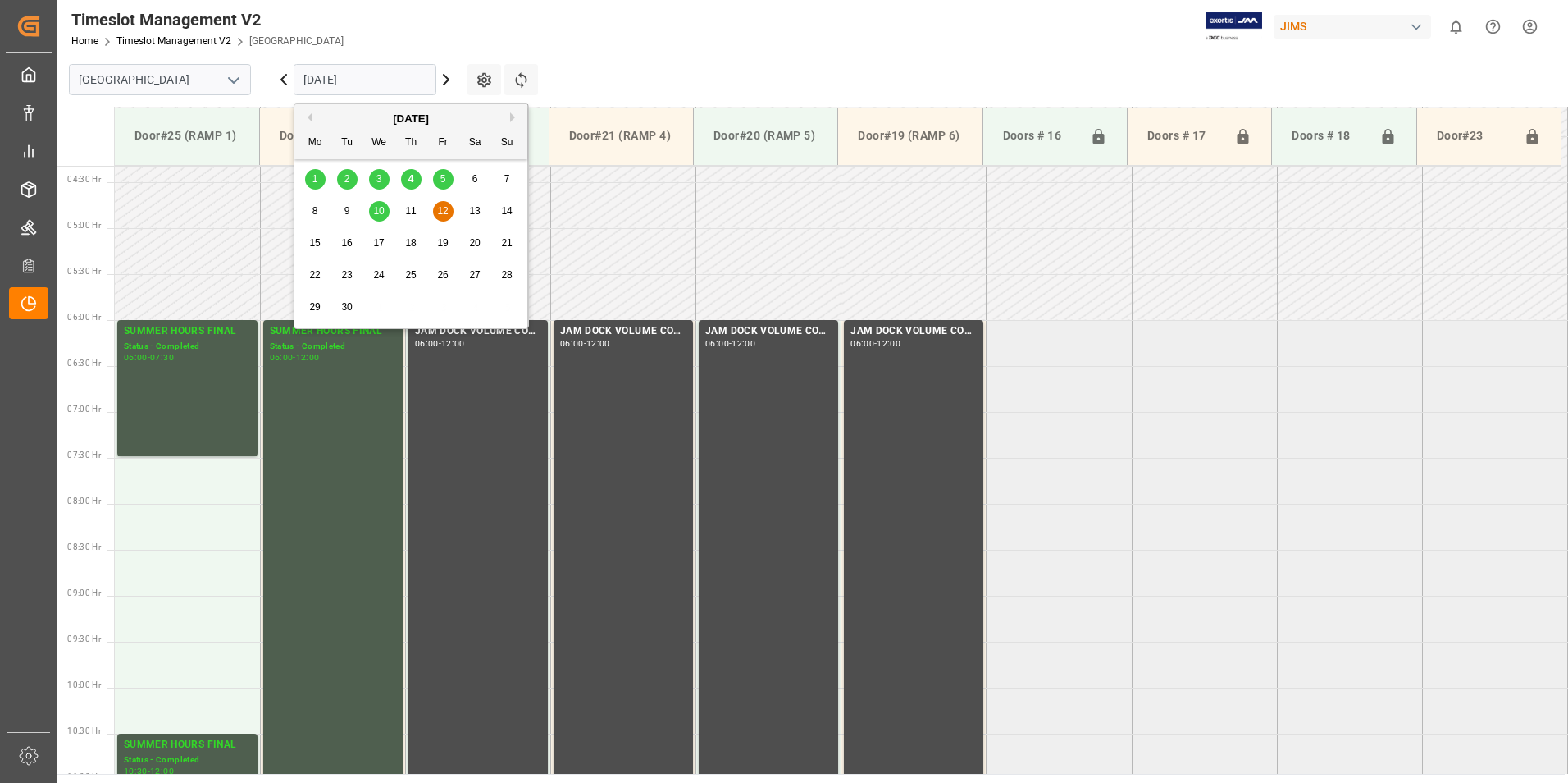
click at [416, 177] on div "4" at bounding box center [410, 179] width 21 height 20
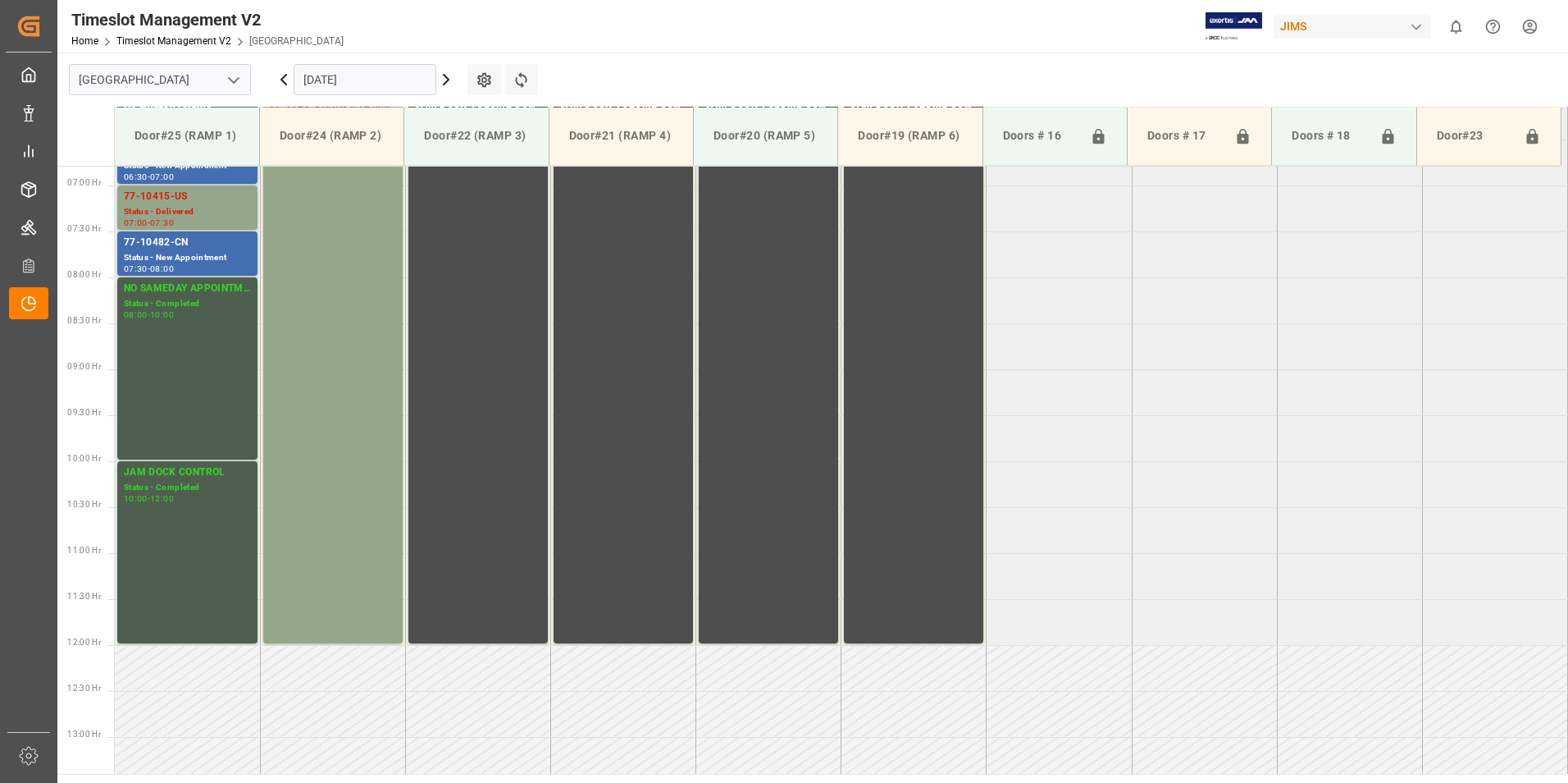
scroll to position [725, 0]
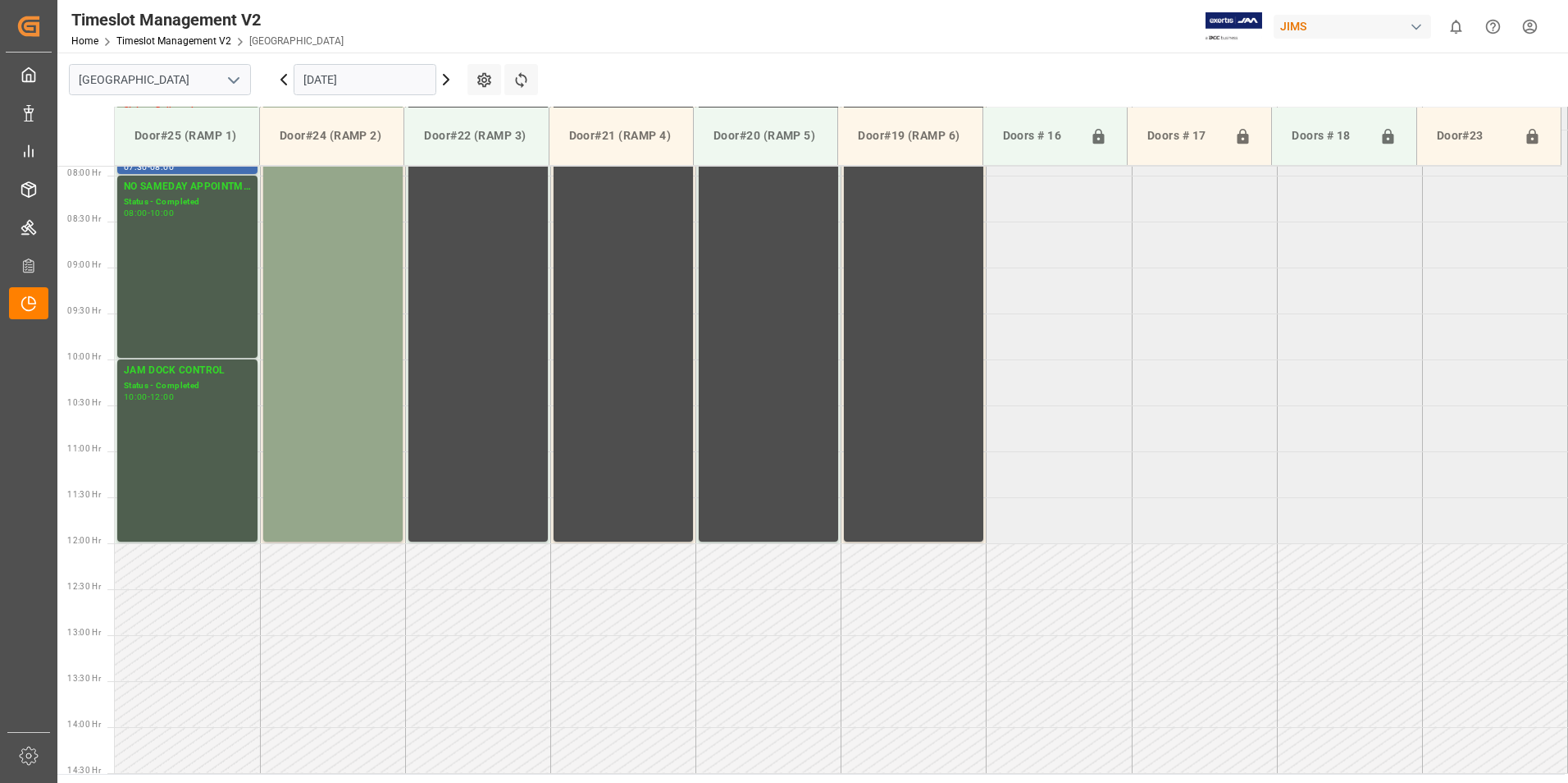
click at [338, 78] on input "[DATE]" at bounding box center [365, 79] width 143 height 31
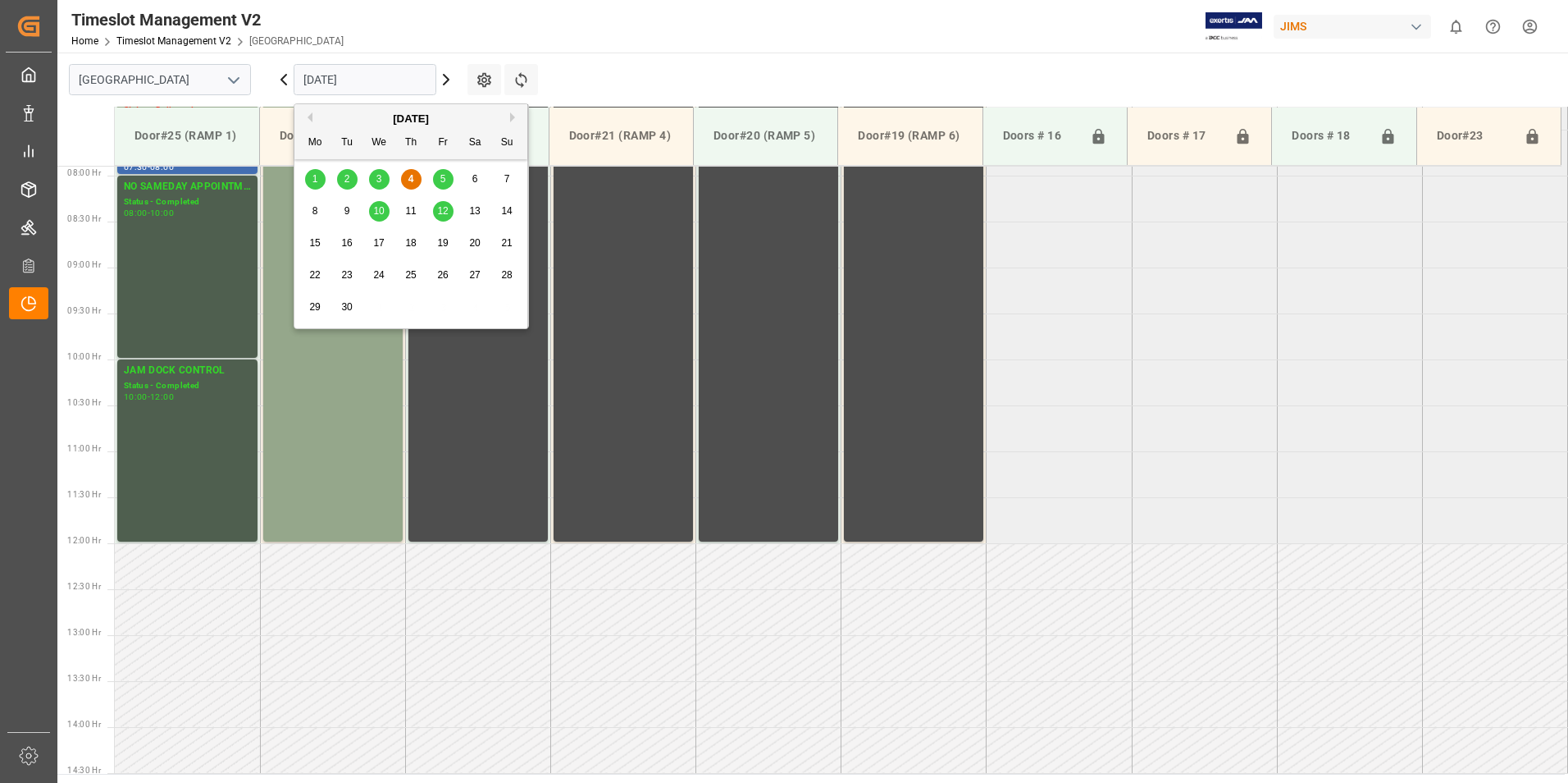
click at [381, 179] on span "3" at bounding box center [379, 179] width 6 height 12
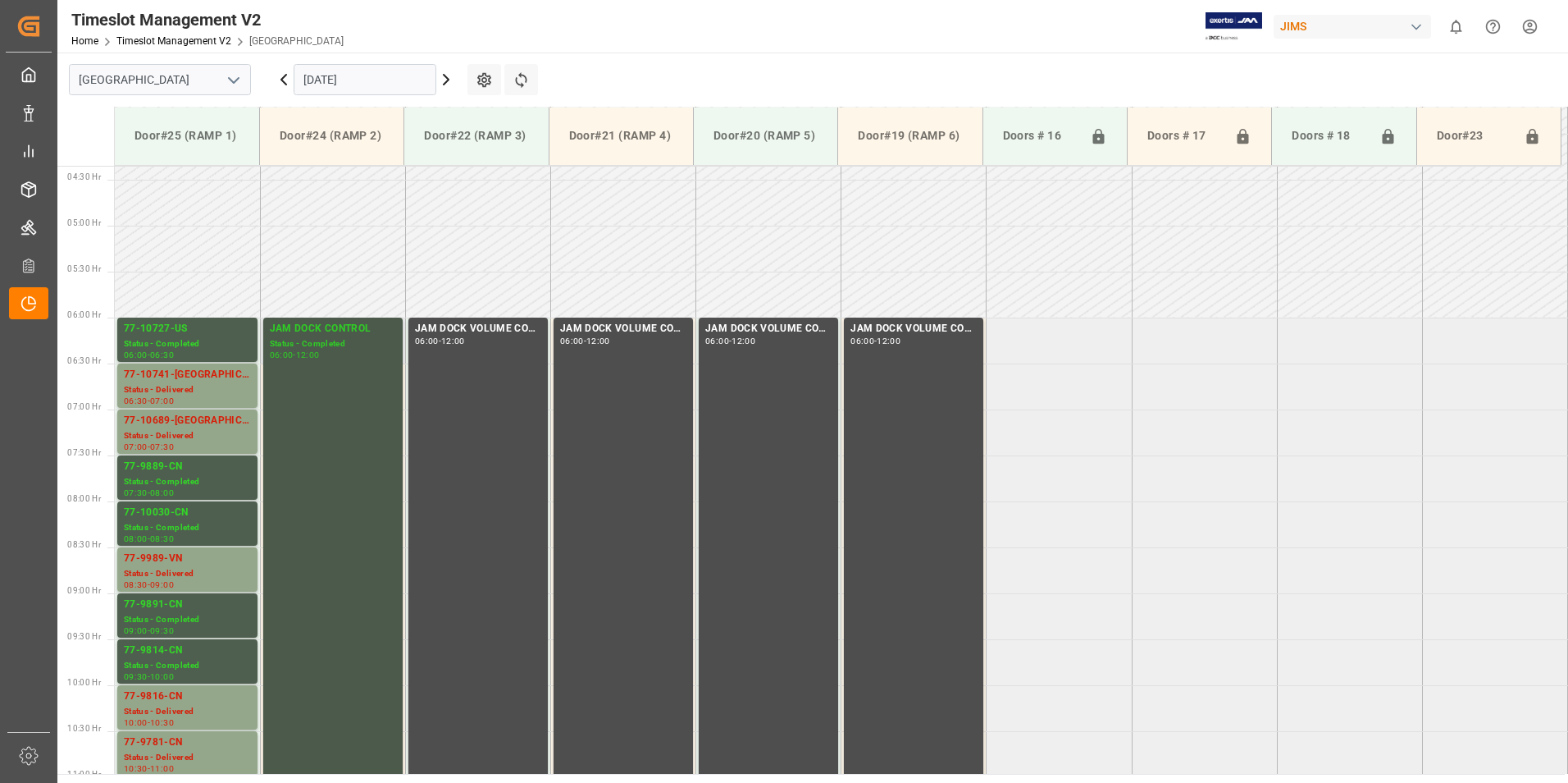
scroll to position [397, 0]
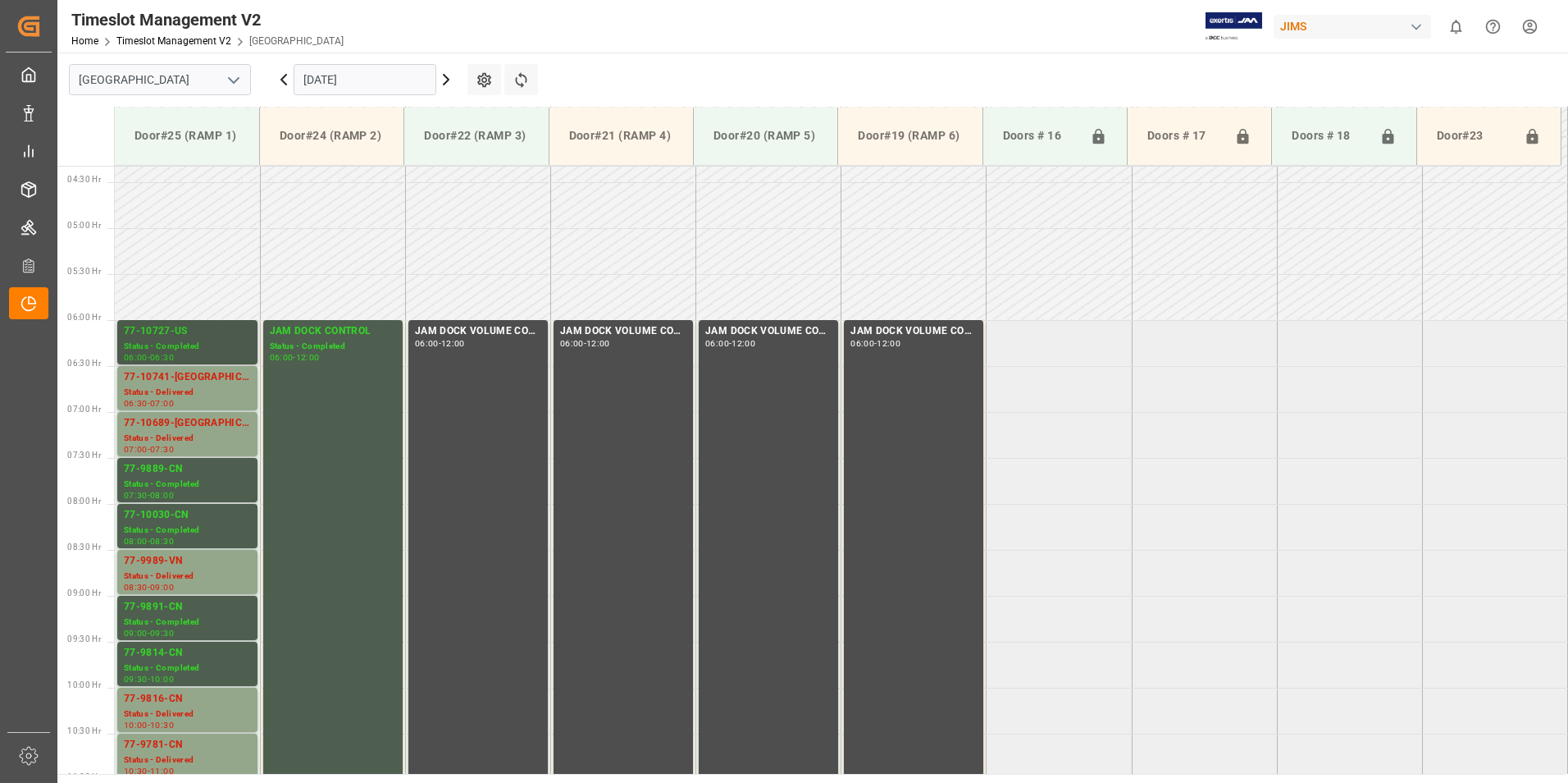
click at [168, 340] on div "Status - Completed" at bounding box center [187, 347] width 127 height 14
click at [176, 381] on div "77-10741-[GEOGRAPHIC_DATA]" at bounding box center [187, 377] width 127 height 17
click at [175, 418] on div "77-10689-[GEOGRAPHIC_DATA]" at bounding box center [187, 423] width 127 height 17
click at [177, 474] on div "77-9889-CN" at bounding box center [187, 469] width 127 height 17
click at [176, 517] on div "77-10030-CN" at bounding box center [187, 514] width 127 height 17
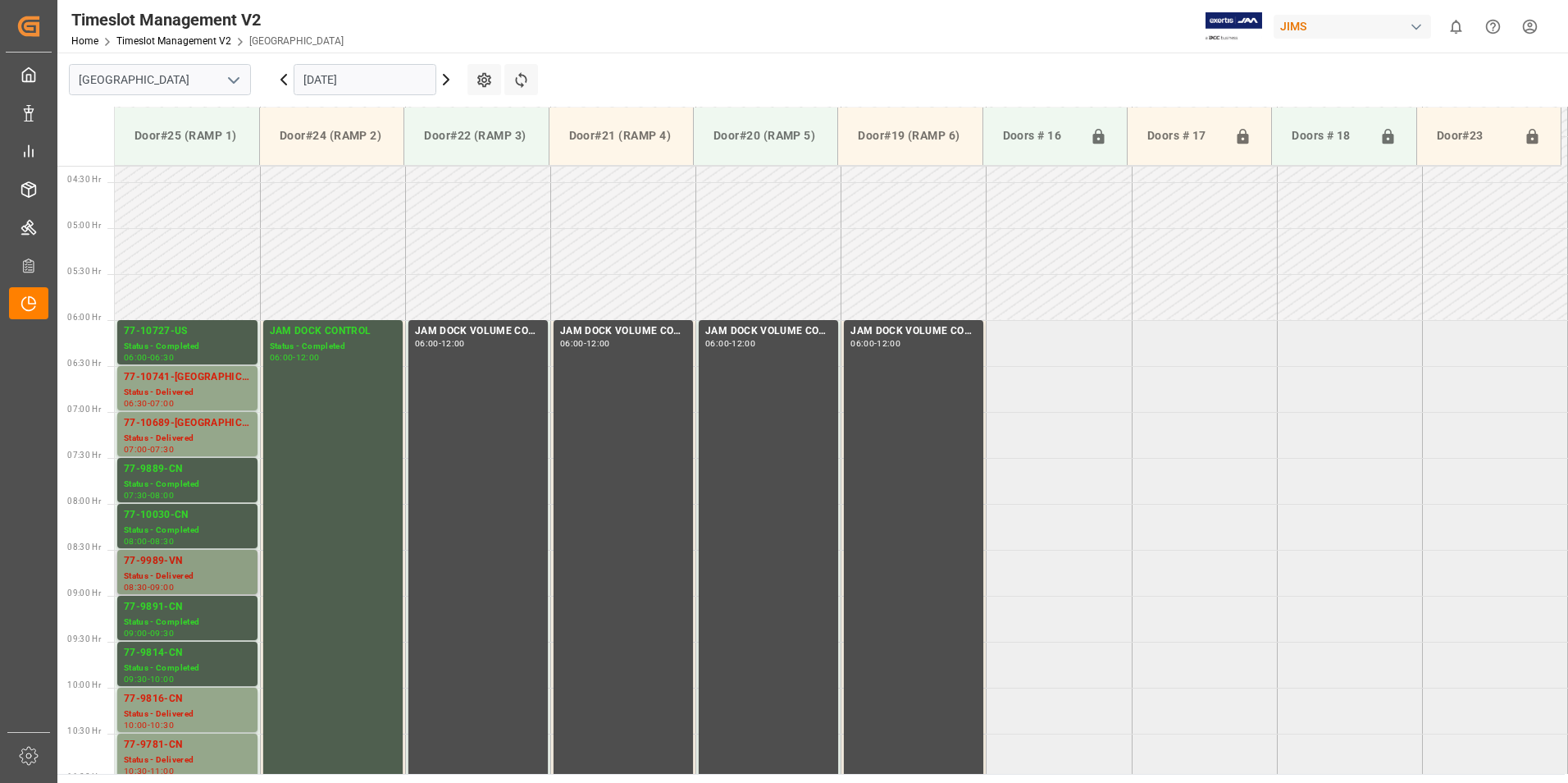
click at [179, 562] on div "77-9989-VN" at bounding box center [187, 561] width 127 height 17
click at [174, 604] on div "77-9891-CN" at bounding box center [187, 607] width 127 height 17
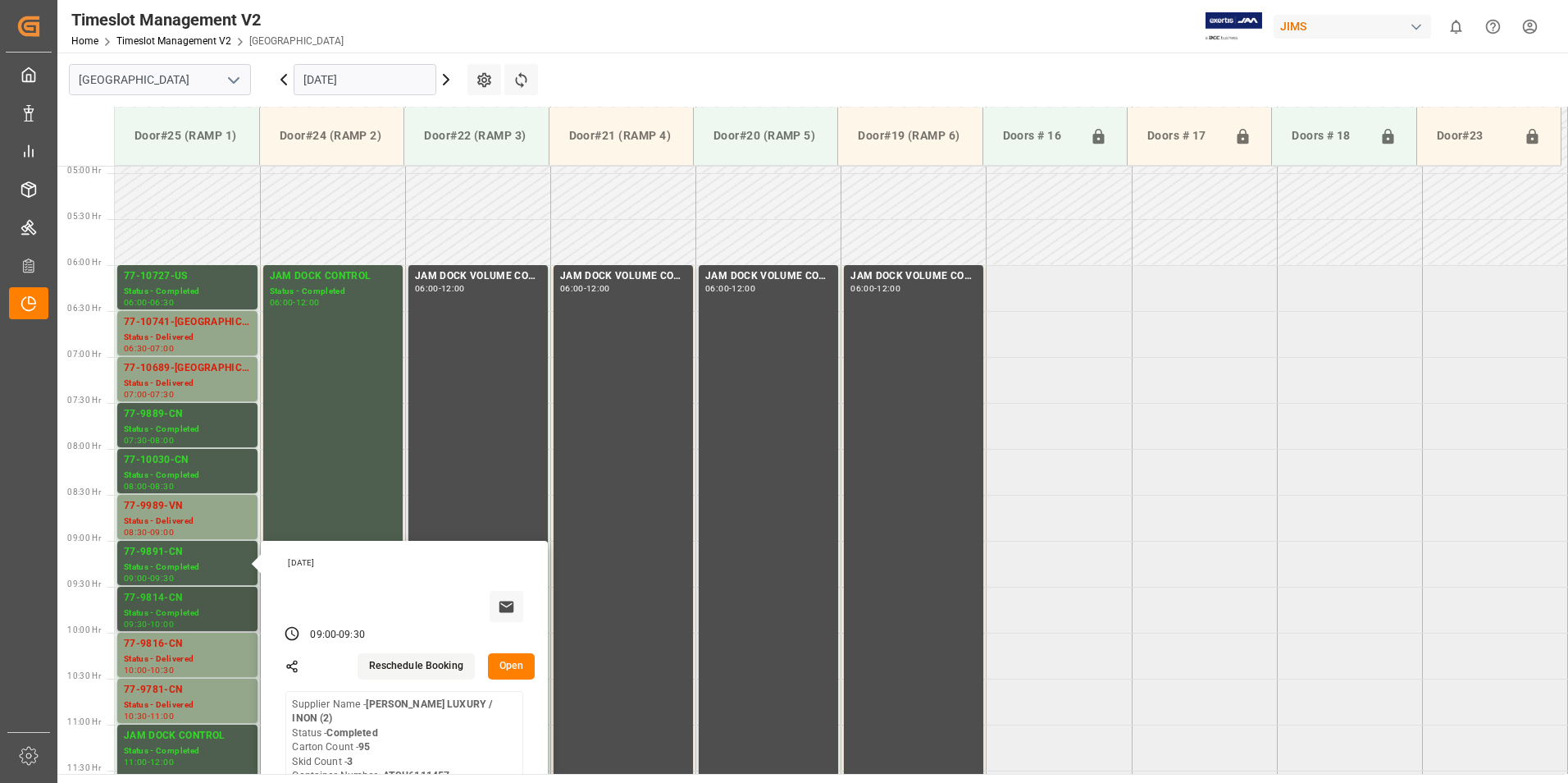
scroll to position [479, 0]
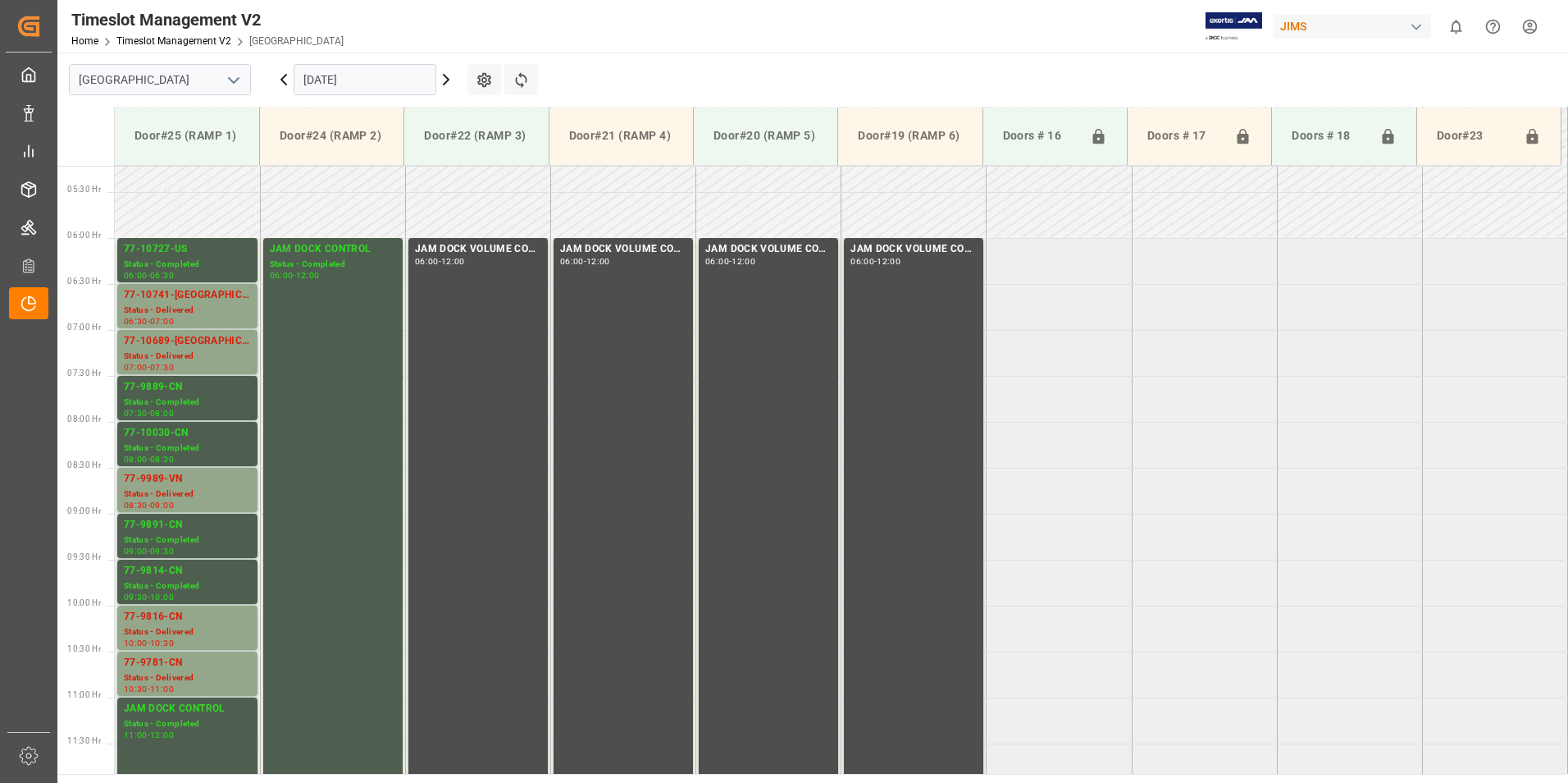
click at [175, 576] on div "77-9814-CN" at bounding box center [187, 570] width 127 height 17
click at [344, 79] on input "[DATE]" at bounding box center [365, 79] width 143 height 31
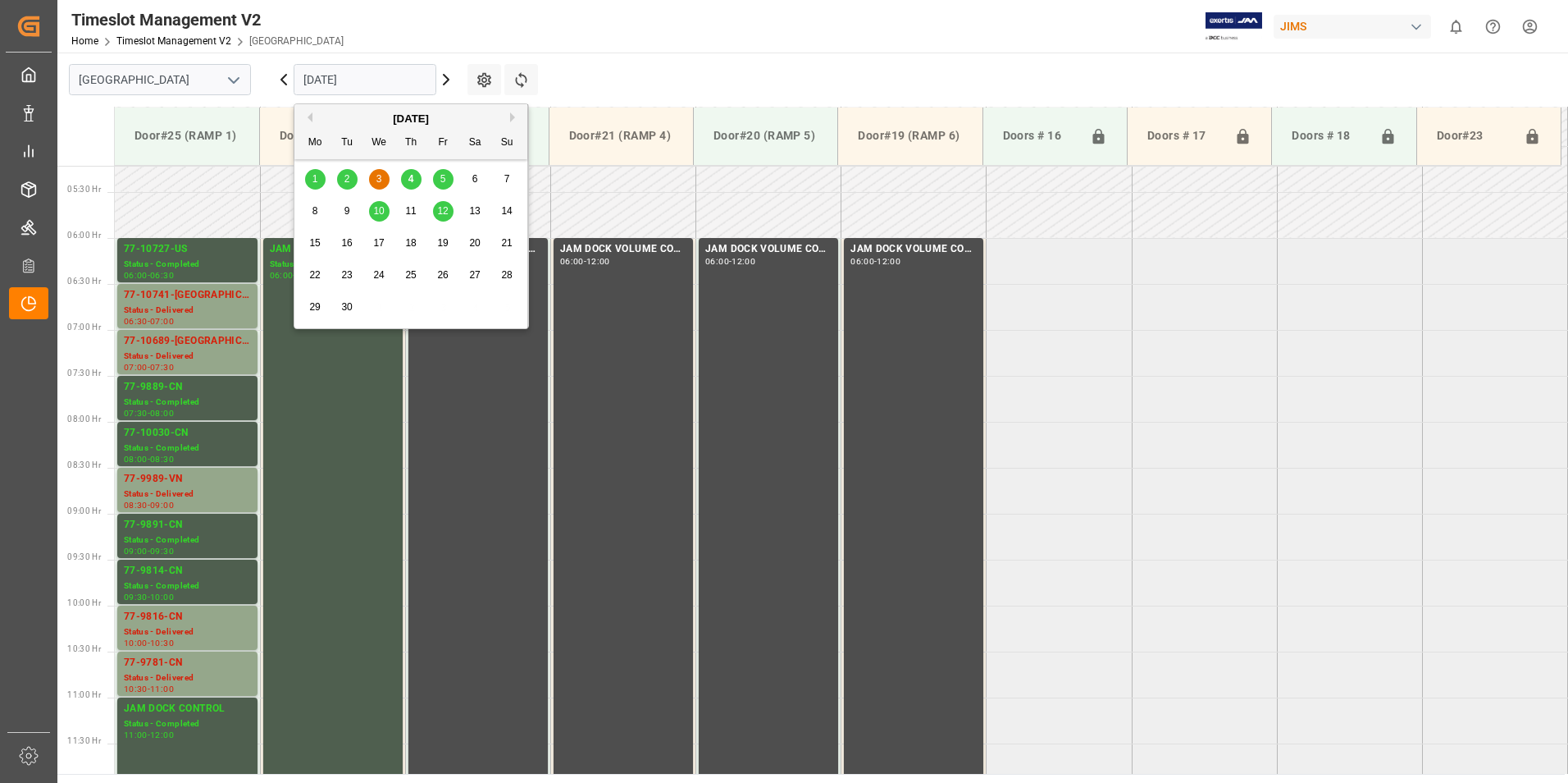
click at [441, 176] on span "5" at bounding box center [444, 179] width 6 height 12
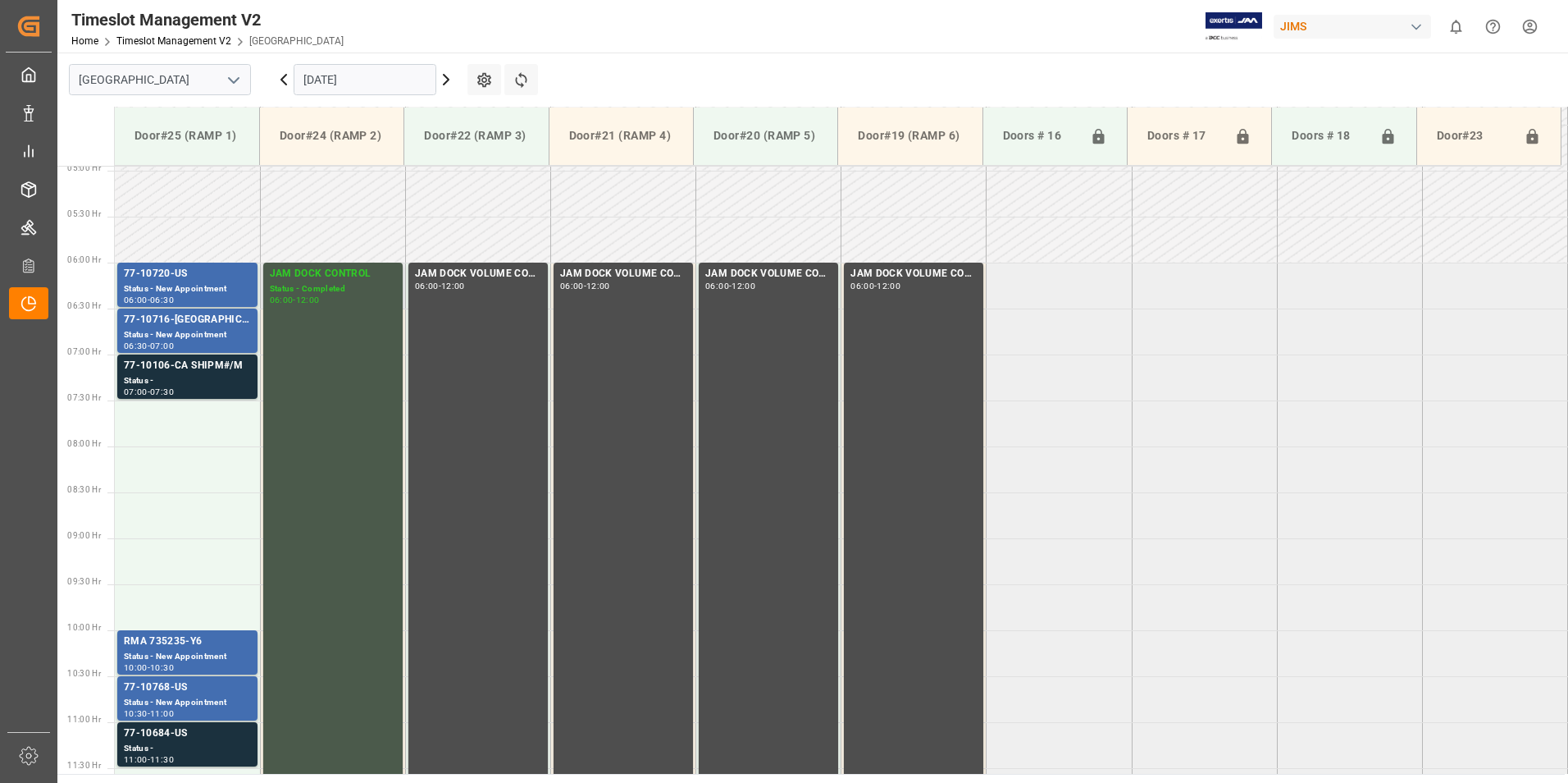
scroll to position [397, 0]
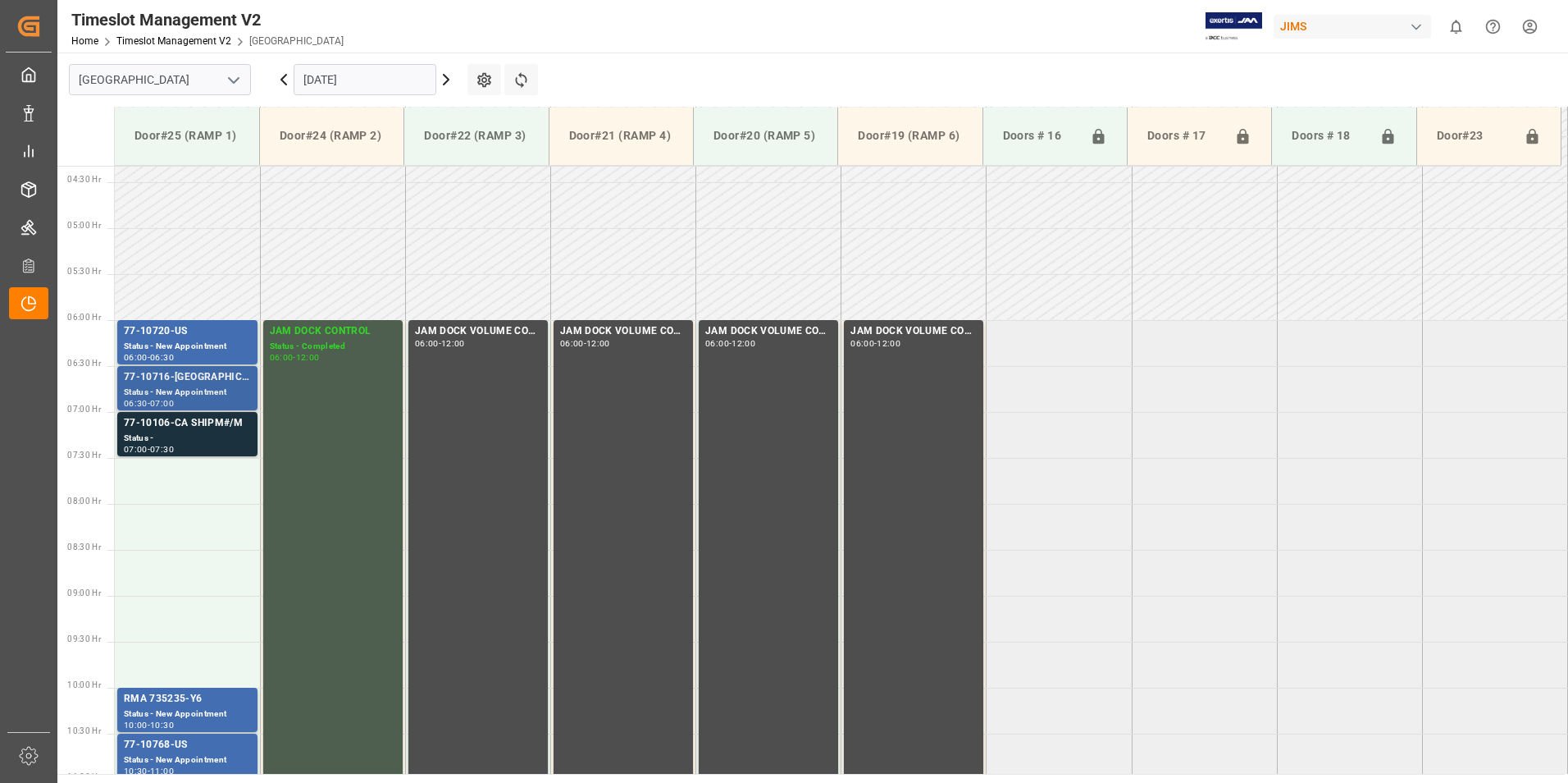
click at [198, 390] on div "Status - New Appointment" at bounding box center [187, 393] width 127 height 14
click at [194, 431] on div "77-10106-CA SHIPM#/M" at bounding box center [187, 423] width 127 height 17
